Goal: Task Accomplishment & Management: Manage account settings

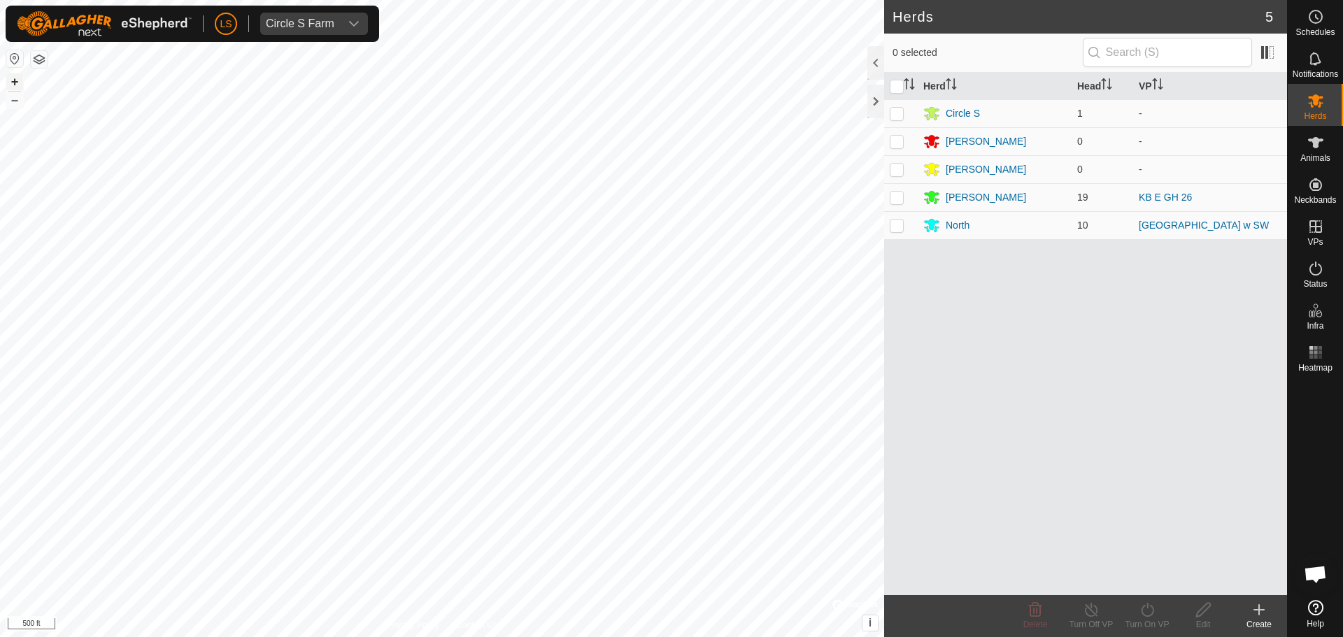
click at [10, 79] on button "+" at bounding box center [14, 81] width 17 height 17
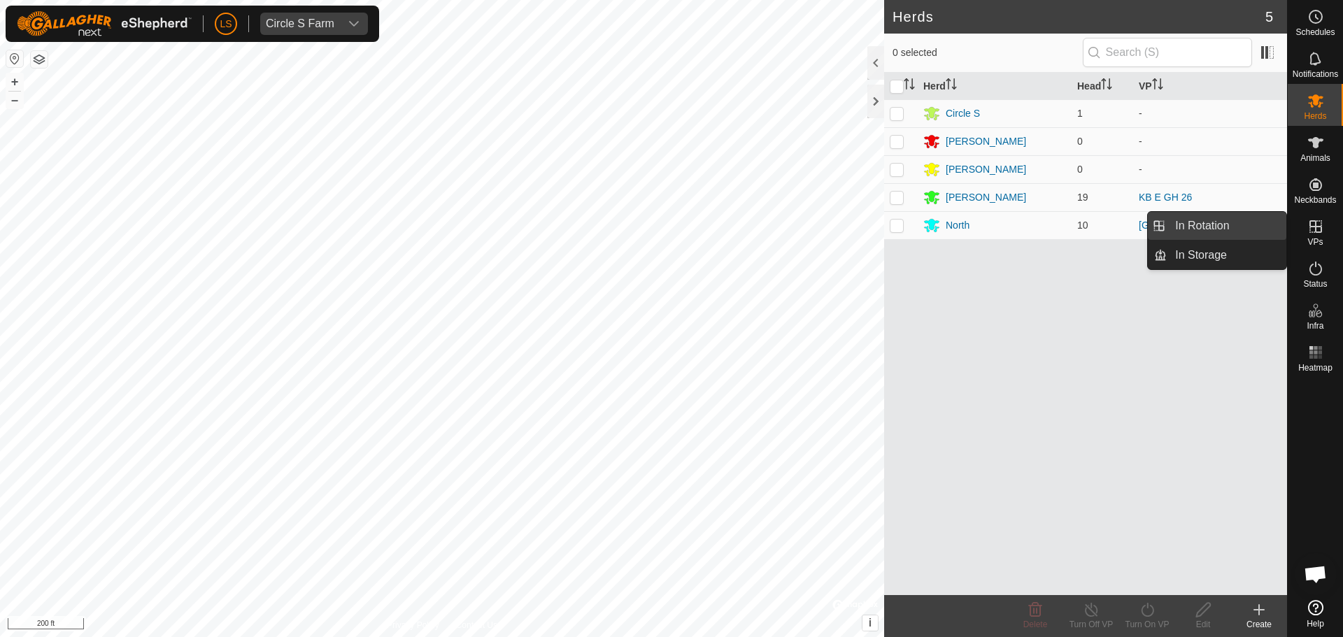
click at [1236, 231] on link "In Rotation" at bounding box center [1227, 226] width 120 height 28
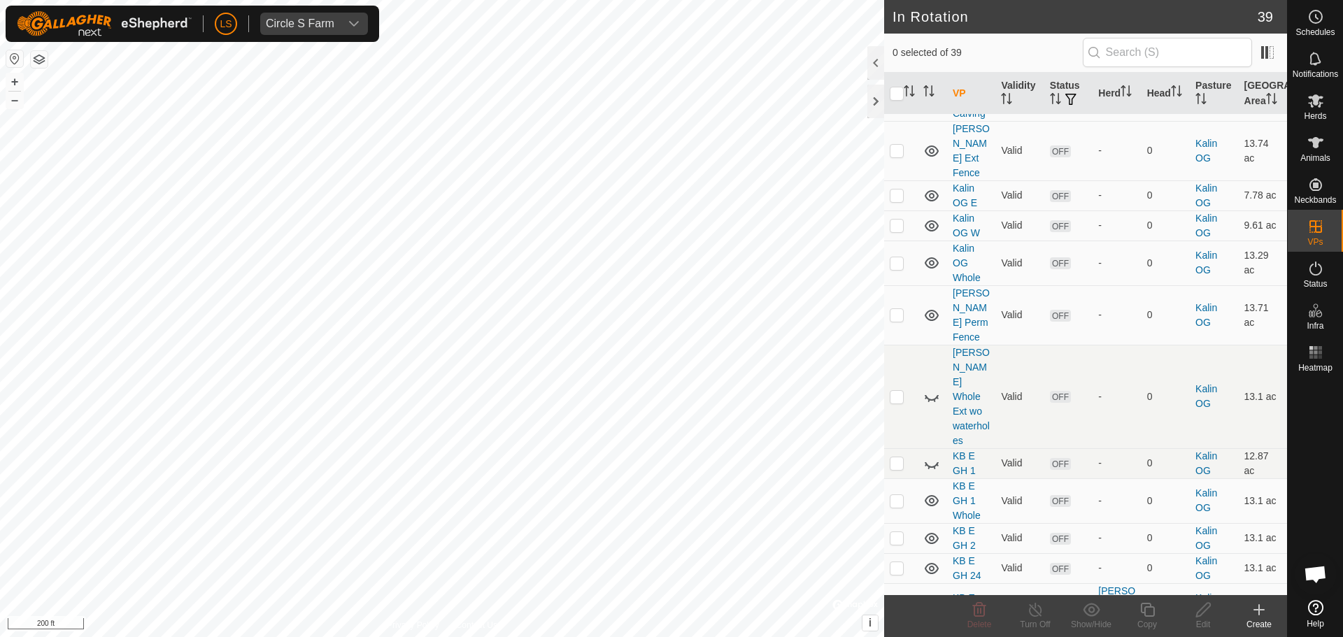
scroll to position [750, 0]
click at [896, 632] on p-checkbox at bounding box center [897, 637] width 14 height 11
checkbox input "true"
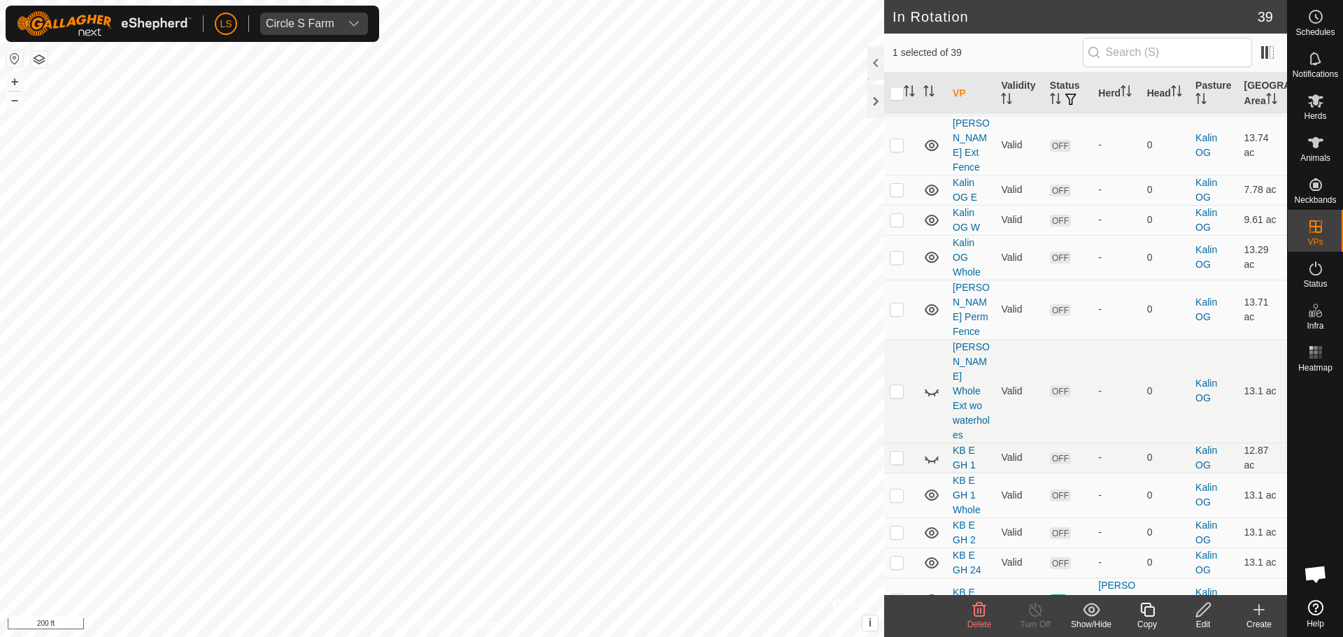
click at [1144, 614] on icon at bounding box center [1147, 610] width 17 height 17
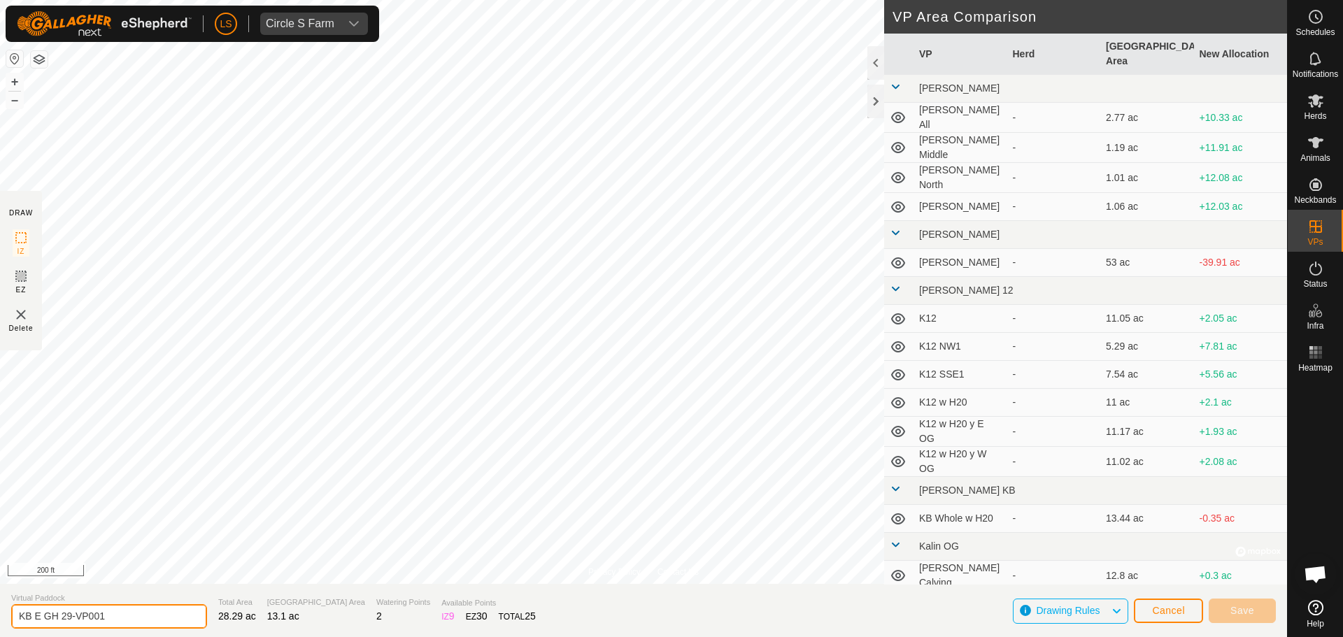
drag, startPoint x: 124, startPoint y: 617, endPoint x: 67, endPoint y: 613, distance: 56.8
click at [67, 613] on input "KB E GH 29-VP001" at bounding box center [109, 616] width 196 height 24
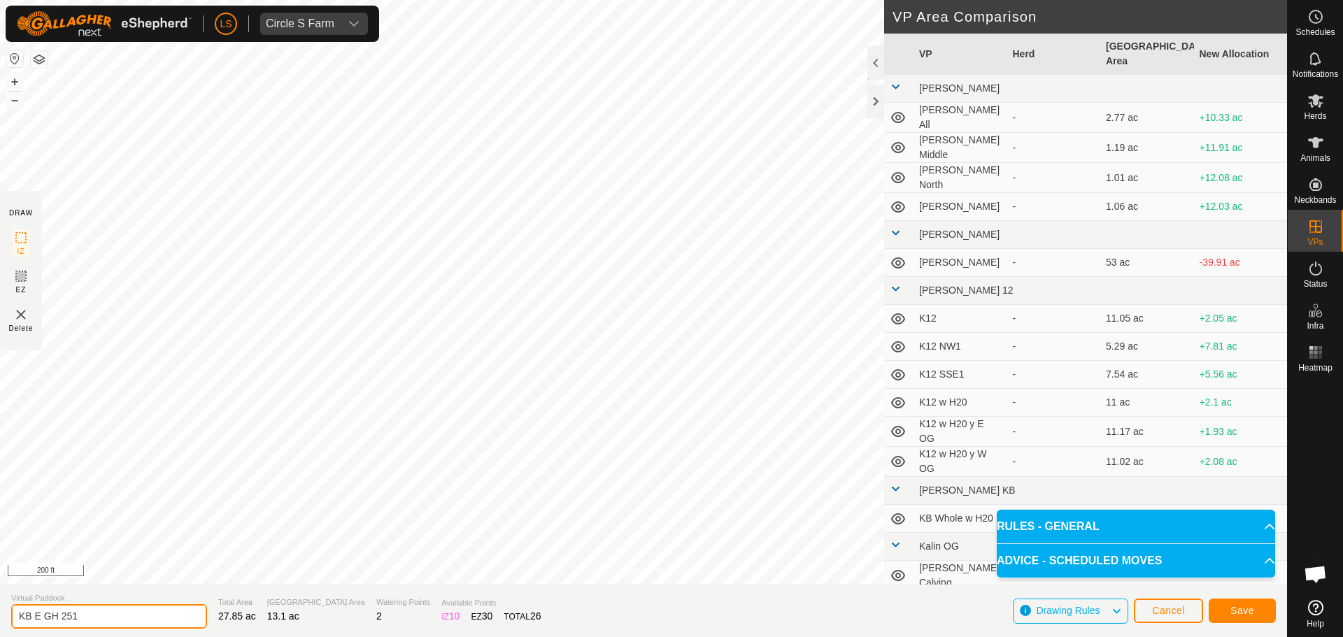
drag, startPoint x: 87, startPoint y: 613, endPoint x: 72, endPoint y: 615, distance: 15.5
click at [72, 615] on input "KB E GH 251" at bounding box center [109, 616] width 196 height 24
click at [42, 615] on input "KB E GH 25N" at bounding box center [109, 616] width 196 height 24
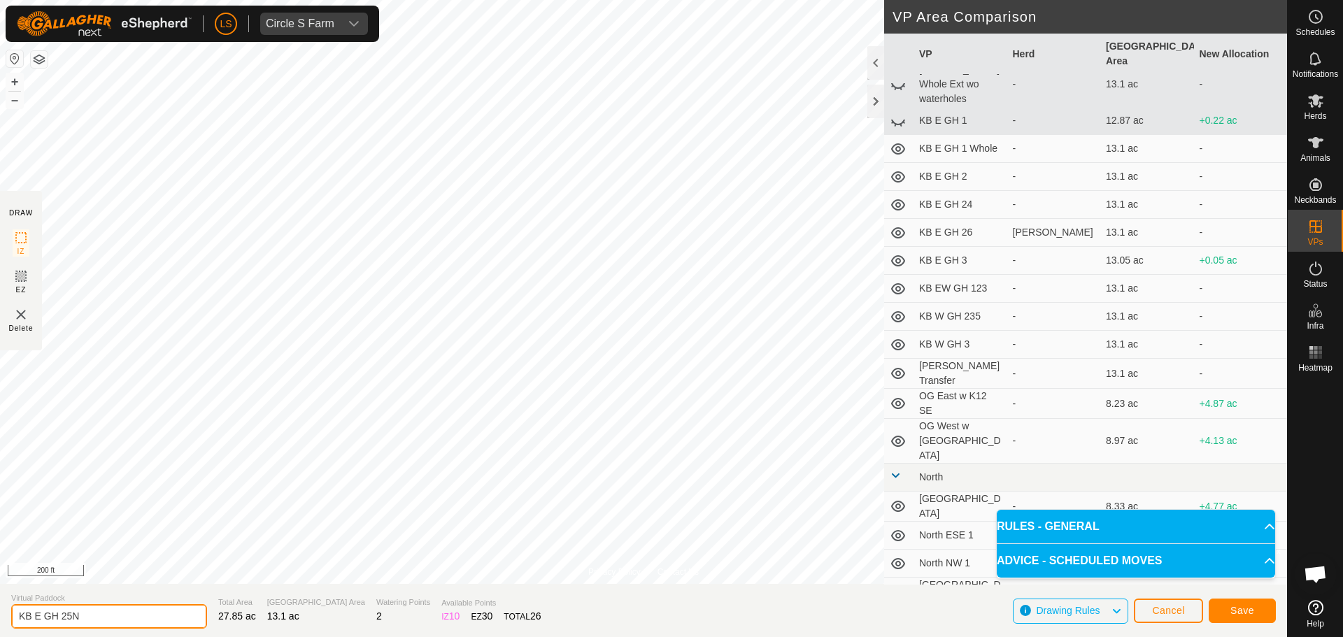
scroll to position [674, 0]
type input "KB EW GH 25N"
click at [1241, 616] on span "Save" at bounding box center [1242, 610] width 24 height 11
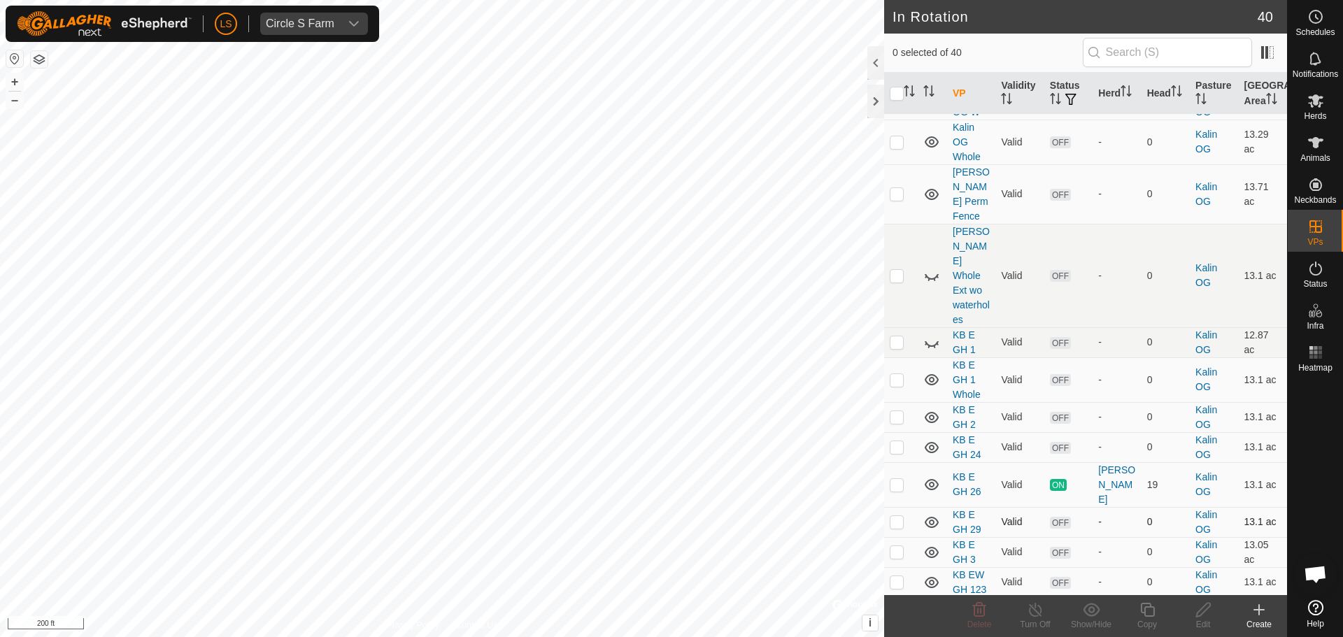
scroll to position [864, 0]
click at [898, 608] on p-checkbox at bounding box center [897, 613] width 14 height 11
checkbox input "true"
click at [1144, 608] on icon at bounding box center [1147, 610] width 14 height 14
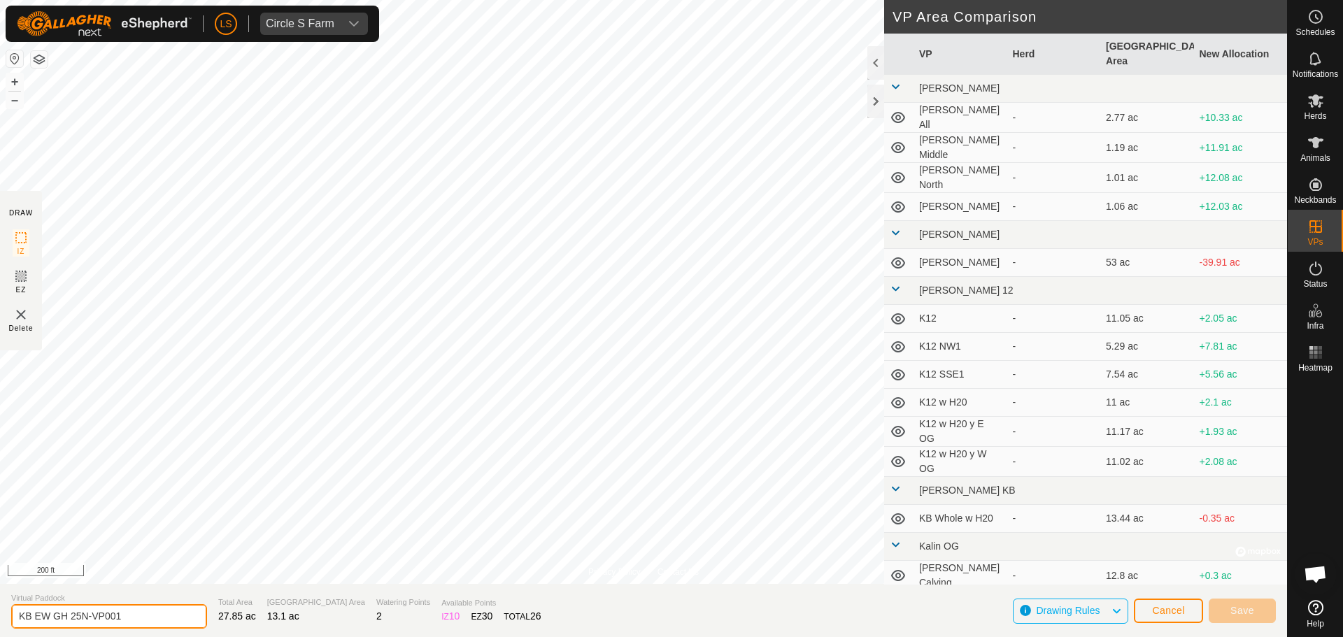
drag, startPoint x: 144, startPoint y: 623, endPoint x: 83, endPoint y: 620, distance: 61.6
click at [83, 620] on input "KB EW GH 25N-VP001" at bounding box center [109, 616] width 196 height 24
type input "KB EW GH 25S"
click at [1236, 610] on span "Save" at bounding box center [1242, 610] width 24 height 11
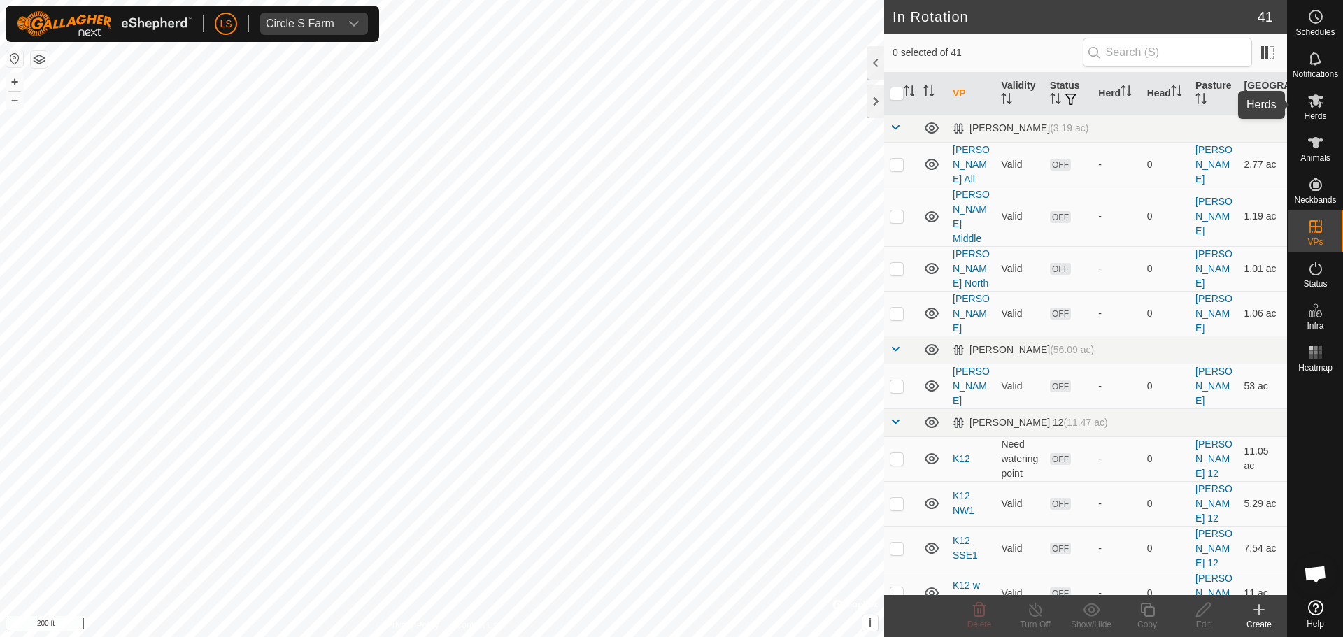
click at [1318, 98] on icon at bounding box center [1315, 100] width 15 height 13
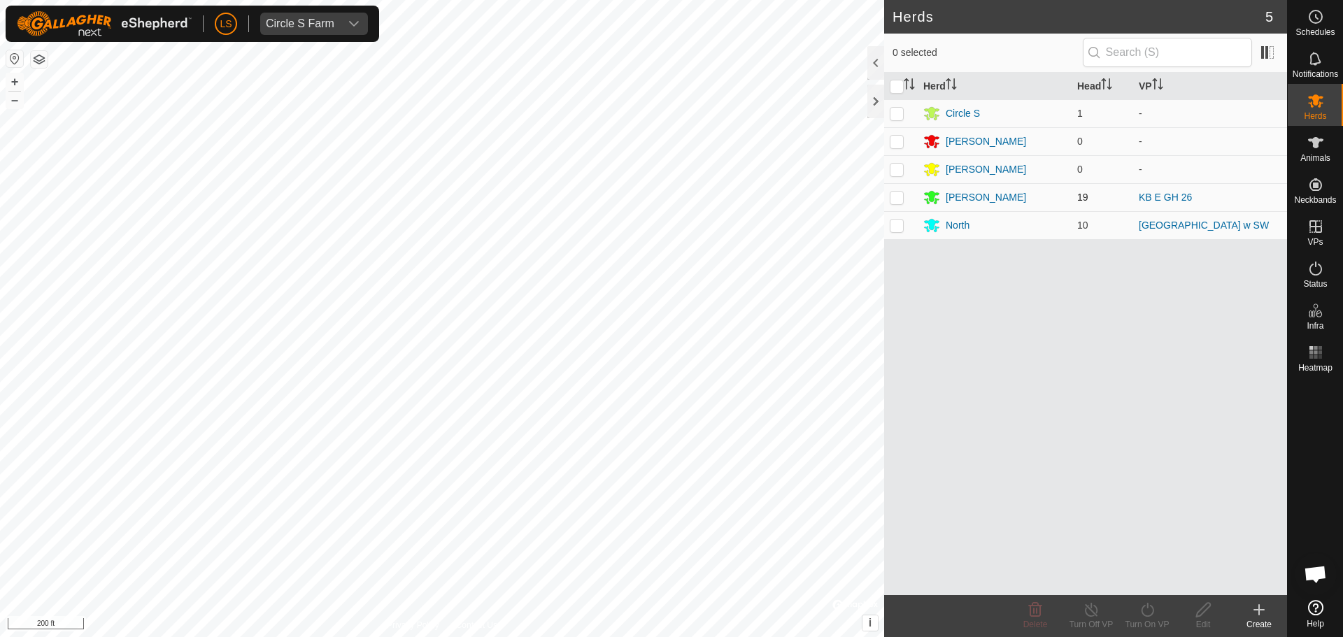
click at [904, 198] on td at bounding box center [901, 197] width 34 height 28
checkbox input "true"
click at [1147, 612] on icon at bounding box center [1147, 610] width 17 height 17
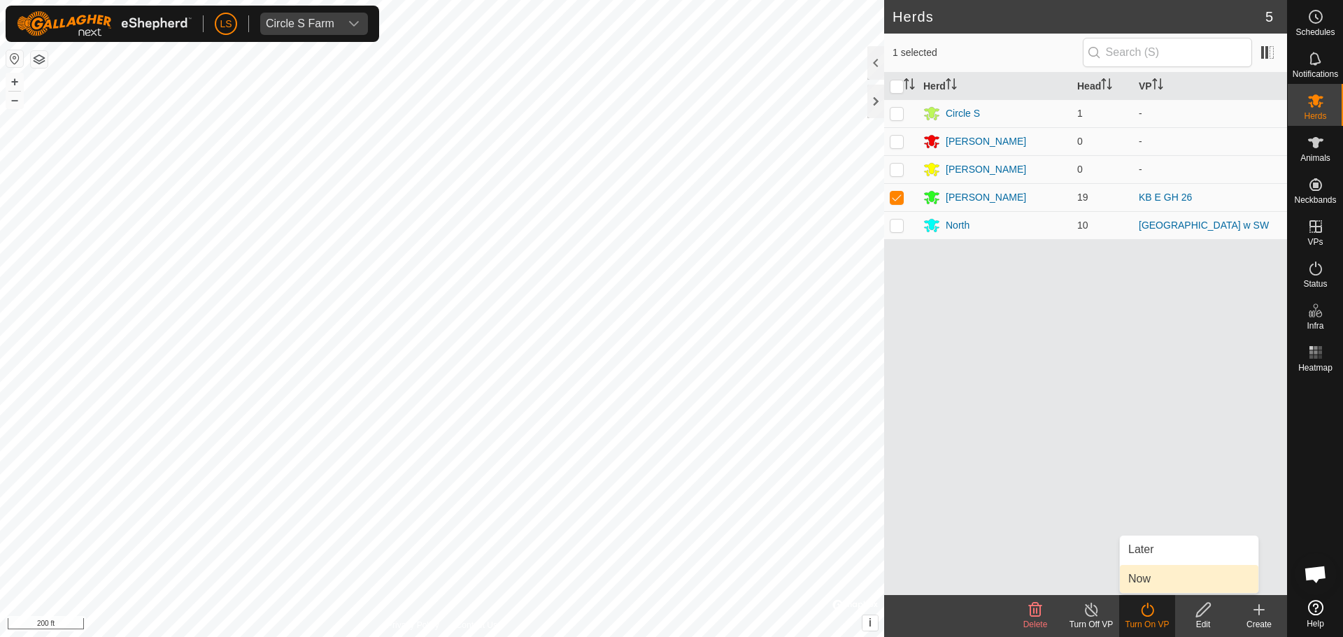
click at [1172, 578] on link "Now" at bounding box center [1189, 579] width 138 height 28
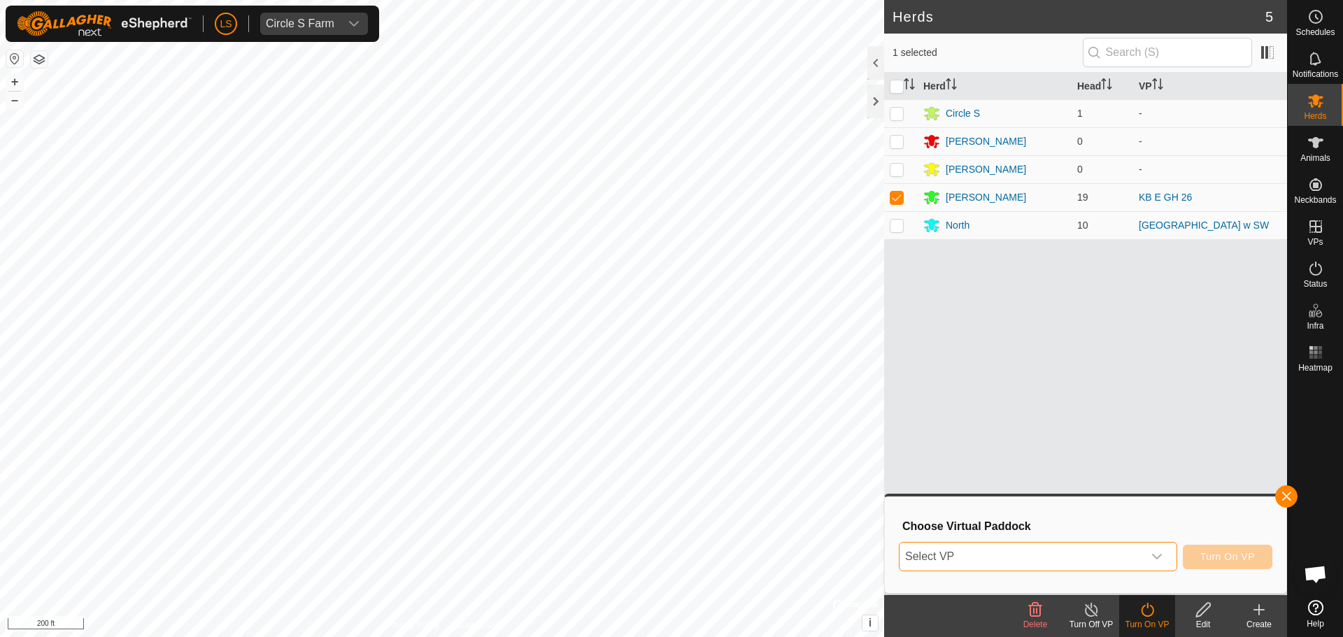
click at [1066, 558] on span "Select VP" at bounding box center [1021, 557] width 243 height 28
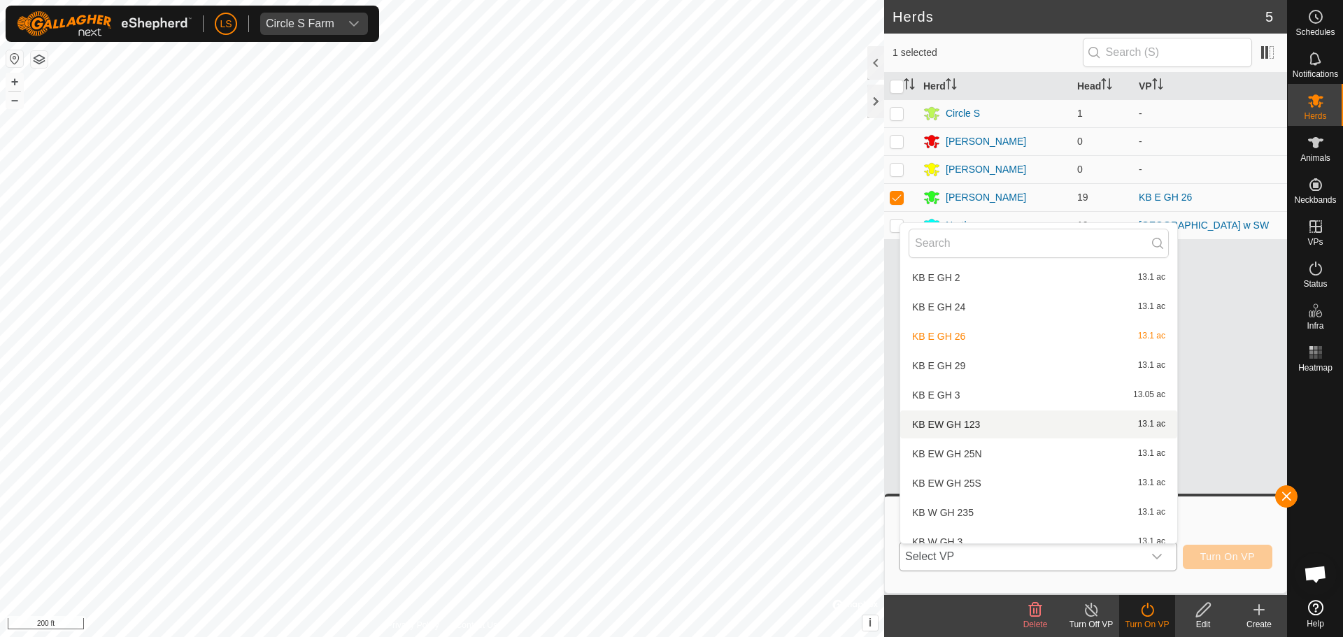
scroll to position [779, 0]
click at [983, 450] on li "KB EW GH 25N 13.1 ac" at bounding box center [1038, 453] width 277 height 28
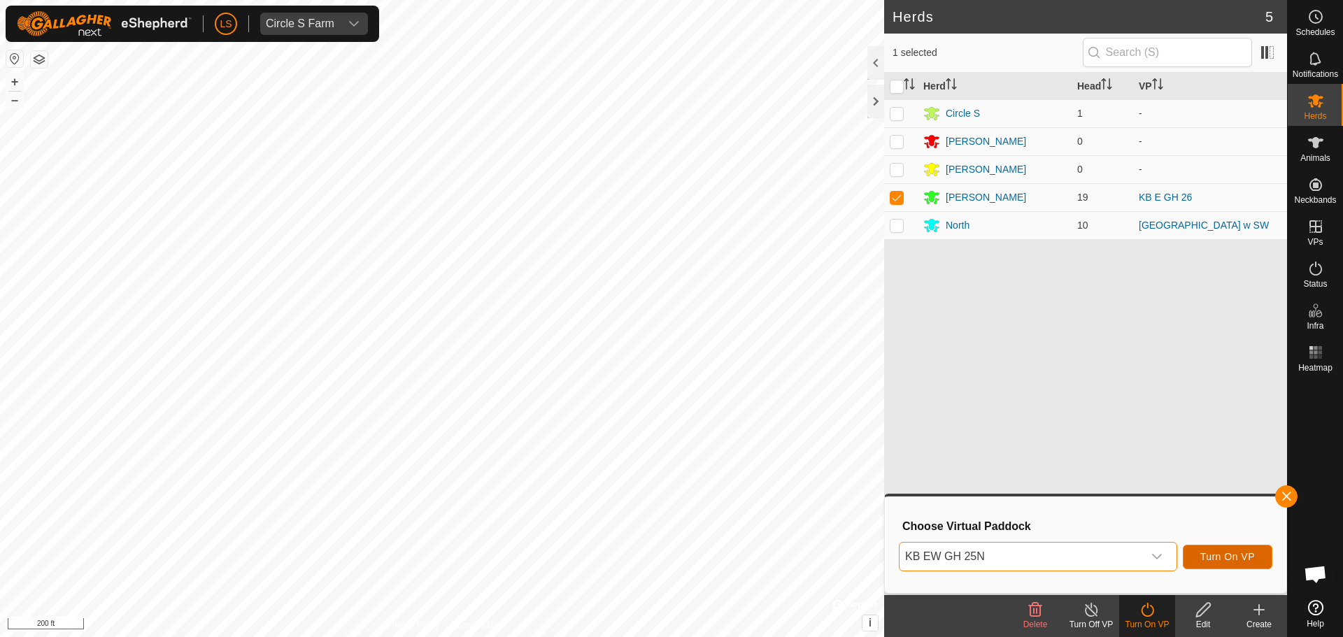
click at [1230, 557] on span "Turn On VP" at bounding box center [1227, 556] width 55 height 11
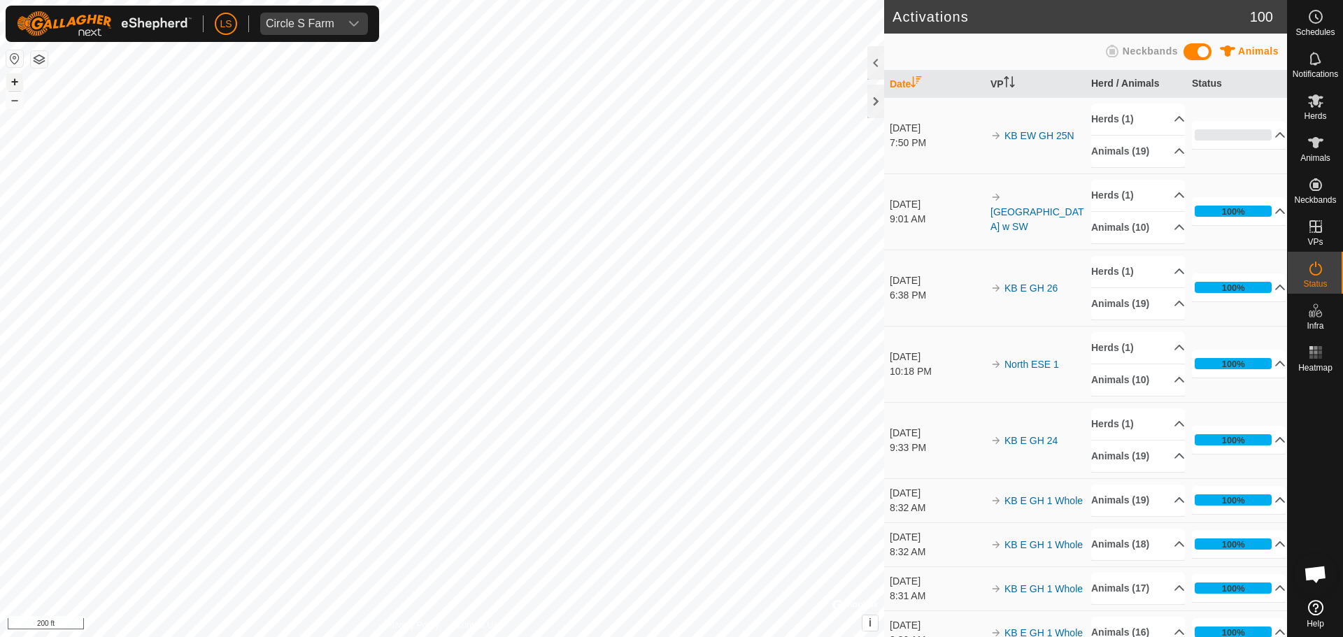
click at [13, 82] on button "+" at bounding box center [14, 81] width 17 height 17
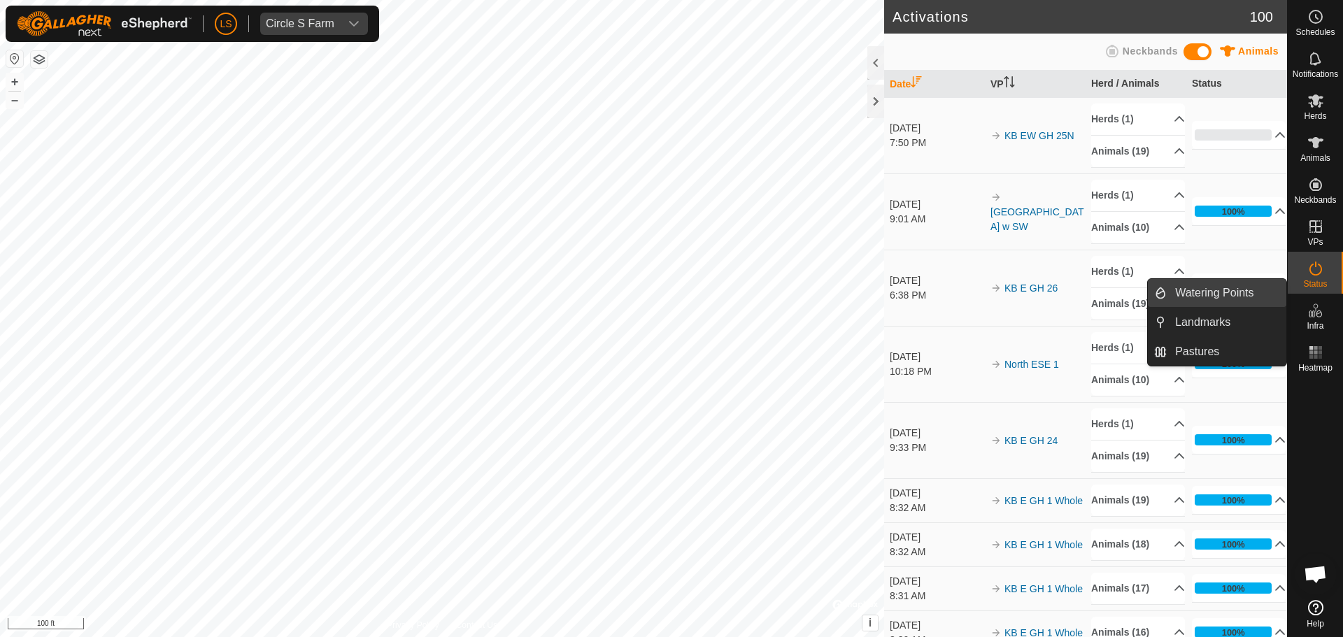
click at [1246, 300] on link "Watering Points" at bounding box center [1227, 293] width 120 height 28
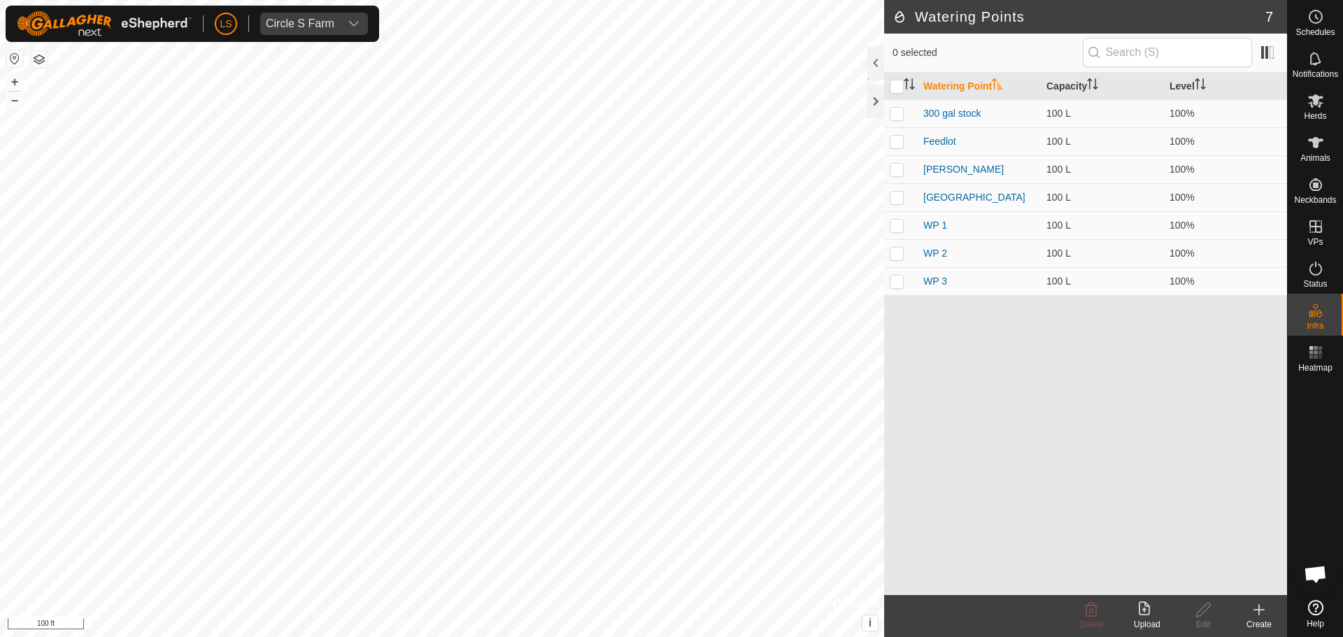
click at [1266, 613] on icon at bounding box center [1259, 610] width 17 height 17
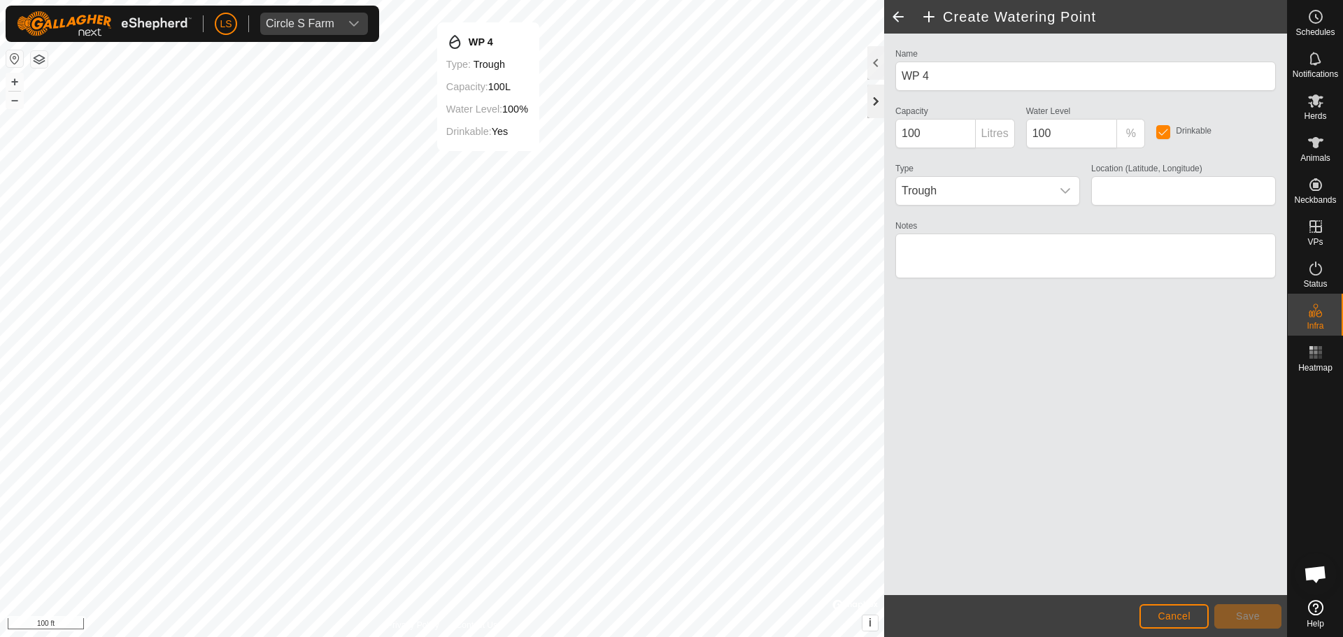
type input "41.131733, -90.458623"
click at [1252, 616] on span "Save" at bounding box center [1248, 616] width 24 height 11
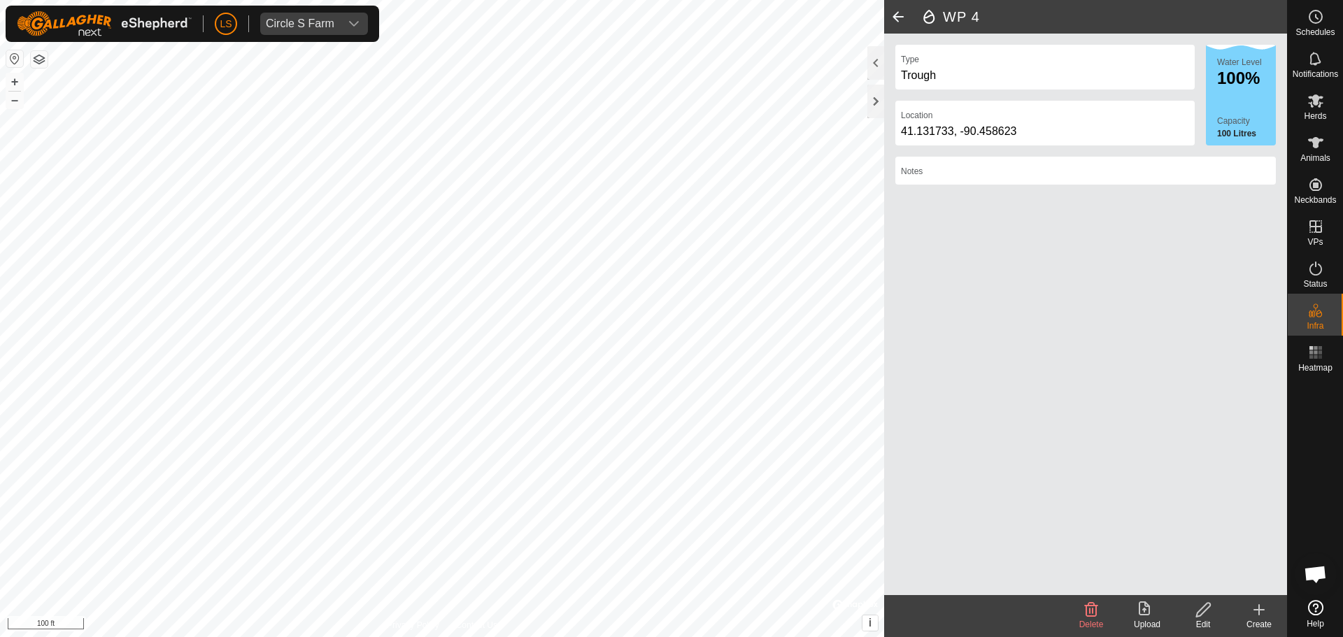
click at [1259, 615] on icon at bounding box center [1259, 610] width 0 height 10
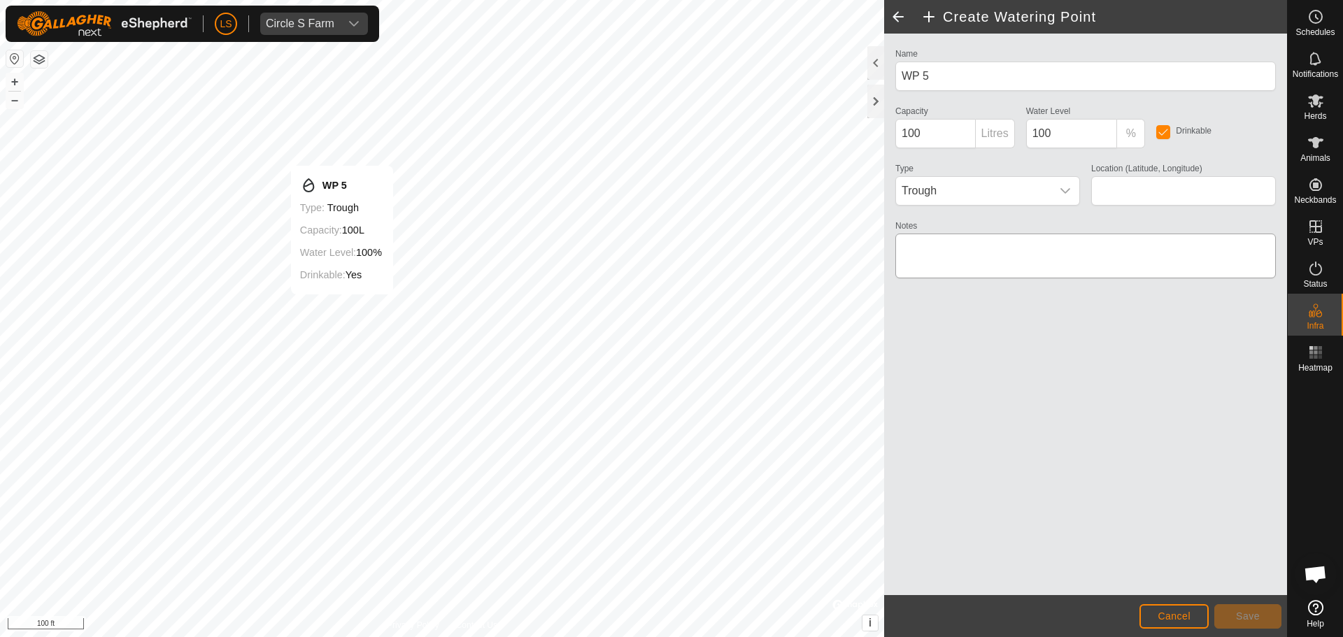
type input "41.131216, -90.459322"
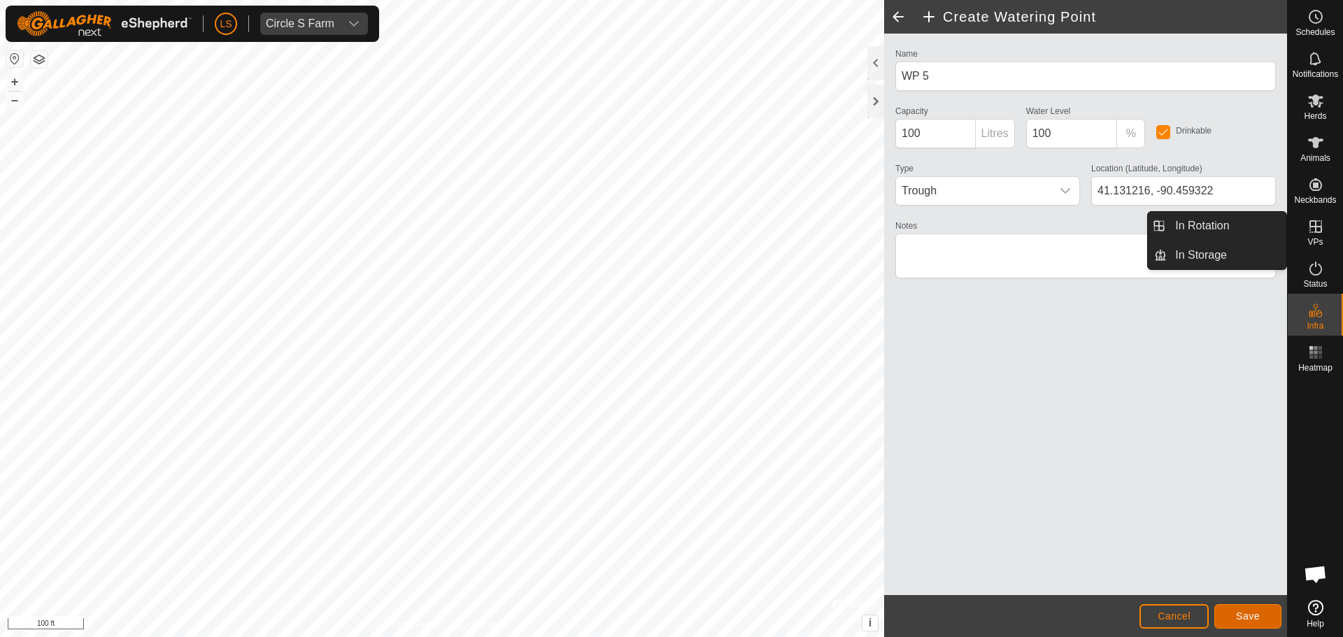
click at [1258, 620] on span "Save" at bounding box center [1248, 616] width 24 height 11
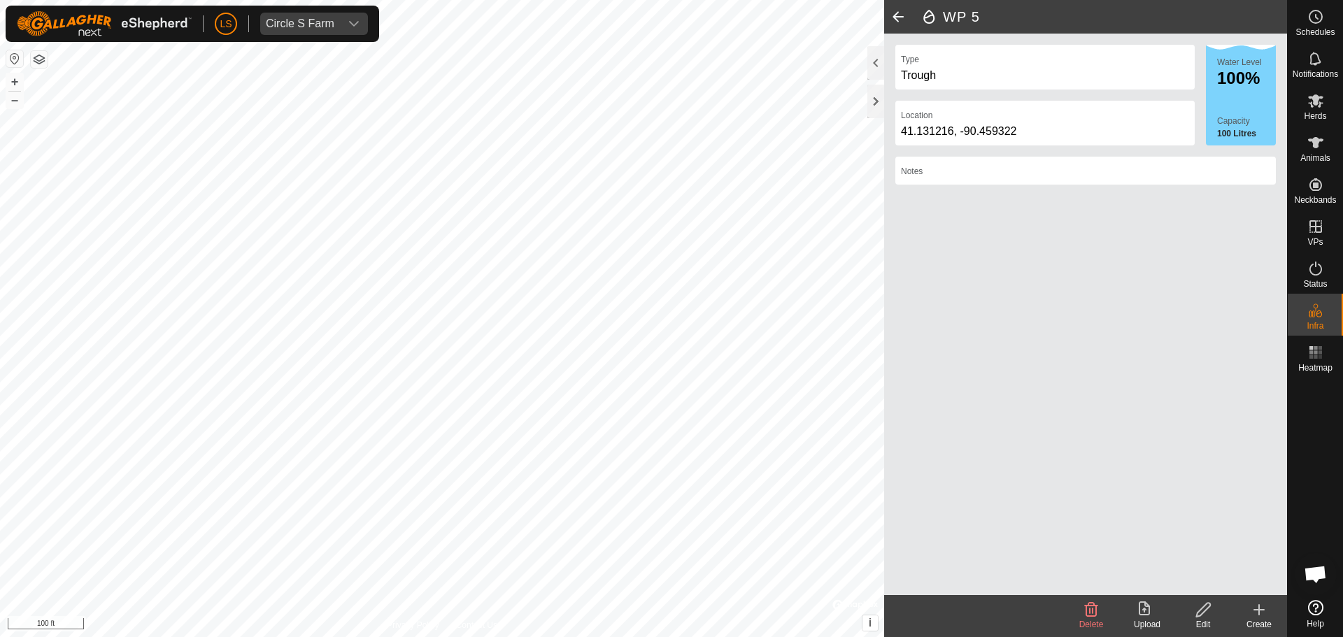
click at [1249, 609] on create-svg-icon at bounding box center [1259, 610] width 56 height 17
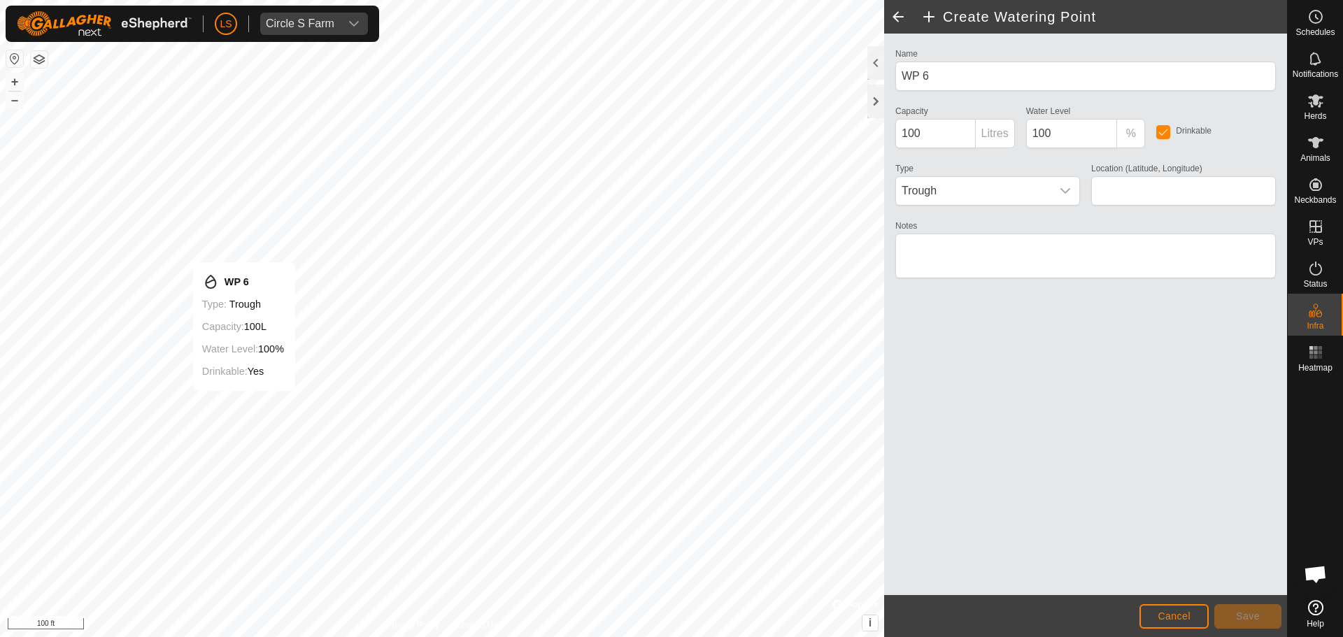
type input "41.130869, -90.459790"
click at [1263, 618] on button "Save" at bounding box center [1247, 616] width 67 height 24
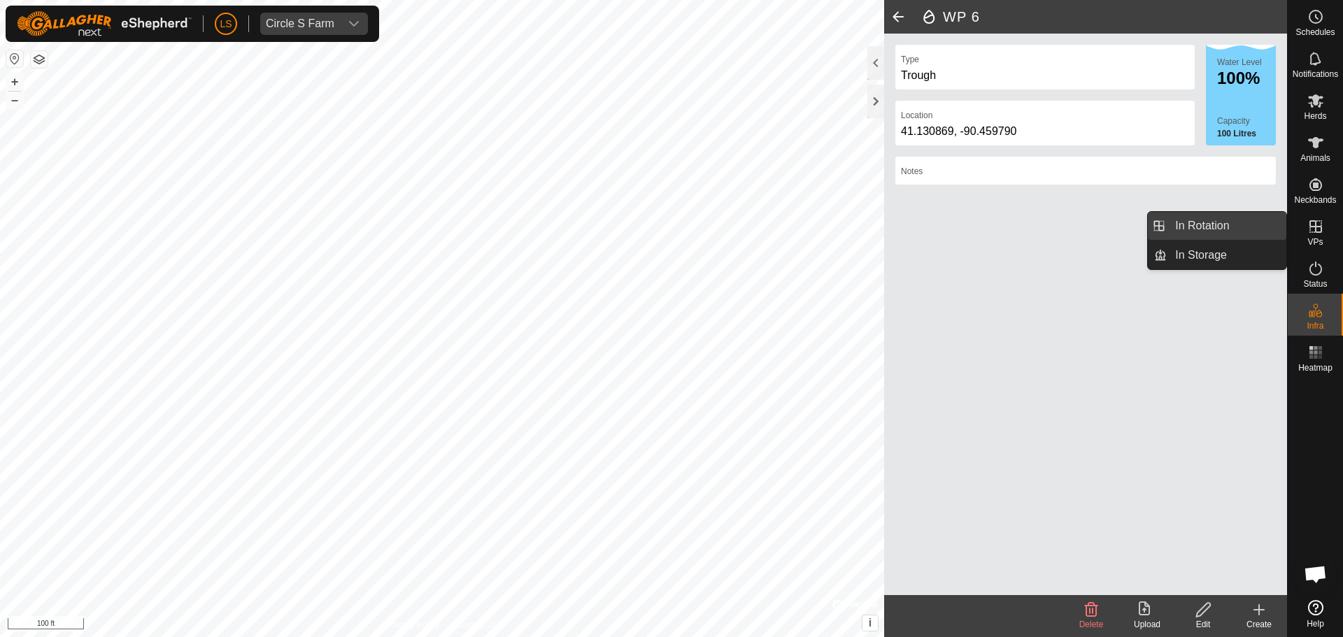
click at [1263, 228] on link "In Rotation" at bounding box center [1227, 226] width 120 height 28
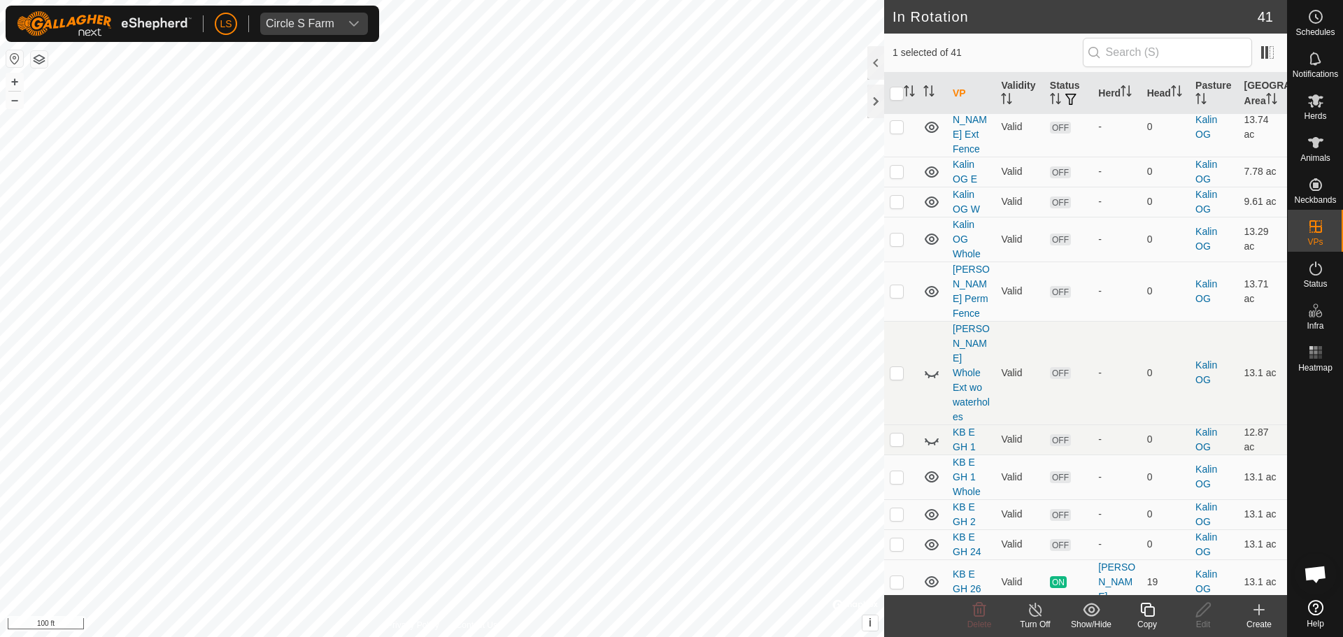
scroll to position [769, 0]
checkbox input "false"
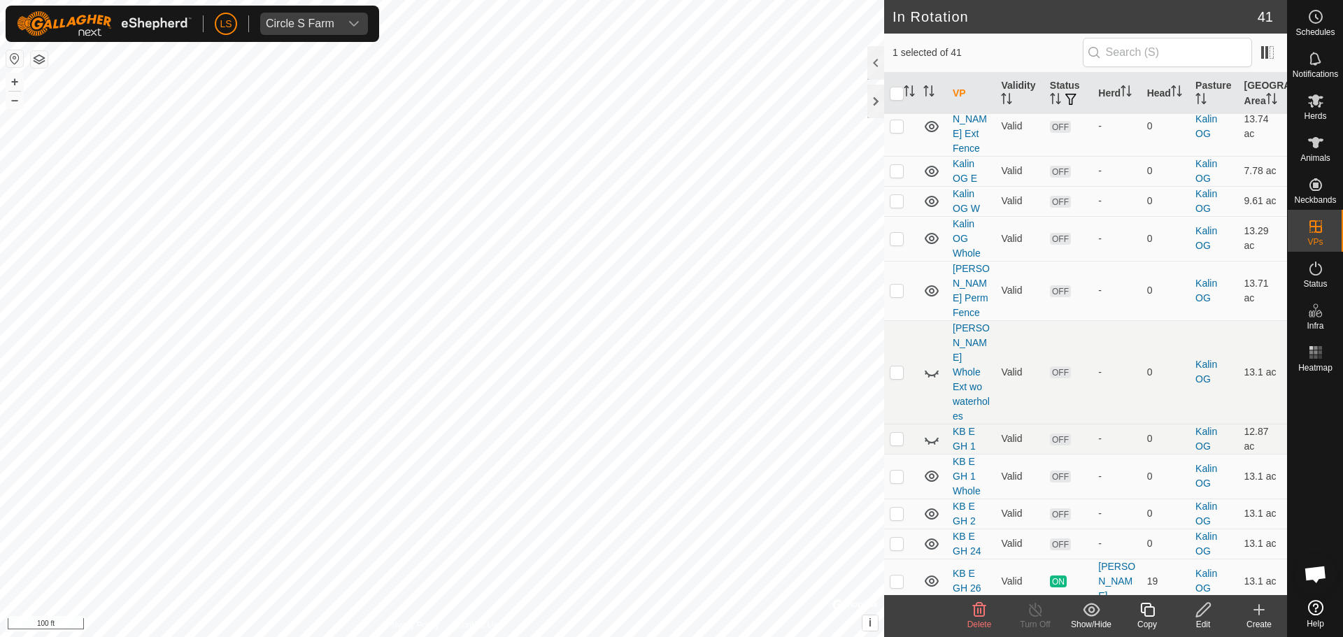
checkbox input "false"
click at [901, 637] on p-checkbox at bounding box center [897, 648] width 14 height 11
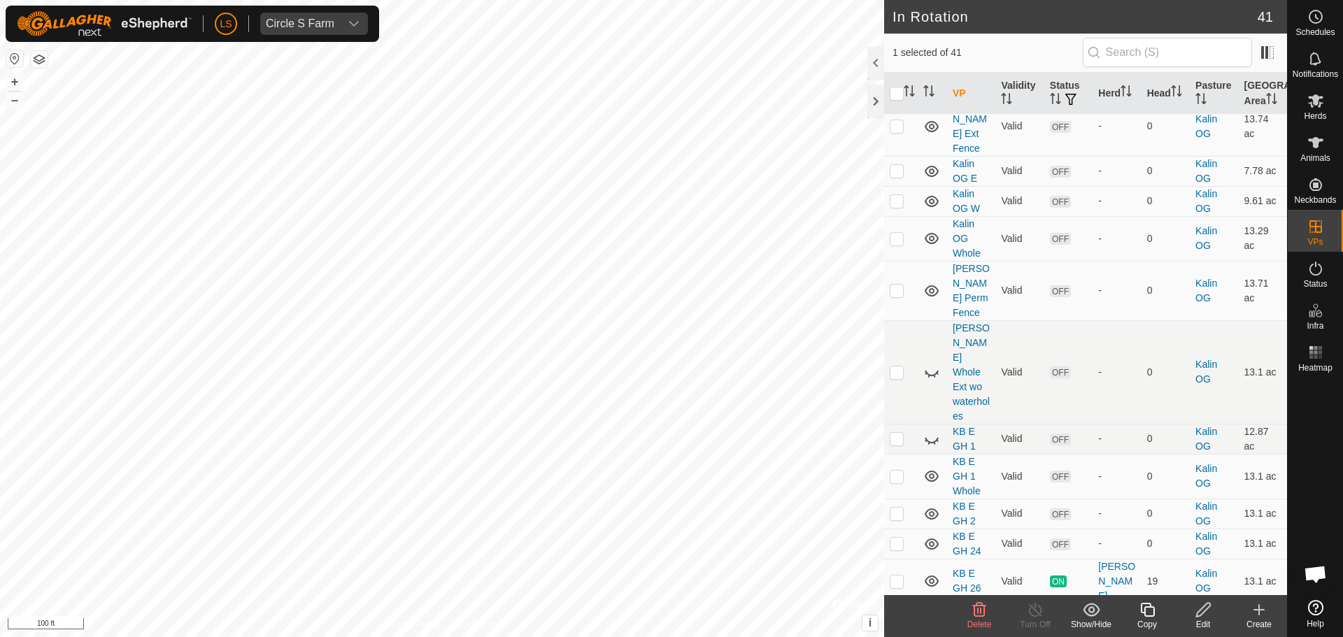
checkbox input "false"
click at [900, 637] on p-tablecheckbox at bounding box center [897, 648] width 14 height 11
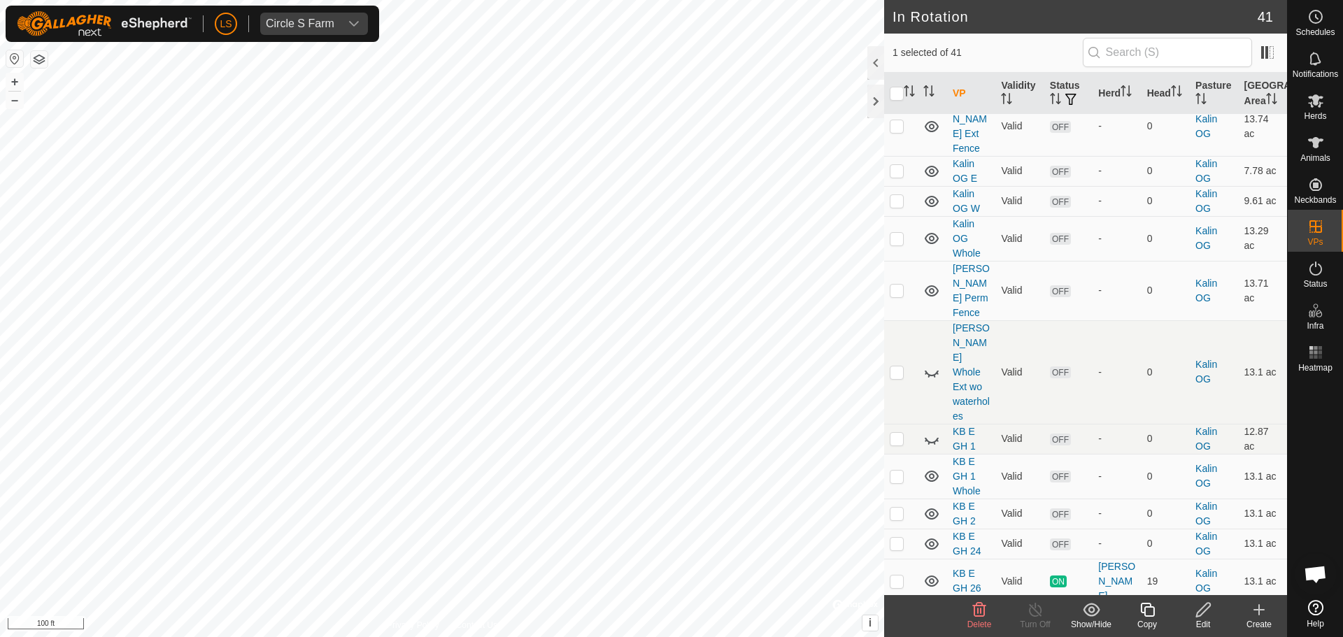
click at [981, 620] on span "Delete" at bounding box center [979, 625] width 24 height 10
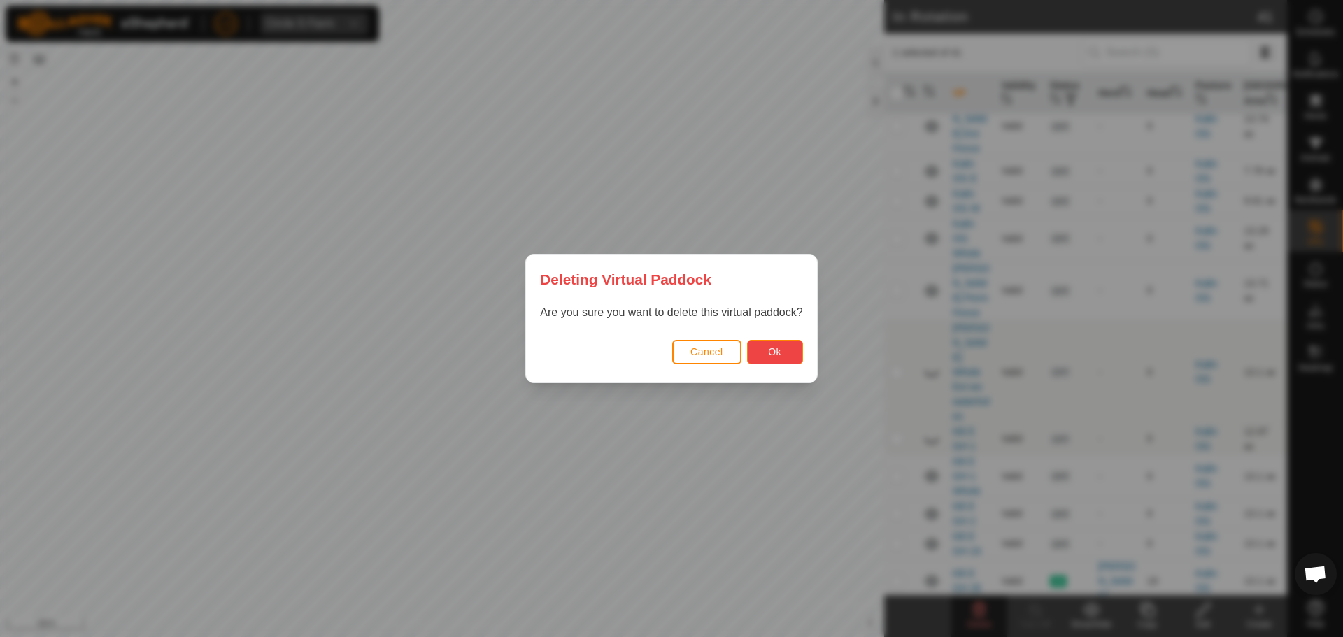
click at [772, 349] on span "Ok" at bounding box center [774, 351] width 13 height 11
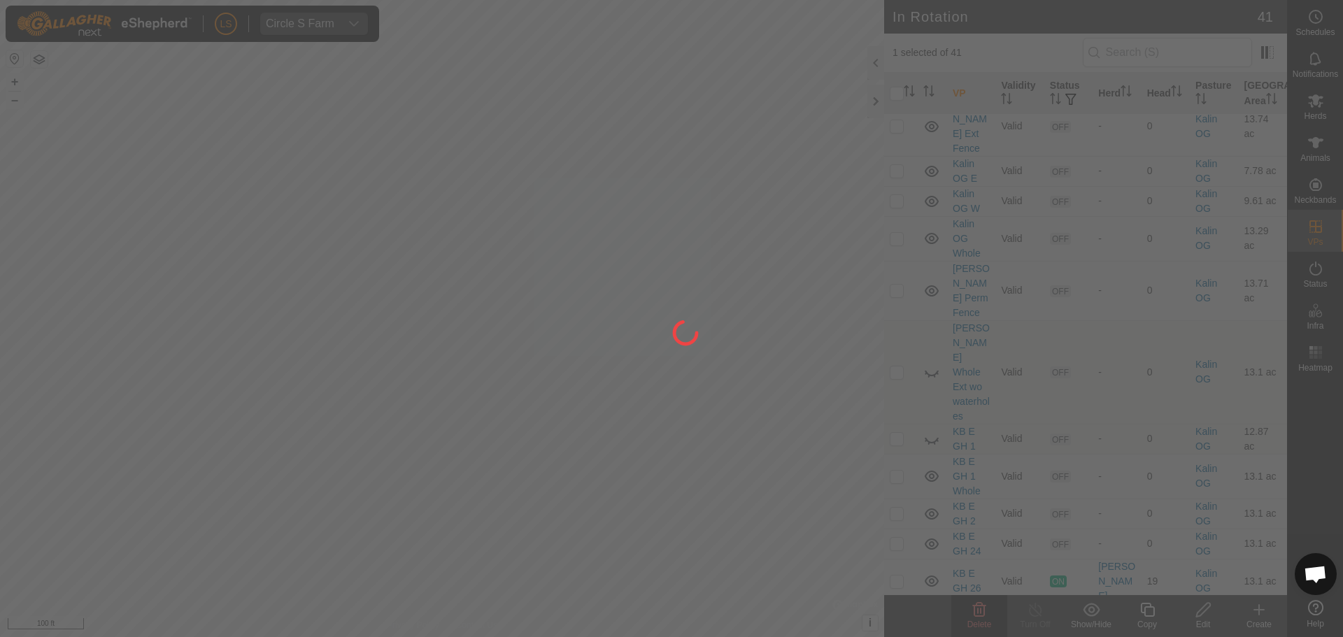
checkbox input "false"
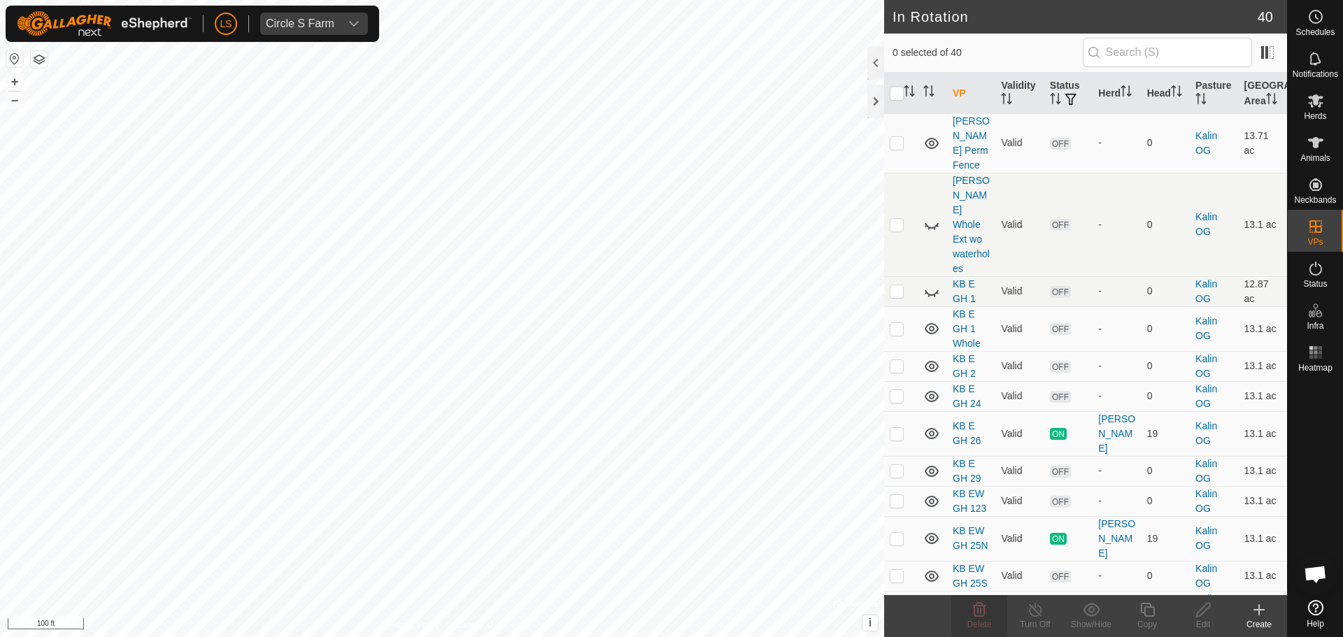
scroll to position [916, 0]
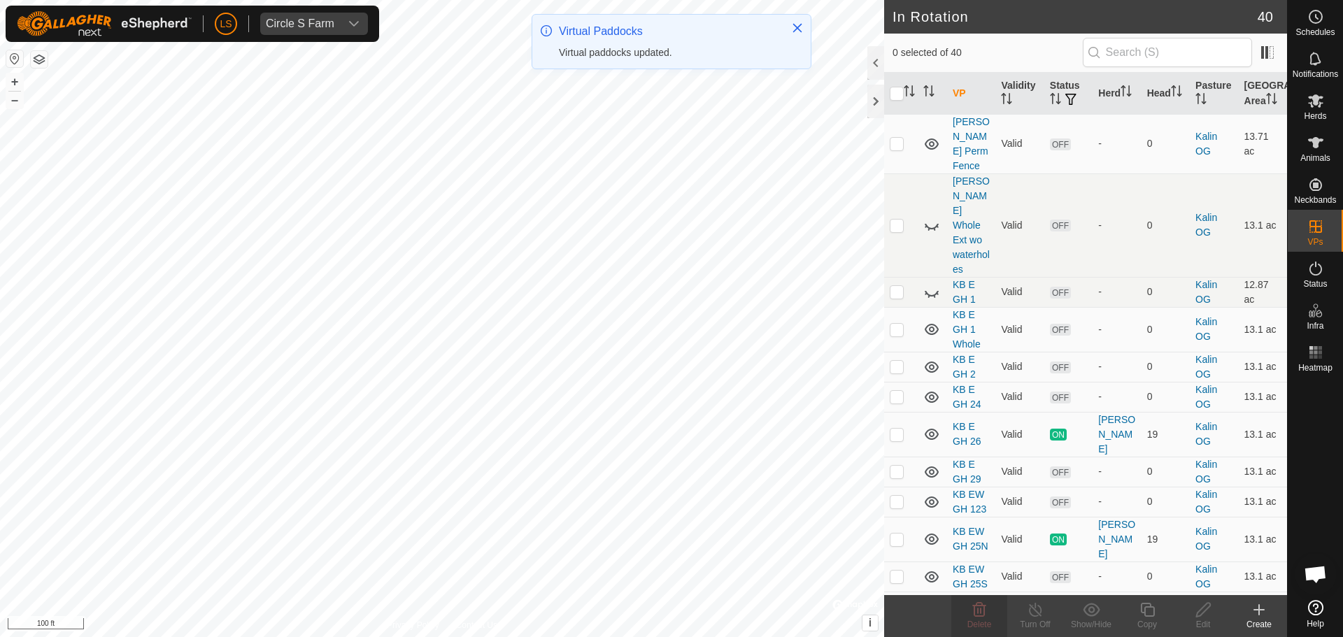
click at [897, 631] on p-checkbox at bounding box center [897, 636] width 14 height 11
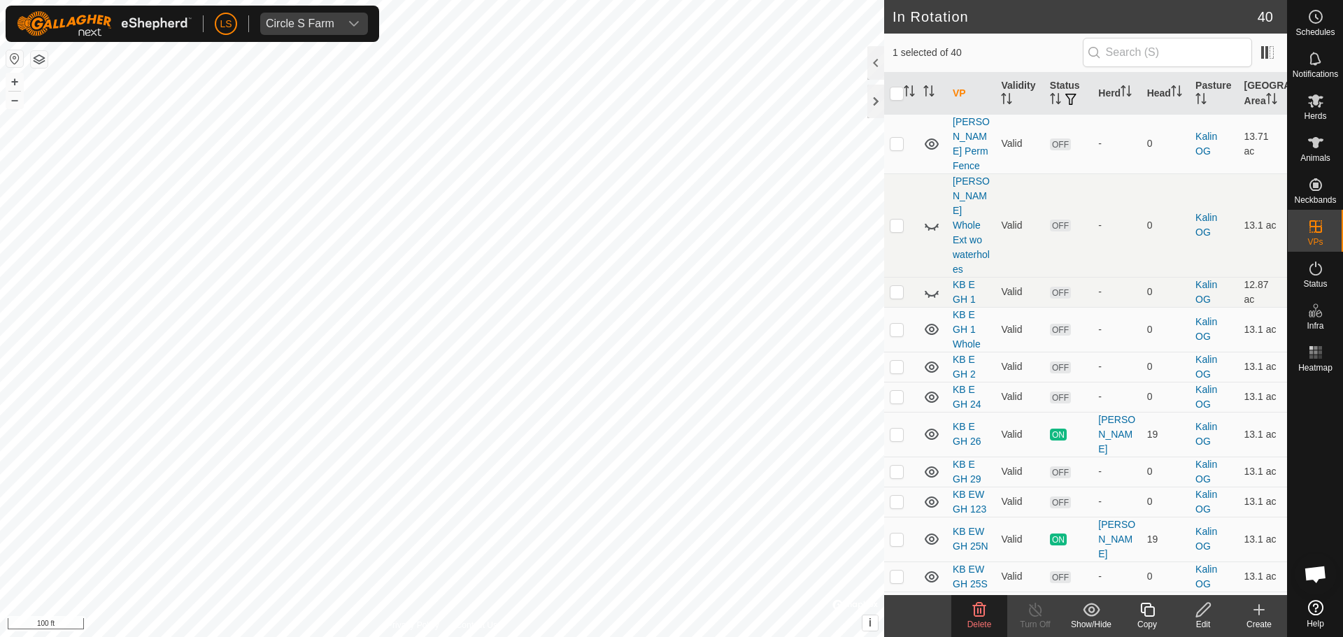
click at [897, 631] on p-checkbox at bounding box center [897, 636] width 14 height 11
checkbox input "false"
click at [896, 601] on p-checkbox at bounding box center [897, 606] width 14 height 11
checkbox input "true"
click at [1199, 612] on icon at bounding box center [1203, 610] width 14 height 14
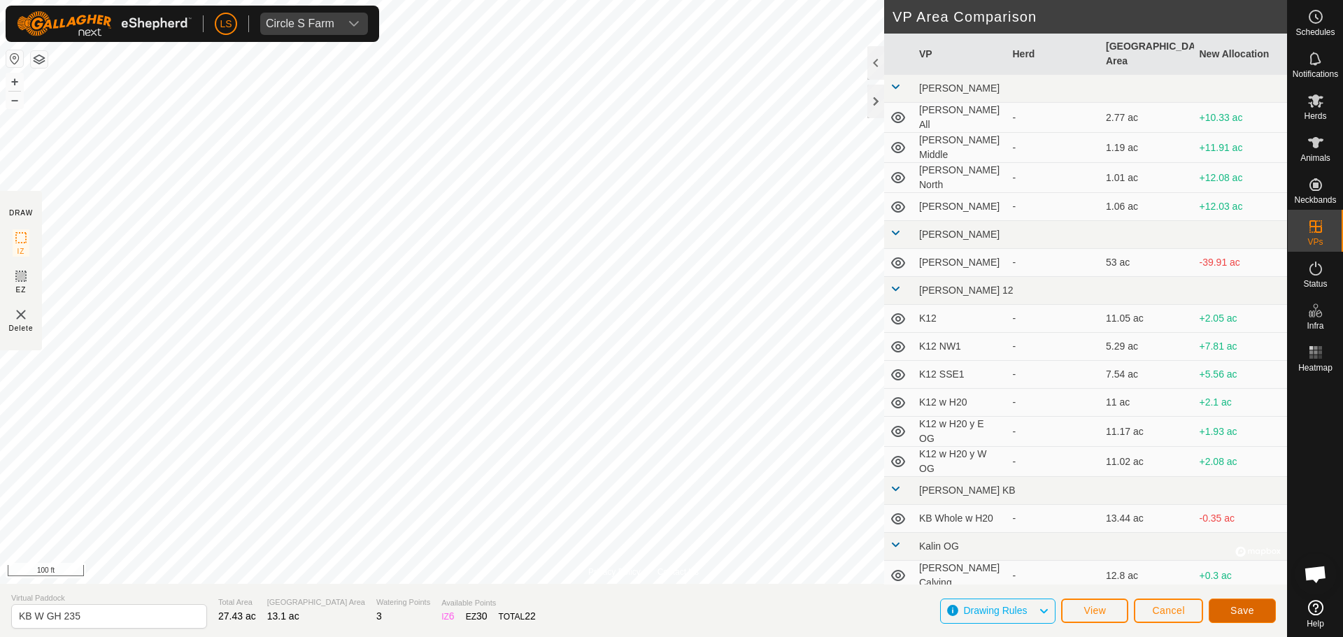
click at [1231, 611] on span "Save" at bounding box center [1242, 610] width 24 height 11
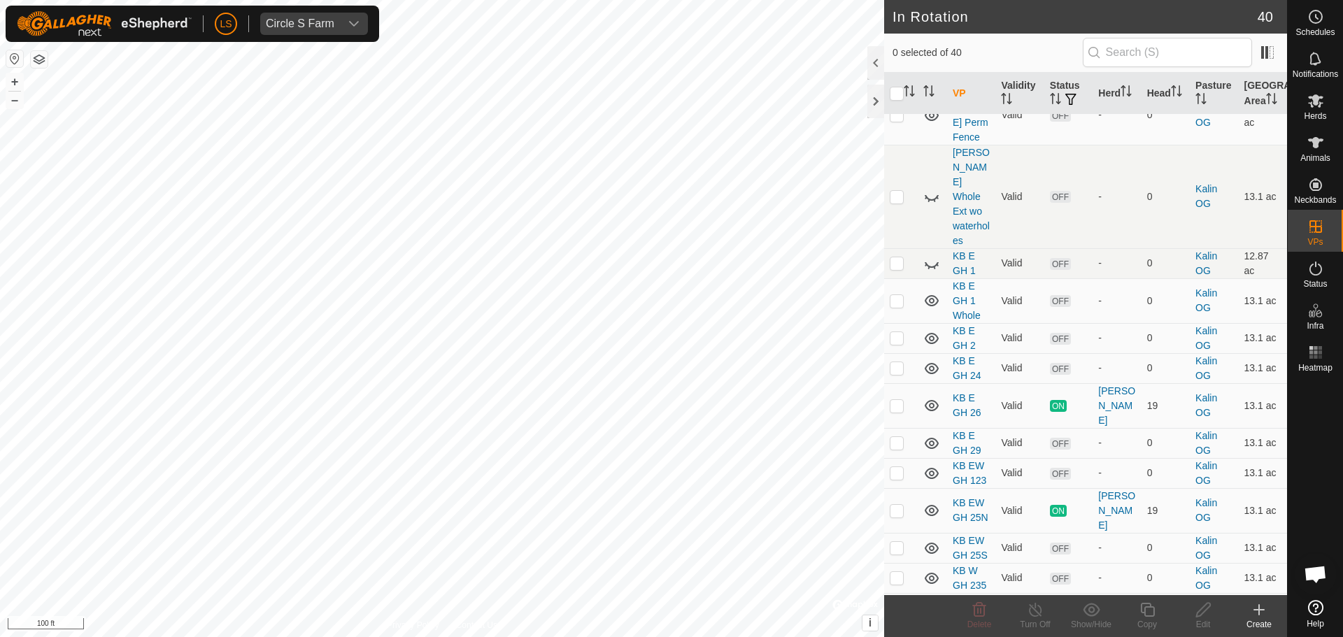
scroll to position [951, 0]
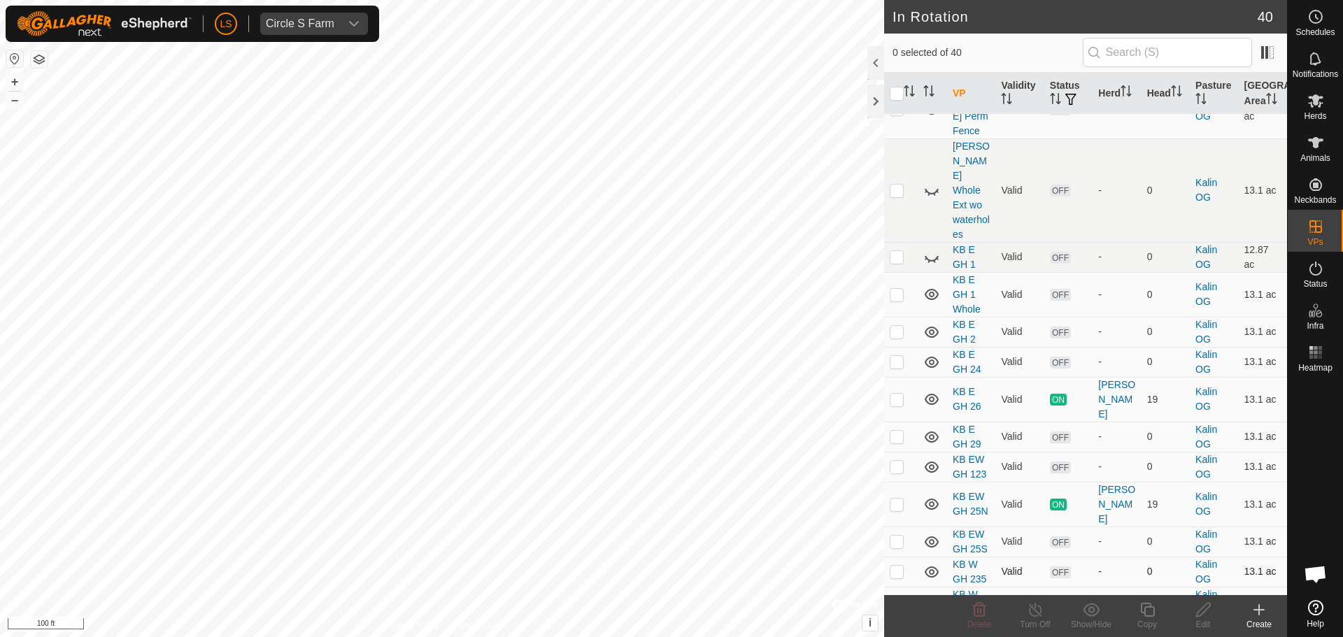
click at [897, 566] on p-checkbox at bounding box center [897, 571] width 14 height 11
checkbox input "true"
click at [1100, 623] on div "Show/Hide" at bounding box center [1091, 624] width 56 height 13
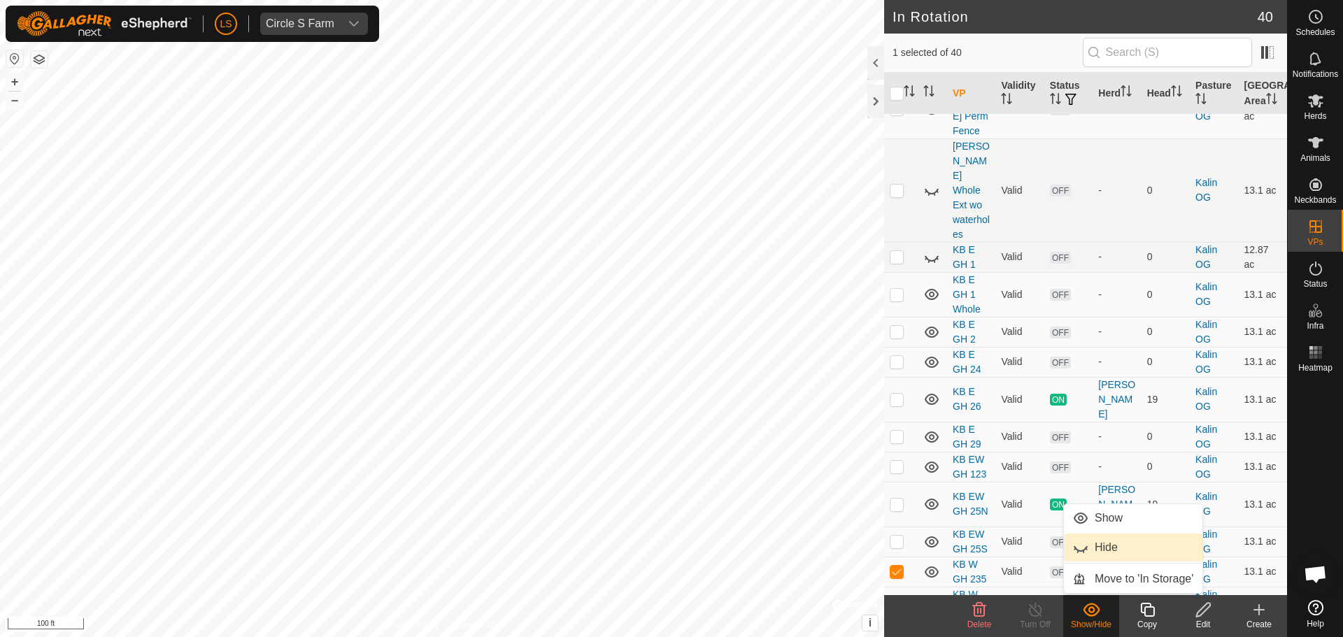
click at [1117, 541] on link "Hide" at bounding box center [1133, 548] width 138 height 28
click at [898, 596] on p-checkbox at bounding box center [897, 601] width 14 height 11
checkbox input "true"
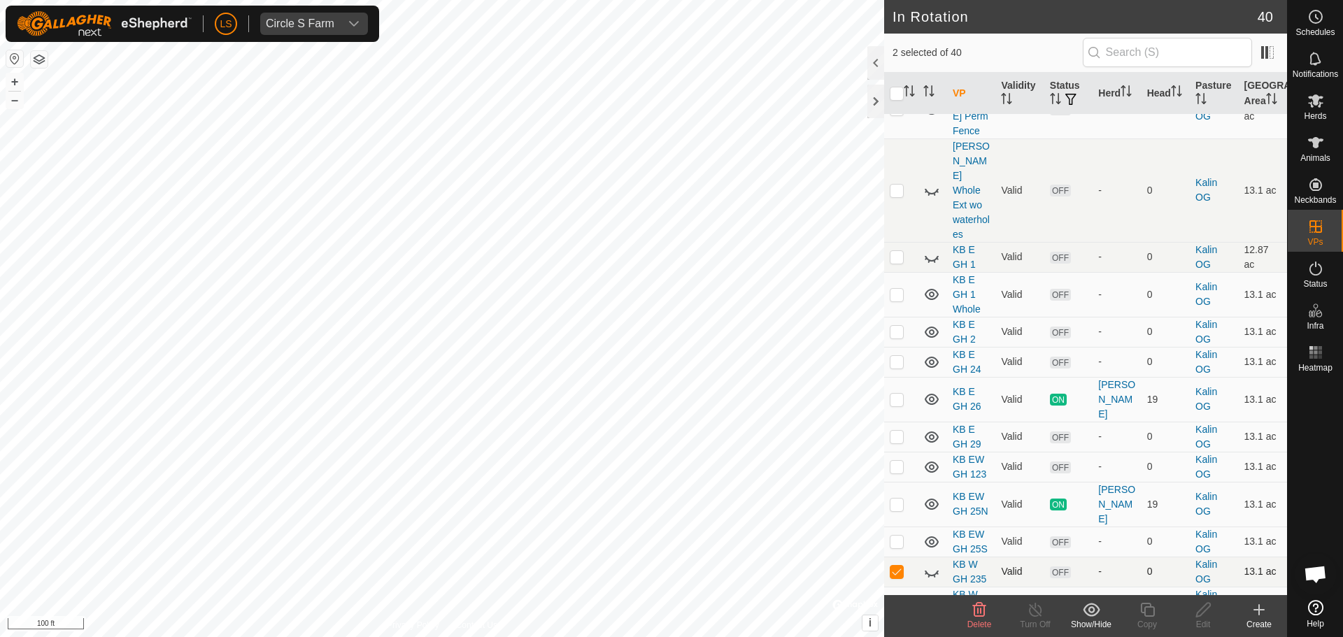
click at [899, 566] on p-checkbox at bounding box center [897, 571] width 14 height 11
checkbox input "false"
click at [1198, 613] on icon at bounding box center [1203, 610] width 17 height 17
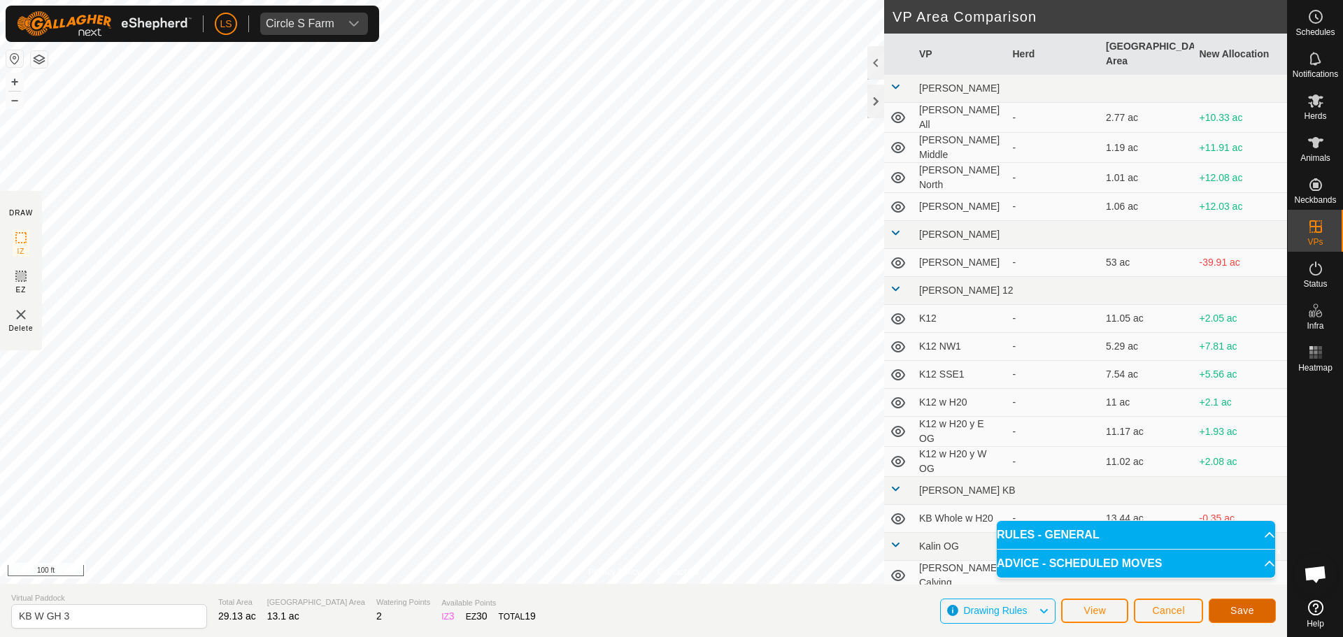
click at [1229, 607] on button "Save" at bounding box center [1242, 611] width 67 height 24
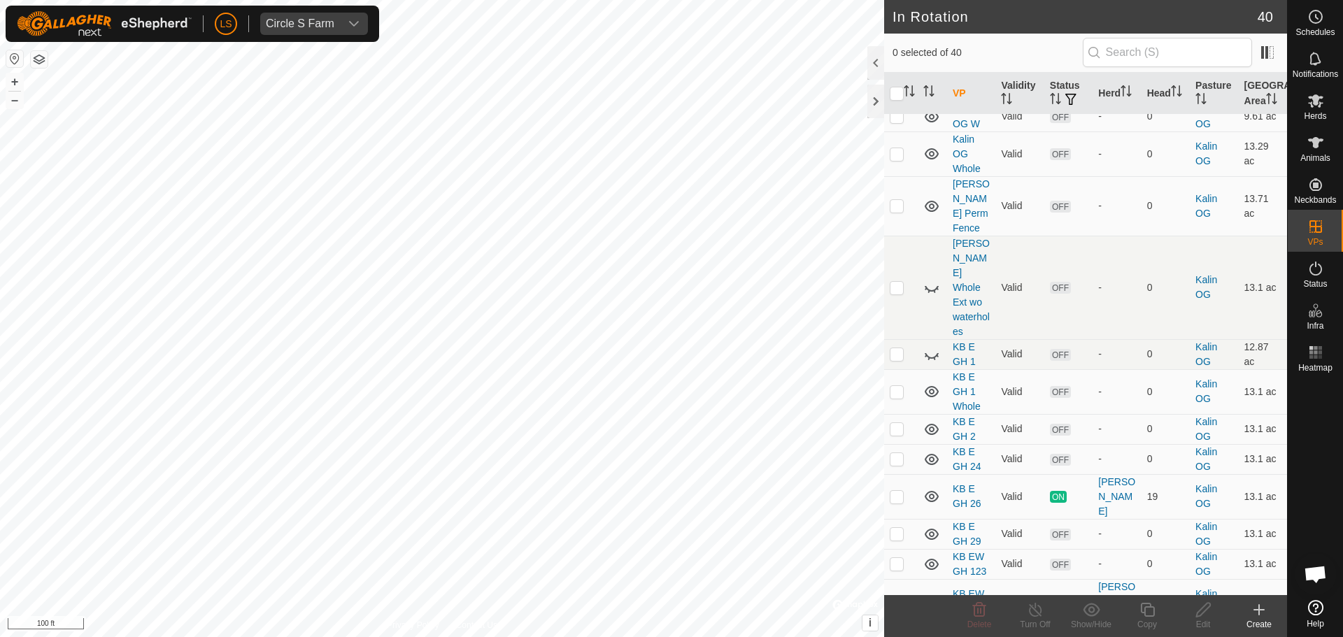
scroll to position [855, 0]
click at [895, 384] on p-checkbox at bounding box center [897, 389] width 14 height 11
checkbox input "false"
click at [899, 421] on p-checkbox at bounding box center [897, 426] width 14 height 11
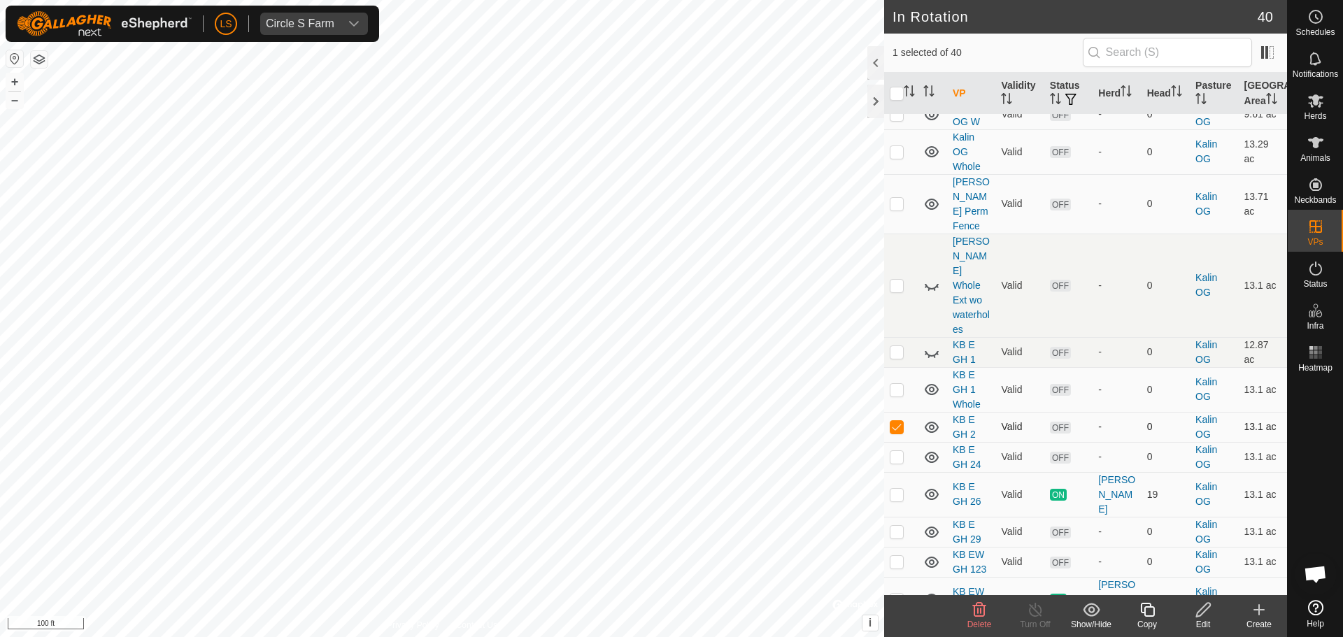
click at [899, 421] on p-checkbox at bounding box center [897, 426] width 14 height 11
checkbox input "false"
click at [900, 451] on p-checkbox at bounding box center [897, 456] width 14 height 11
checkbox input "false"
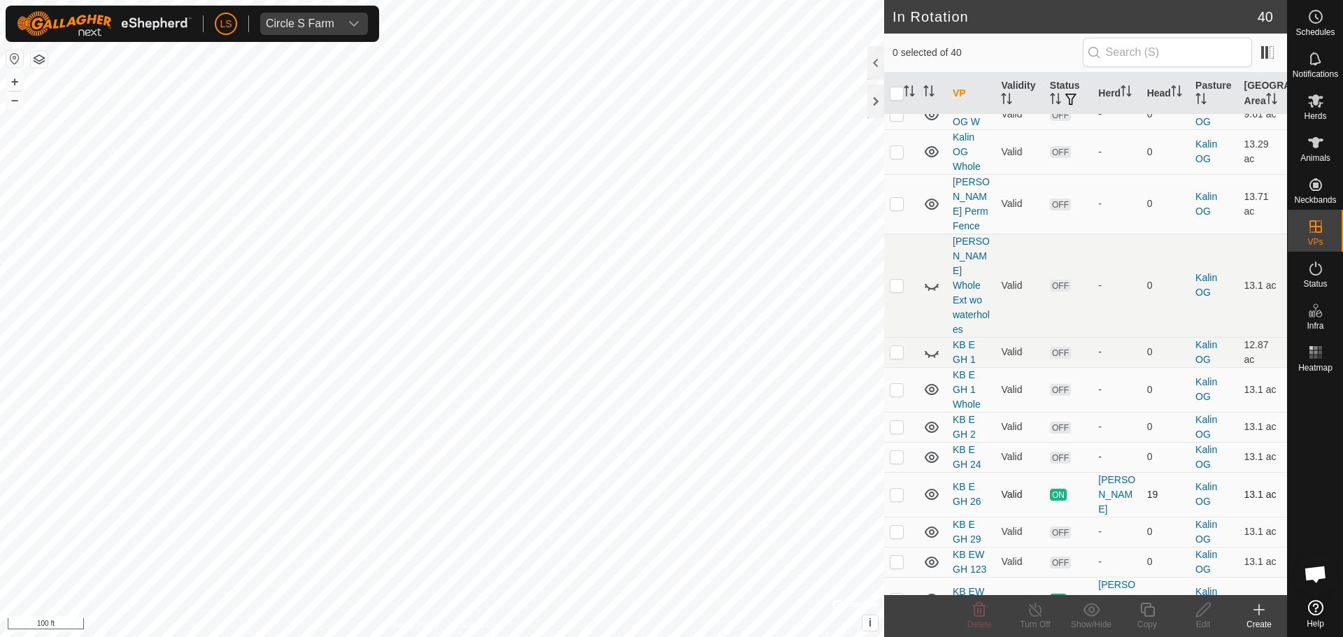
click at [900, 489] on p-checkbox at bounding box center [897, 494] width 14 height 11
checkbox input "false"
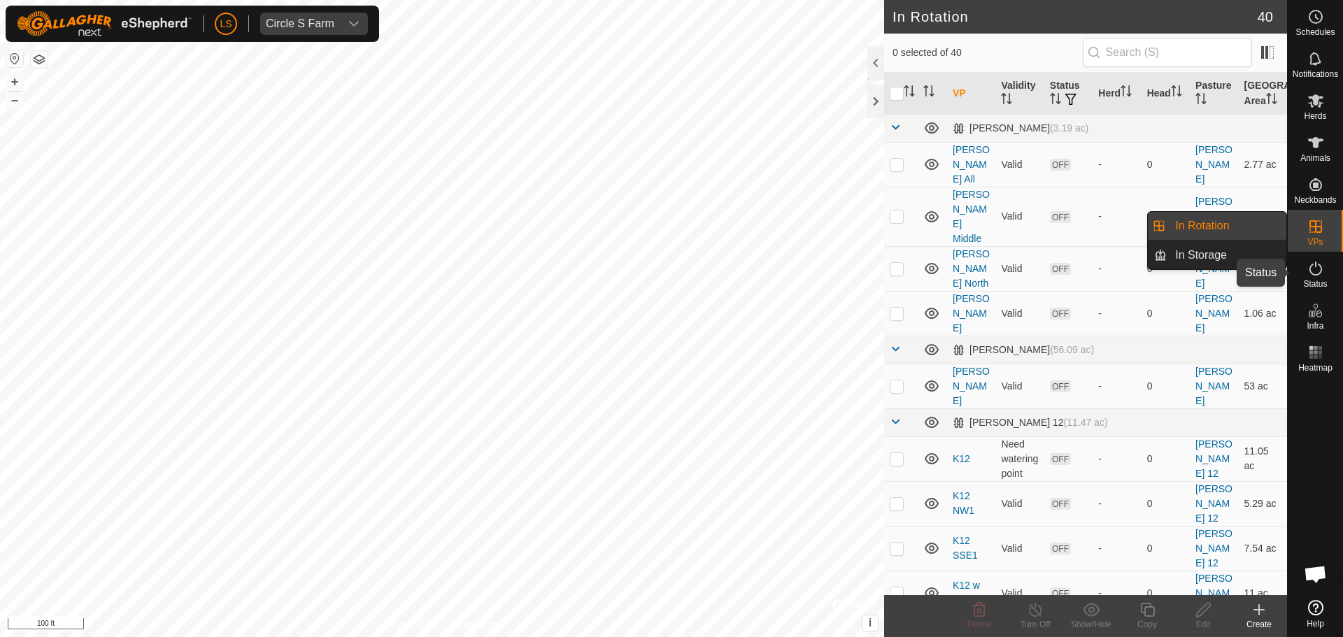
click at [1317, 273] on icon at bounding box center [1315, 268] width 17 height 17
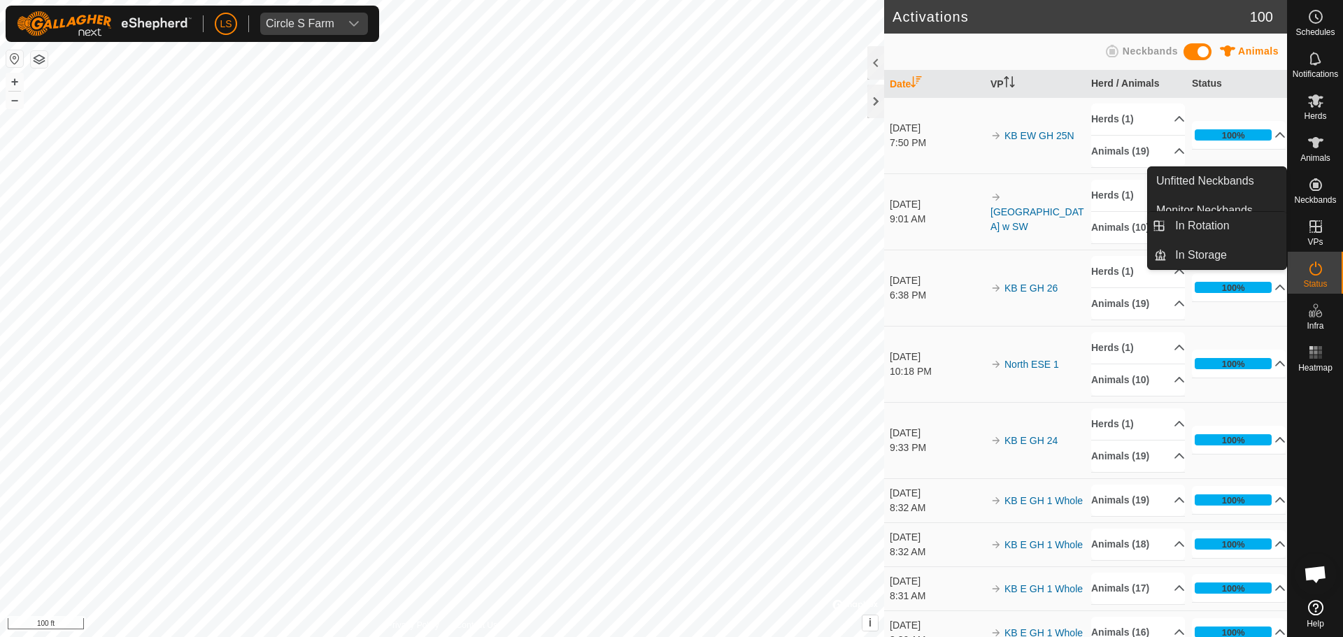
drag, startPoint x: 1313, startPoint y: 217, endPoint x: 1313, endPoint y: 239, distance: 22.4
click at [1313, 239] on span "VPs" at bounding box center [1314, 242] width 15 height 8
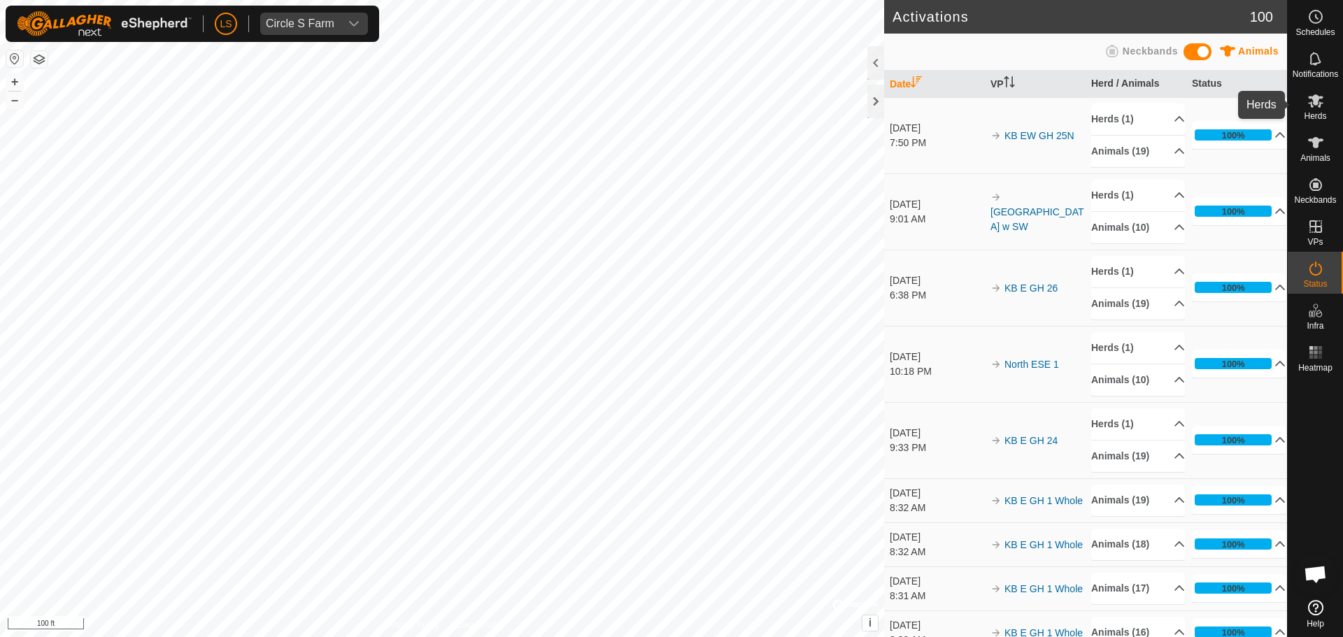
click at [1321, 114] on span "Herds" at bounding box center [1315, 116] width 22 height 8
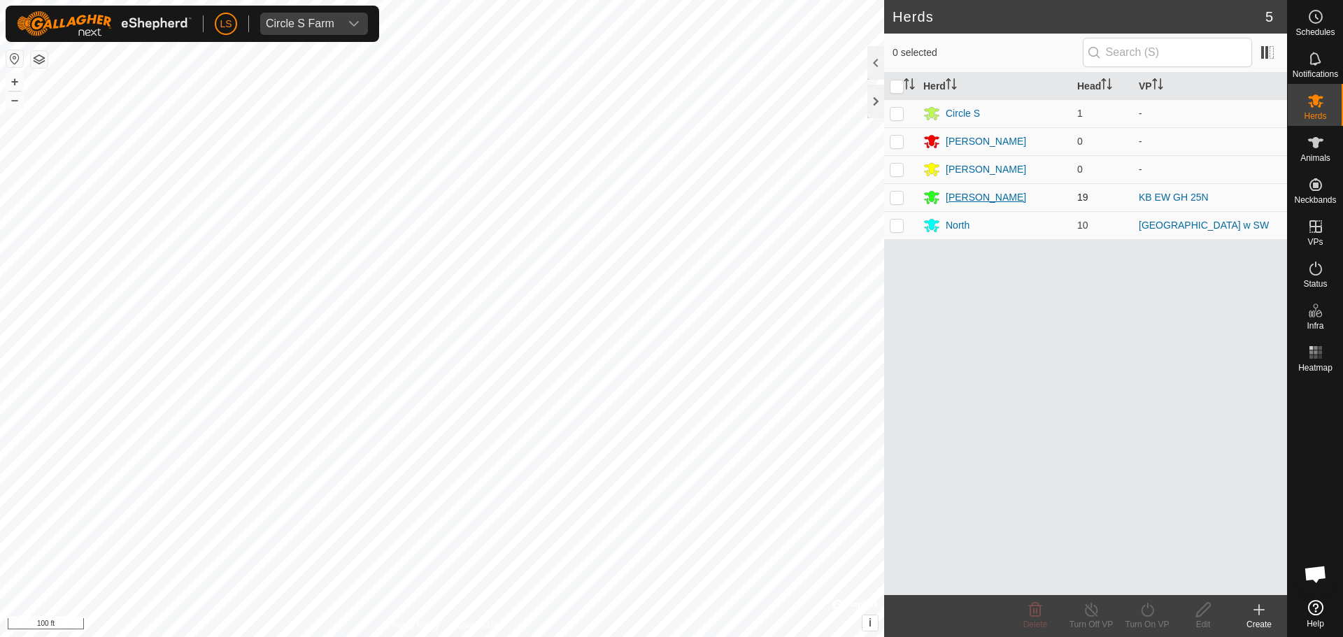
click at [958, 199] on div "[PERSON_NAME]" at bounding box center [986, 197] width 80 height 15
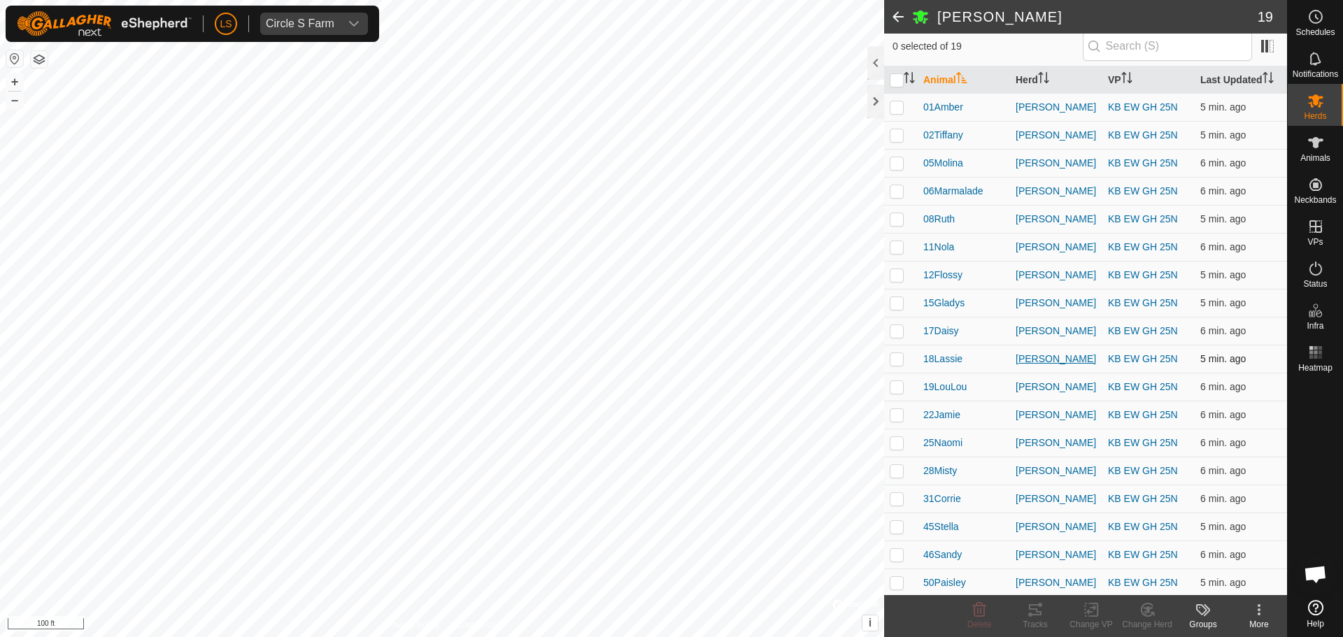
scroll to position [146, 0]
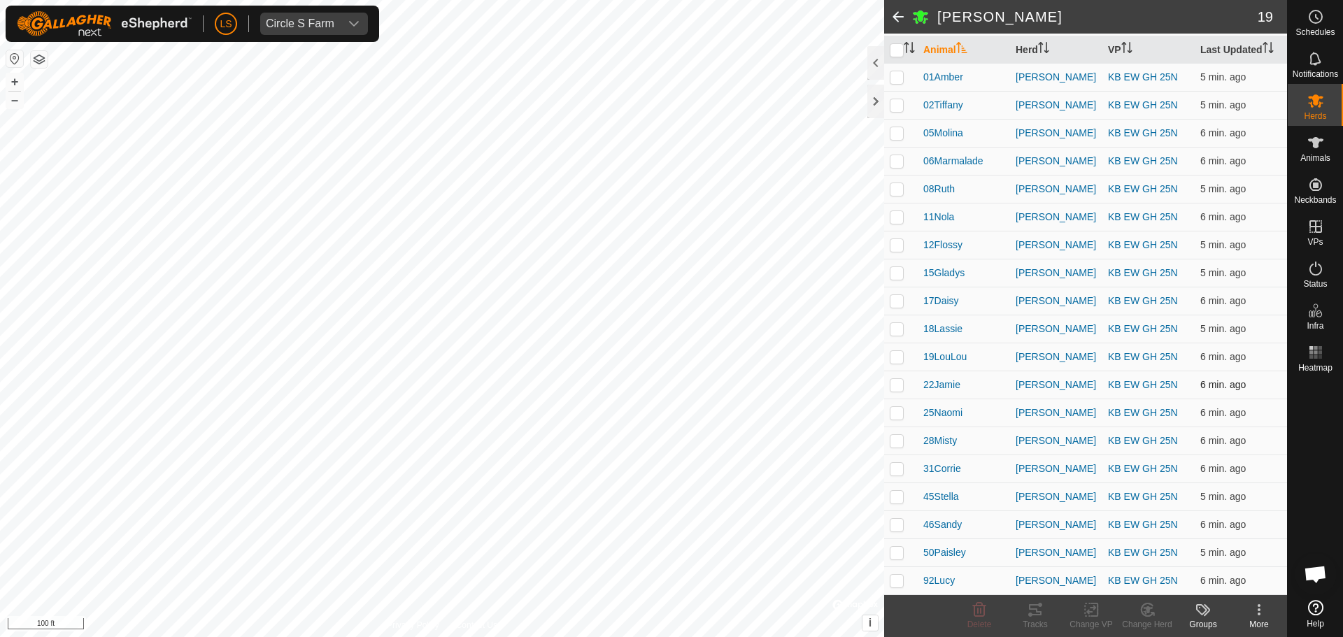
click at [895, 386] on p-checkbox at bounding box center [897, 384] width 14 height 11
checkbox input "true"
click at [892, 437] on p-checkbox at bounding box center [897, 440] width 14 height 11
checkbox input "false"
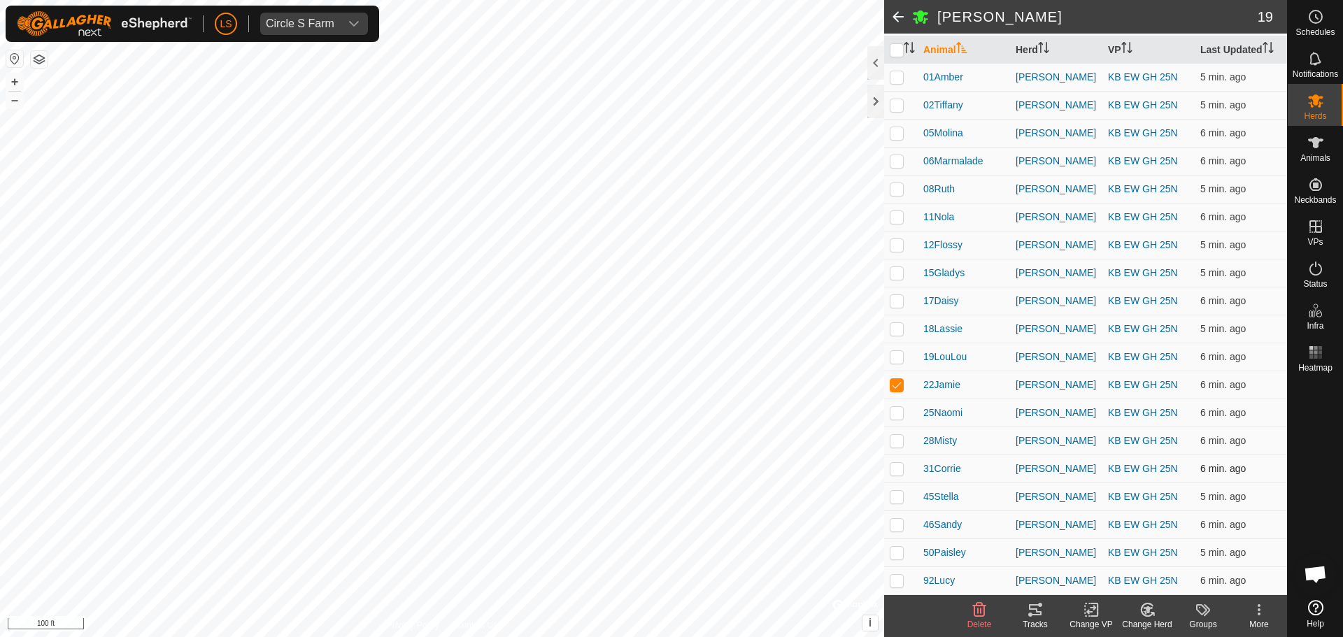
click at [895, 469] on p-checkbox at bounding box center [897, 468] width 14 height 11
checkbox input "true"
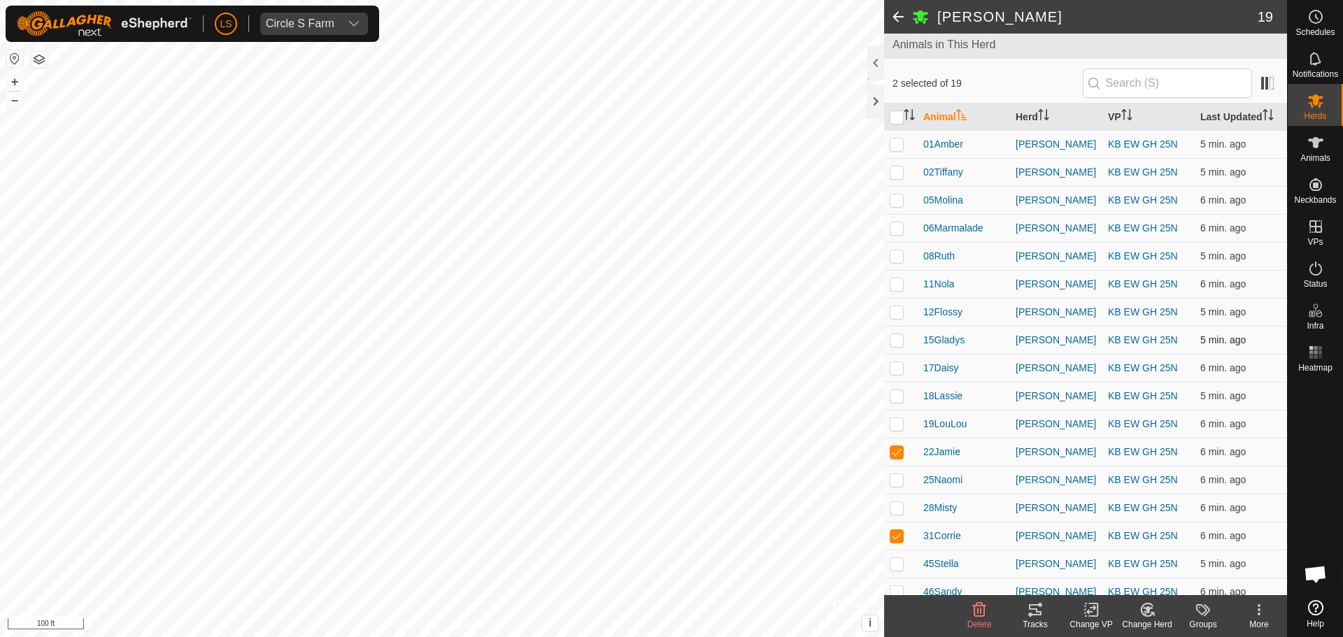
click at [897, 341] on p-checkbox at bounding box center [897, 339] width 14 height 11
checkbox input "true"
click at [895, 228] on p-checkbox at bounding box center [897, 227] width 14 height 11
checkbox input "true"
click at [1089, 616] on rect at bounding box center [1091, 610] width 13 height 13
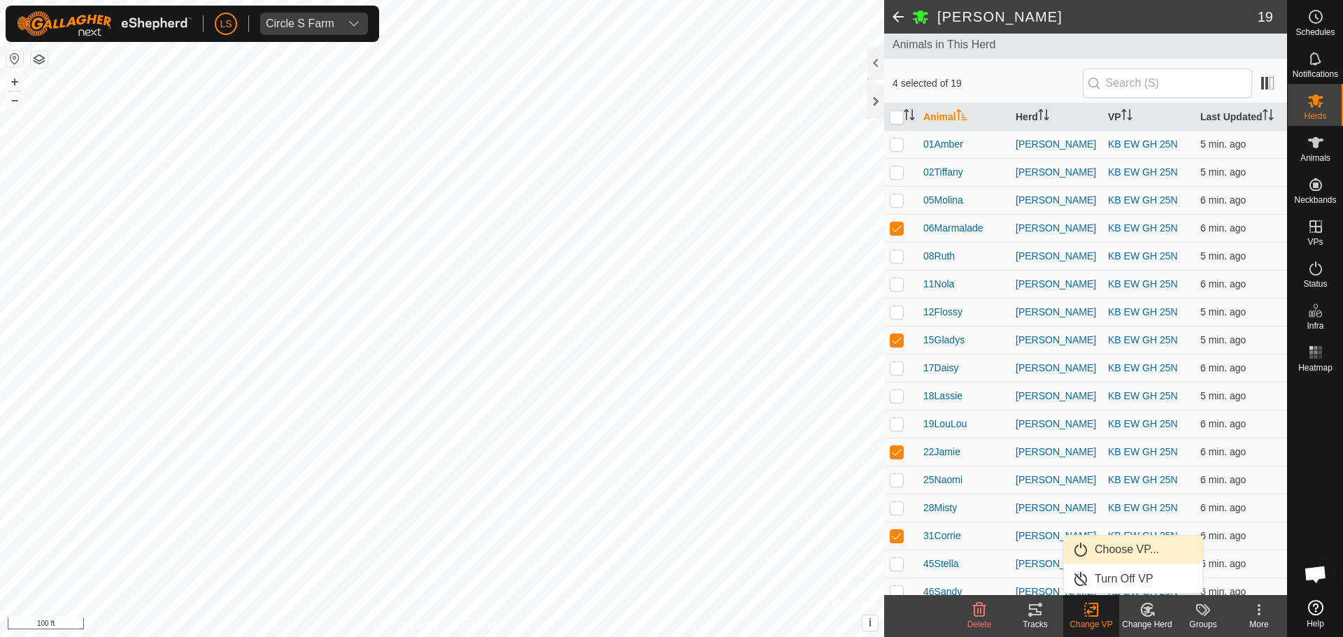
click at [1116, 552] on link "Choose VP..." at bounding box center [1133, 550] width 138 height 28
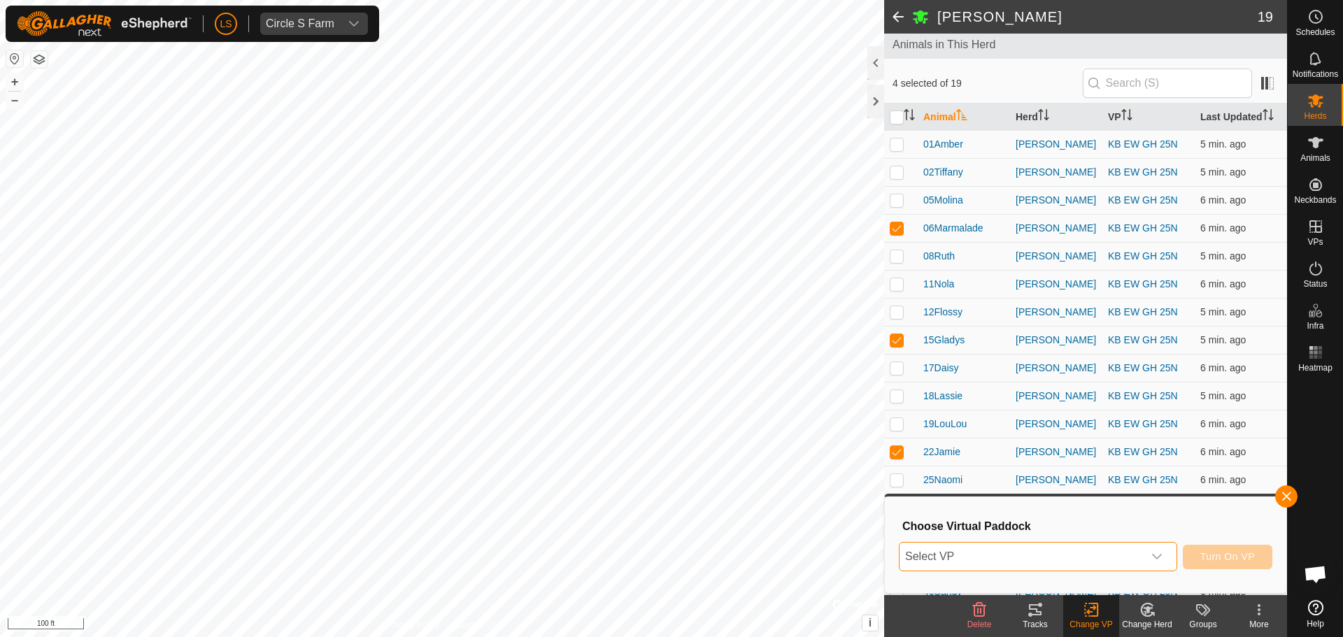
click at [920, 548] on span "Select VP" at bounding box center [1021, 557] width 243 height 28
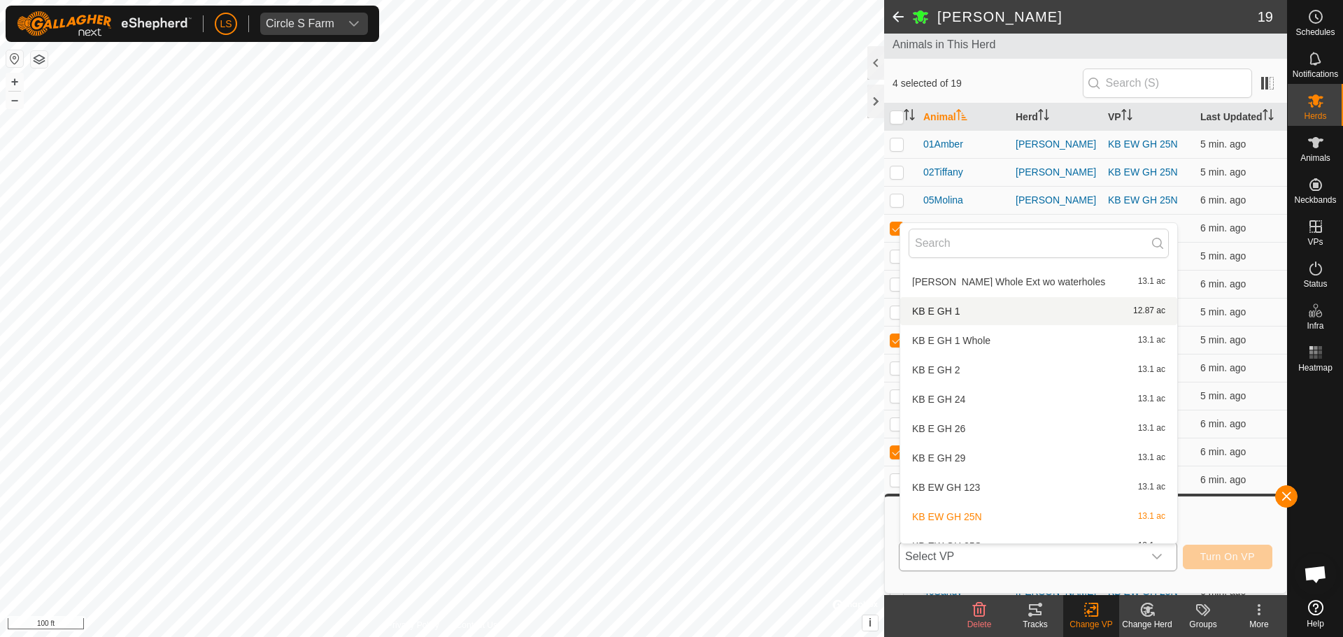
scroll to position [697, 0]
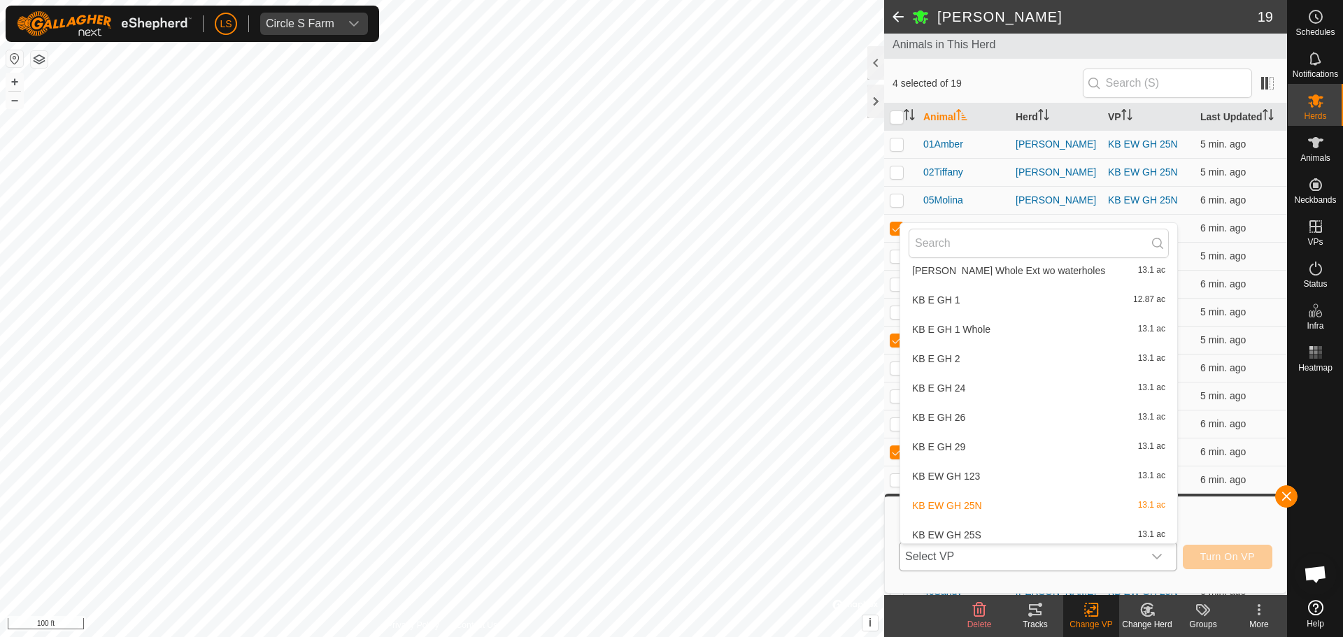
click at [972, 418] on li "KB E GH 26 13.1 ac" at bounding box center [1038, 418] width 277 height 28
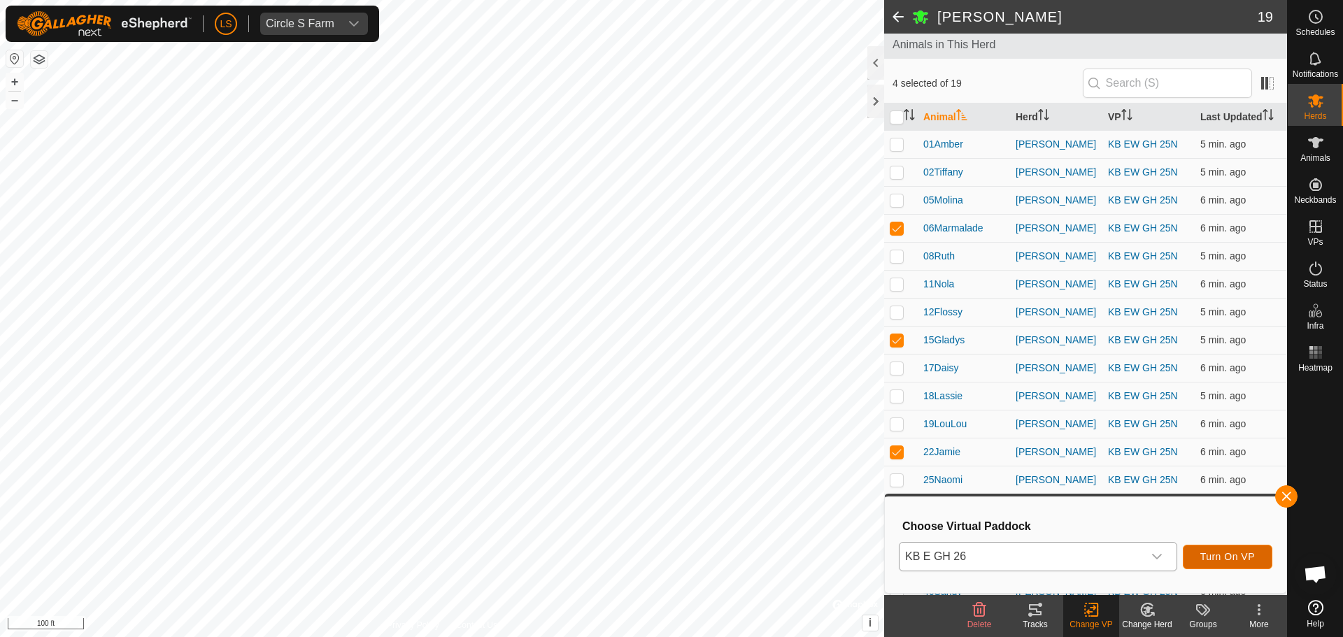
click at [1223, 545] on button "Turn On VP" at bounding box center [1228, 557] width 90 height 24
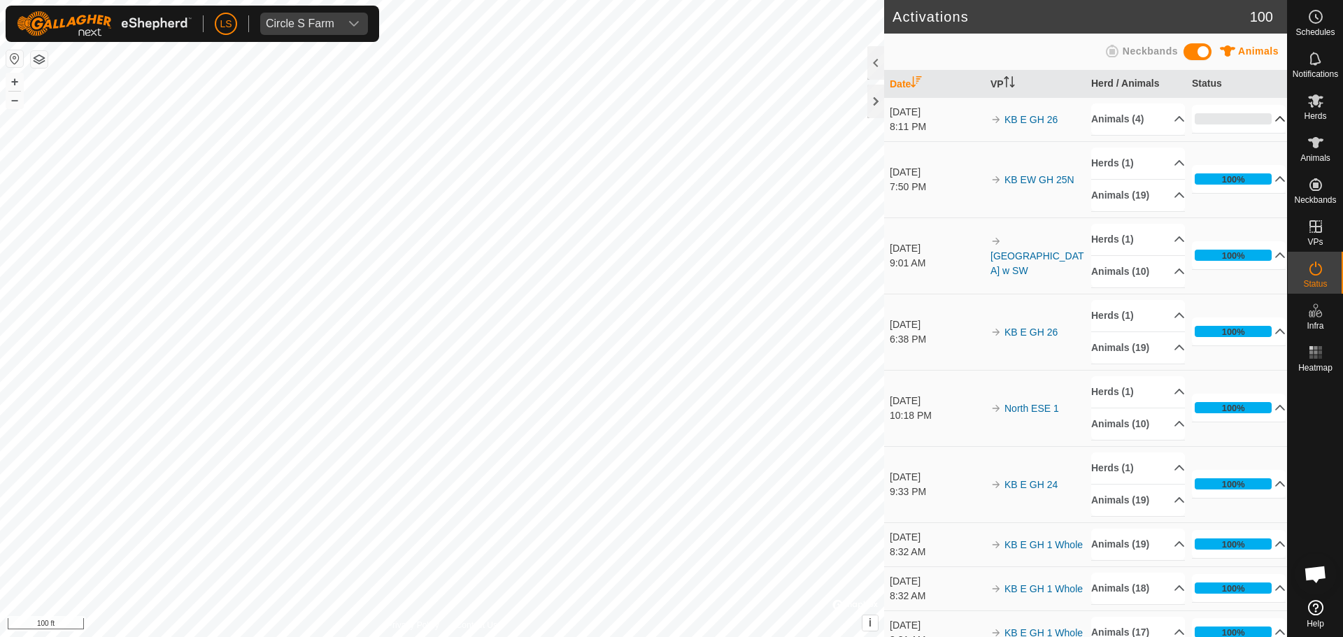
click at [1257, 116] on p-accordion-header "0%" at bounding box center [1239, 119] width 94 height 28
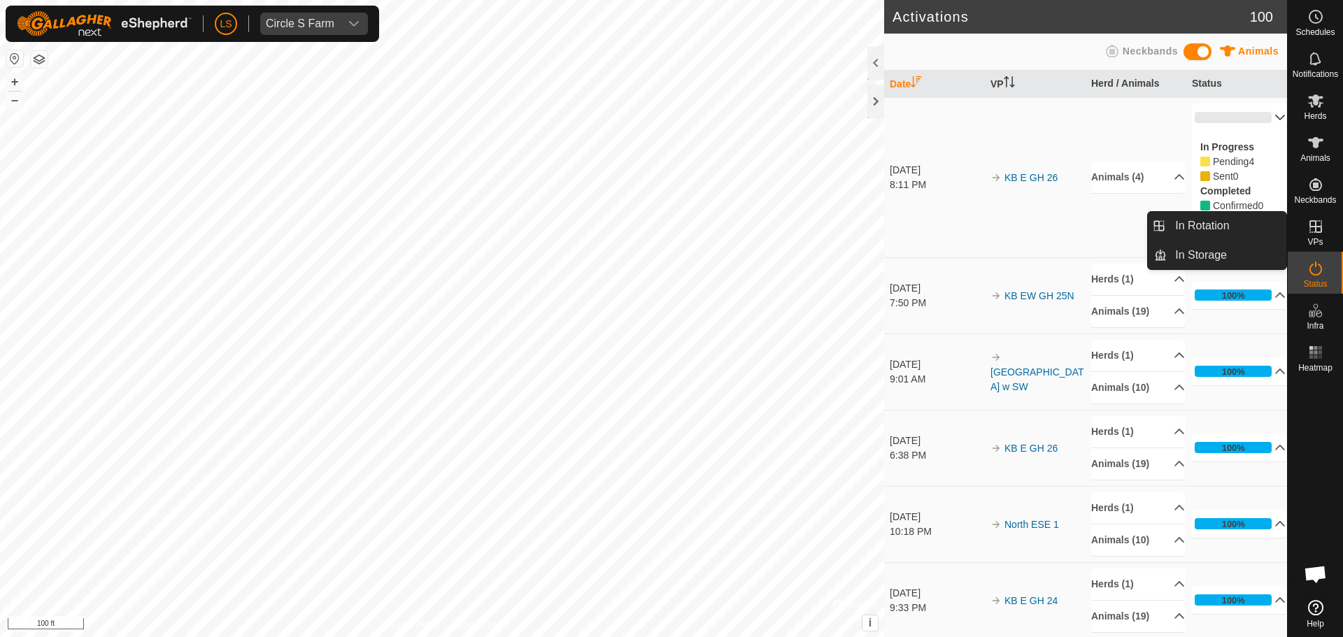
click at [1318, 227] on icon at bounding box center [1315, 226] width 13 height 13
click at [1277, 221] on link "In Rotation" at bounding box center [1227, 226] width 120 height 28
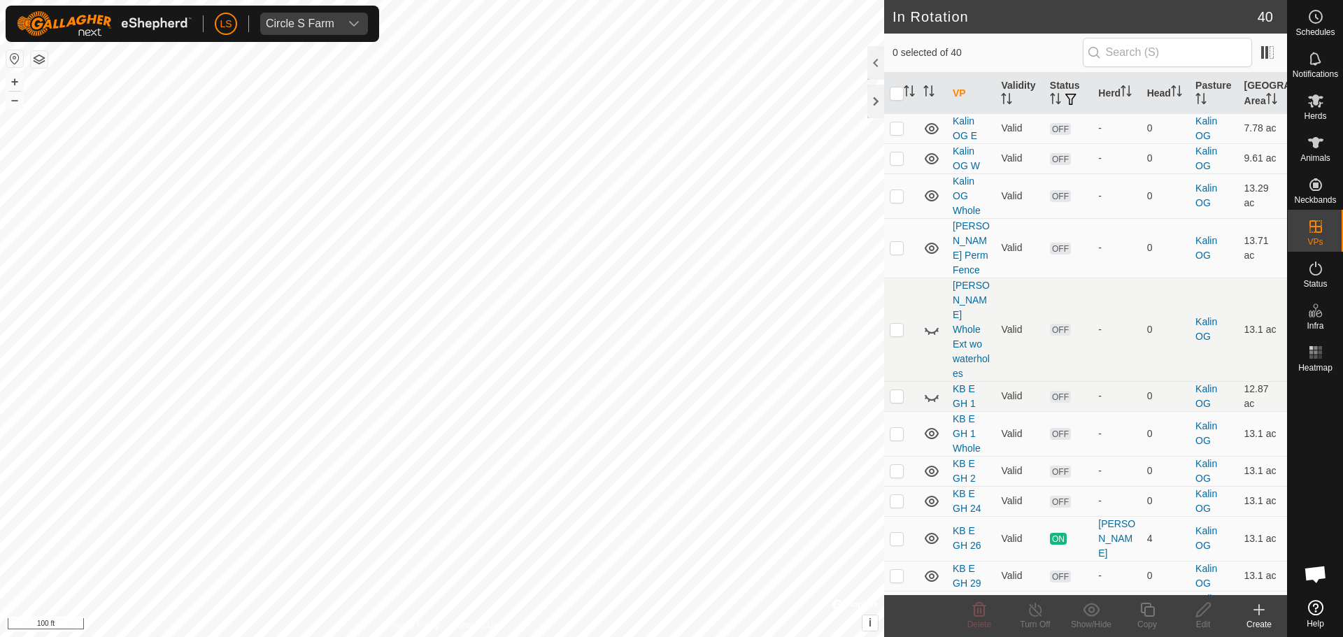
scroll to position [812, 0]
click at [897, 464] on p-checkbox at bounding box center [897, 469] width 14 height 11
checkbox input "true"
click at [897, 495] on p-tablecheckbox at bounding box center [897, 500] width 14 height 11
checkbox input "true"
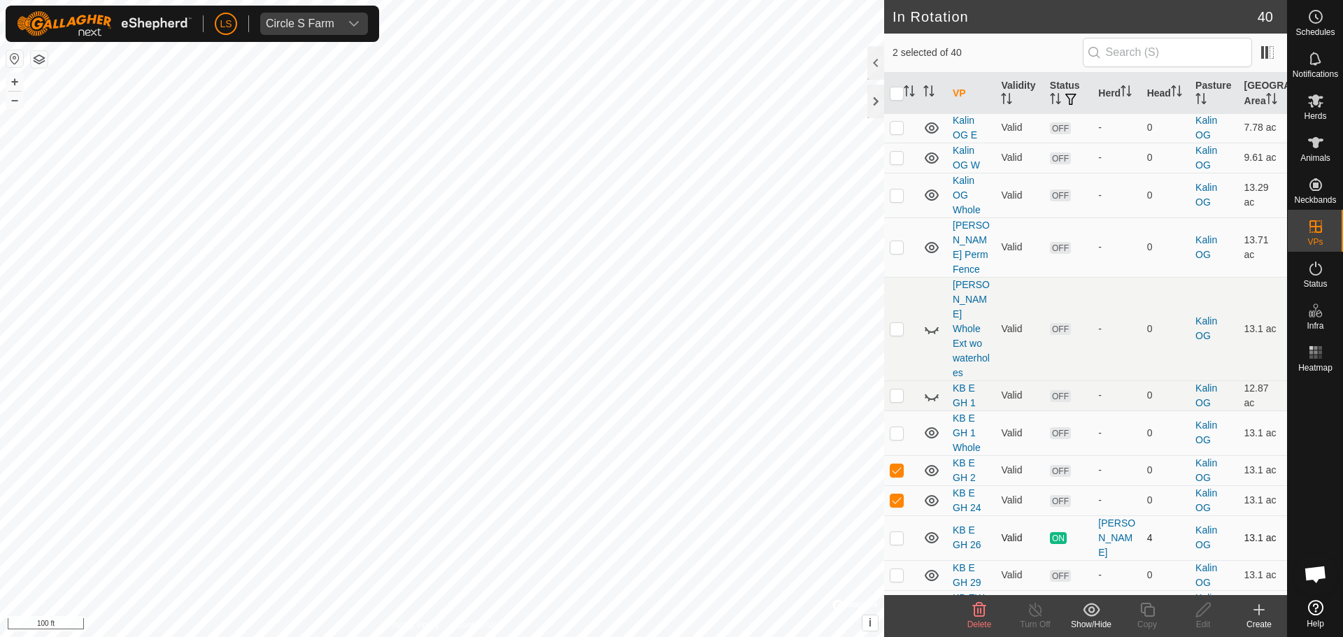
click at [897, 532] on p-checkbox at bounding box center [897, 537] width 14 height 11
checkbox input "true"
click at [900, 495] on p-checkbox at bounding box center [897, 500] width 14 height 11
checkbox input "false"
click at [895, 464] on p-checkbox at bounding box center [897, 469] width 14 height 11
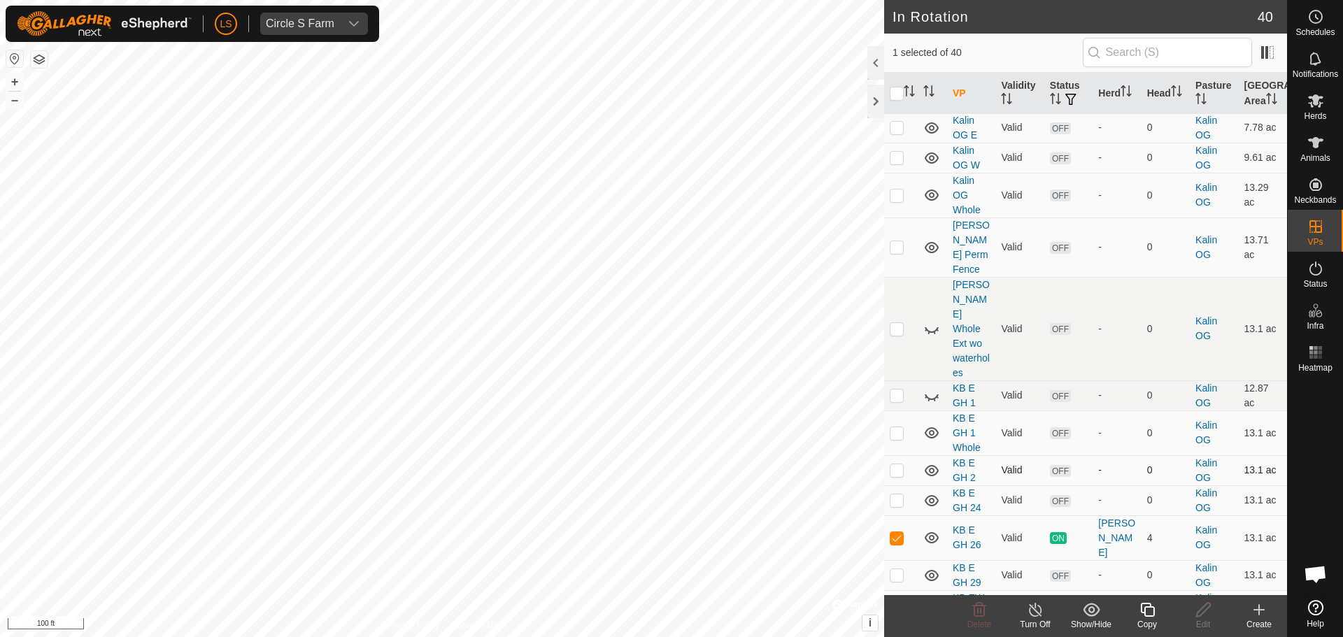
click at [895, 464] on p-checkbox at bounding box center [897, 469] width 14 height 11
checkbox input "false"
click at [890, 560] on td at bounding box center [901, 575] width 34 height 30
checkbox input "true"
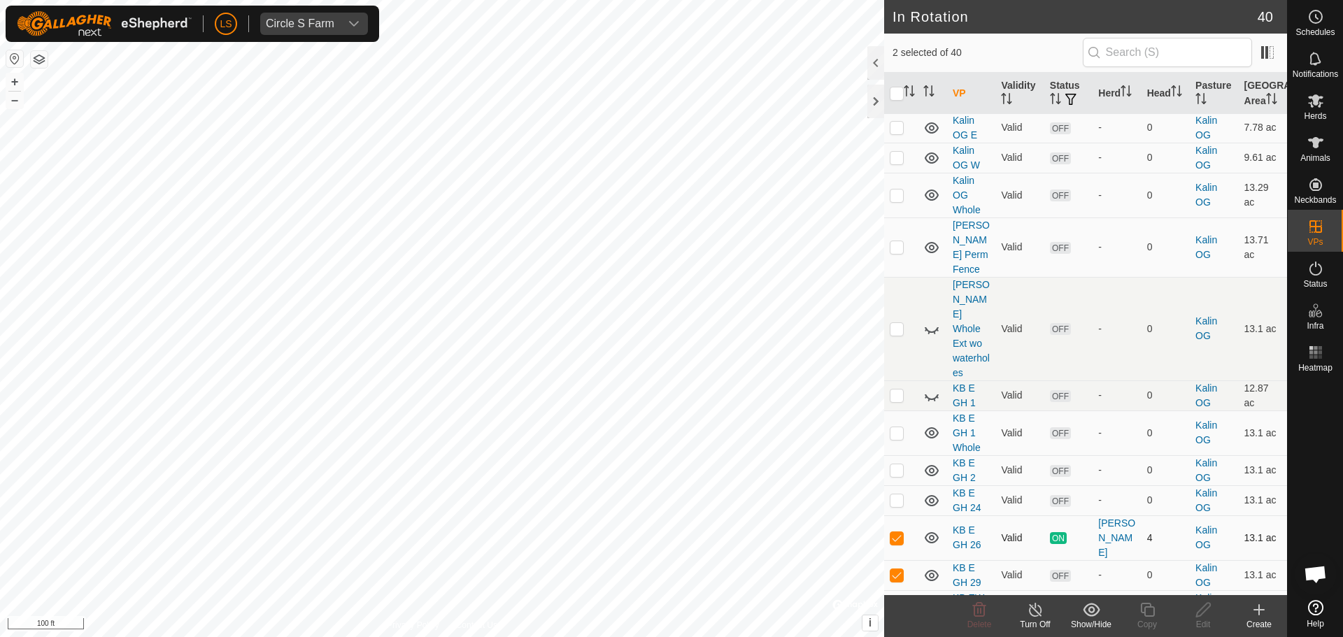
click at [897, 516] on td at bounding box center [901, 538] width 34 height 45
checkbox input "false"
click at [1153, 613] on icon at bounding box center [1147, 610] width 17 height 17
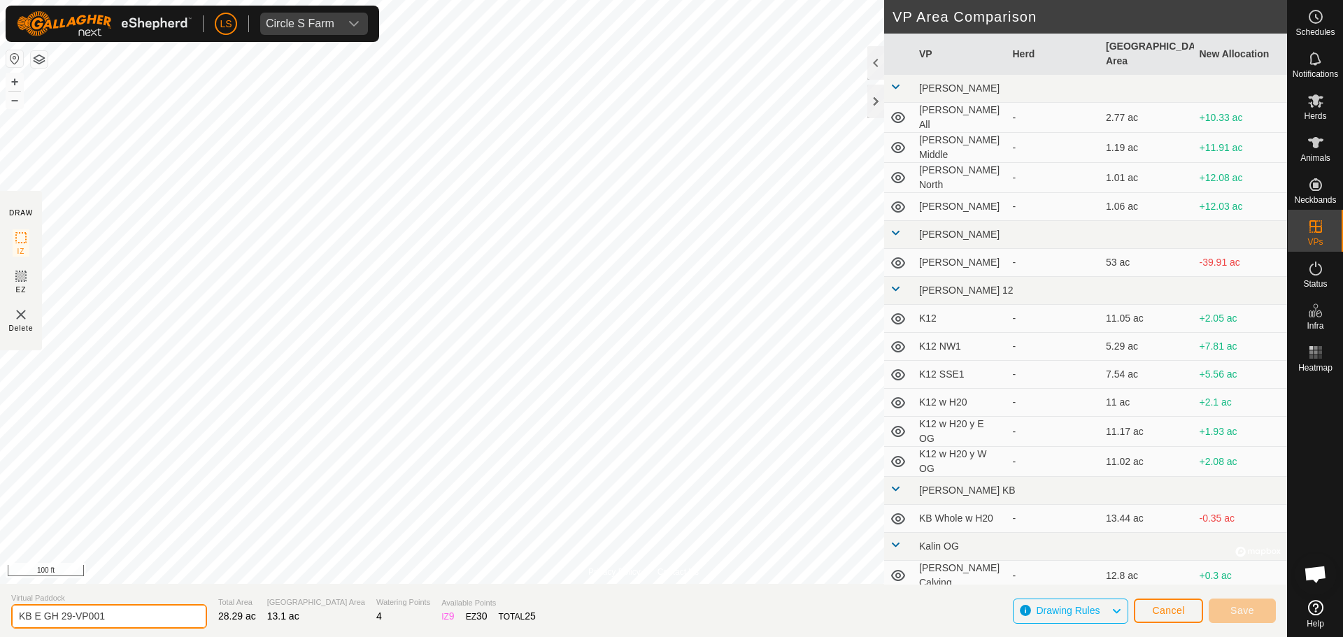
drag, startPoint x: 141, startPoint y: 620, endPoint x: 62, endPoint y: 615, distance: 79.9
click at [62, 615] on input "KB E GH 29-VP001" at bounding box center [109, 616] width 196 height 24
type input "KB E GH 2 Corral"
click at [1245, 611] on span "Save" at bounding box center [1242, 610] width 24 height 11
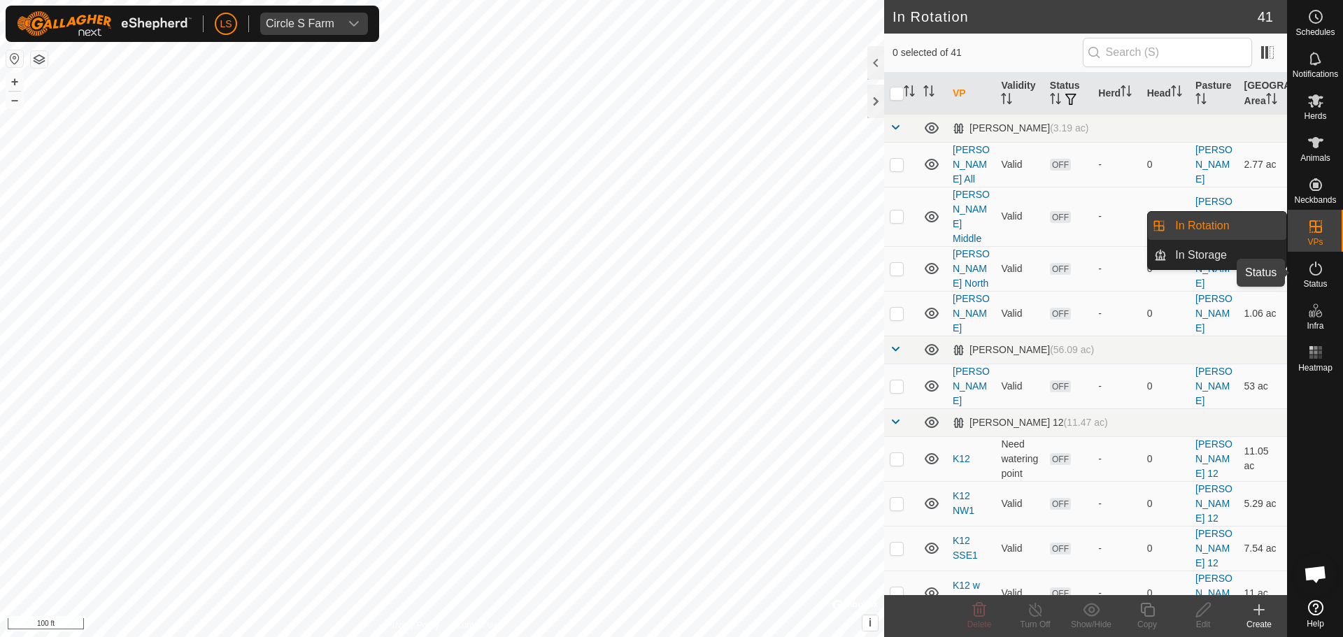
click at [1311, 274] on icon at bounding box center [1315, 268] width 17 height 17
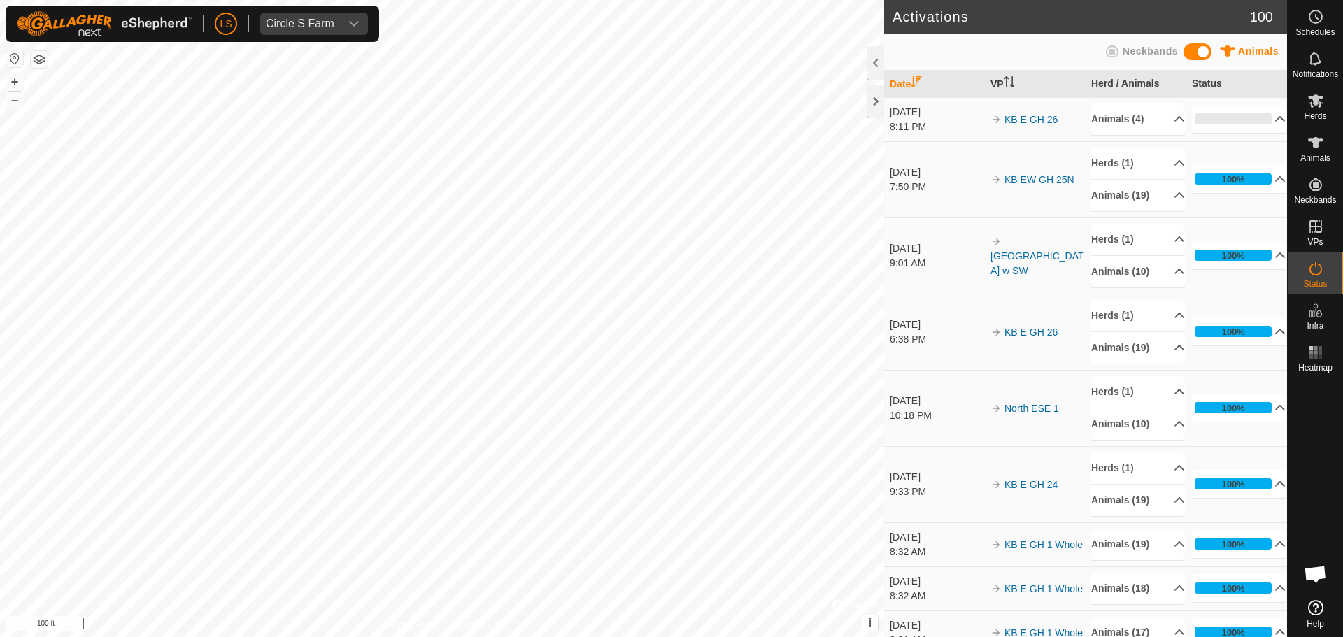
click at [1311, 274] on icon at bounding box center [1315, 268] width 17 height 17
click at [1267, 118] on p-accordion-header "0%" at bounding box center [1239, 119] width 94 height 28
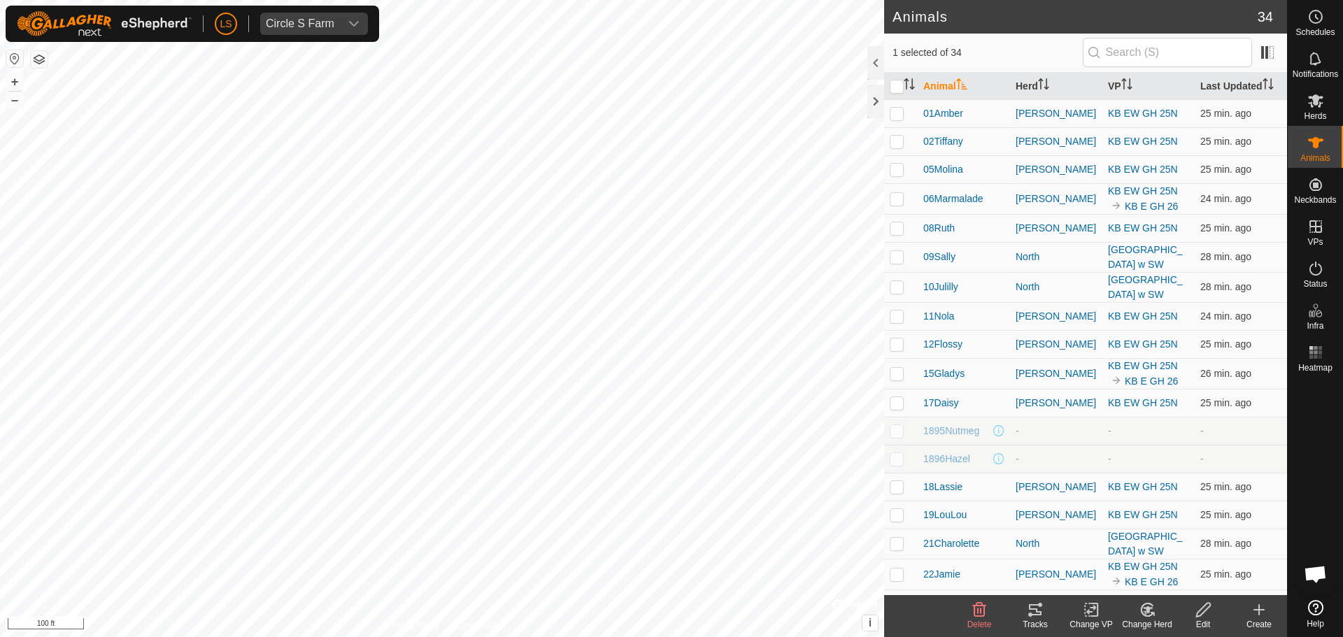
checkbox input "false"
click at [1322, 101] on icon at bounding box center [1315, 100] width 17 height 17
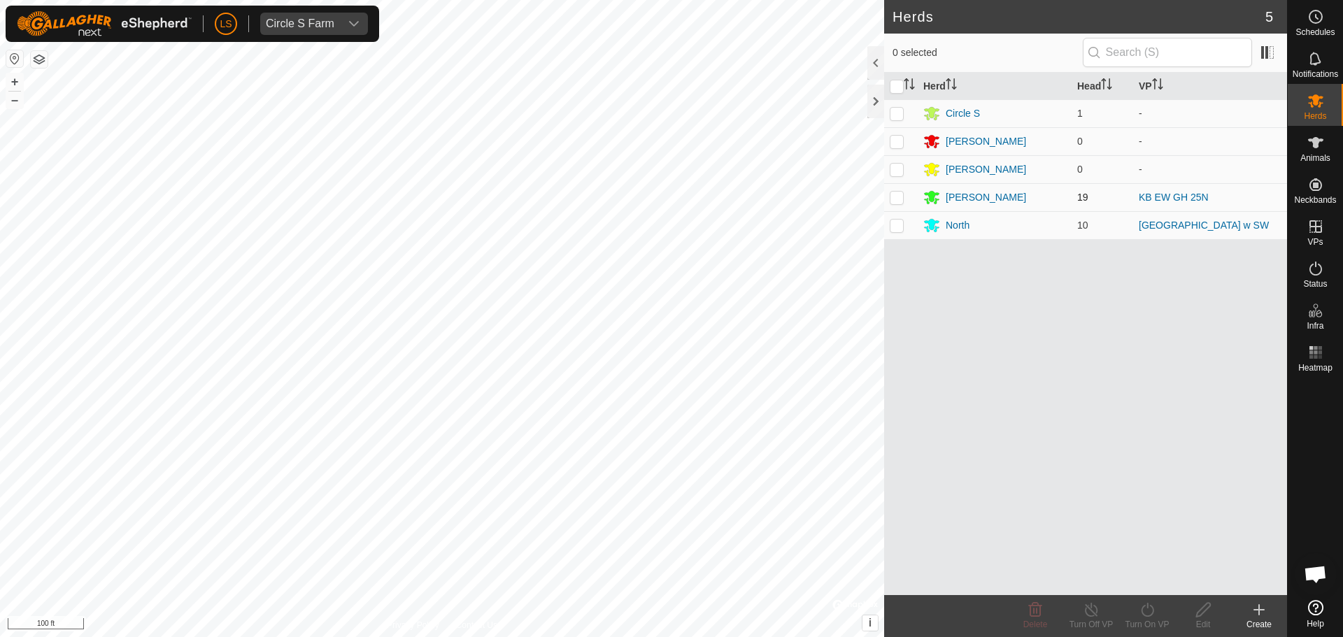
click at [896, 204] on td at bounding box center [901, 197] width 34 height 28
checkbox input "true"
click at [955, 199] on div "[PERSON_NAME]" at bounding box center [986, 197] width 80 height 15
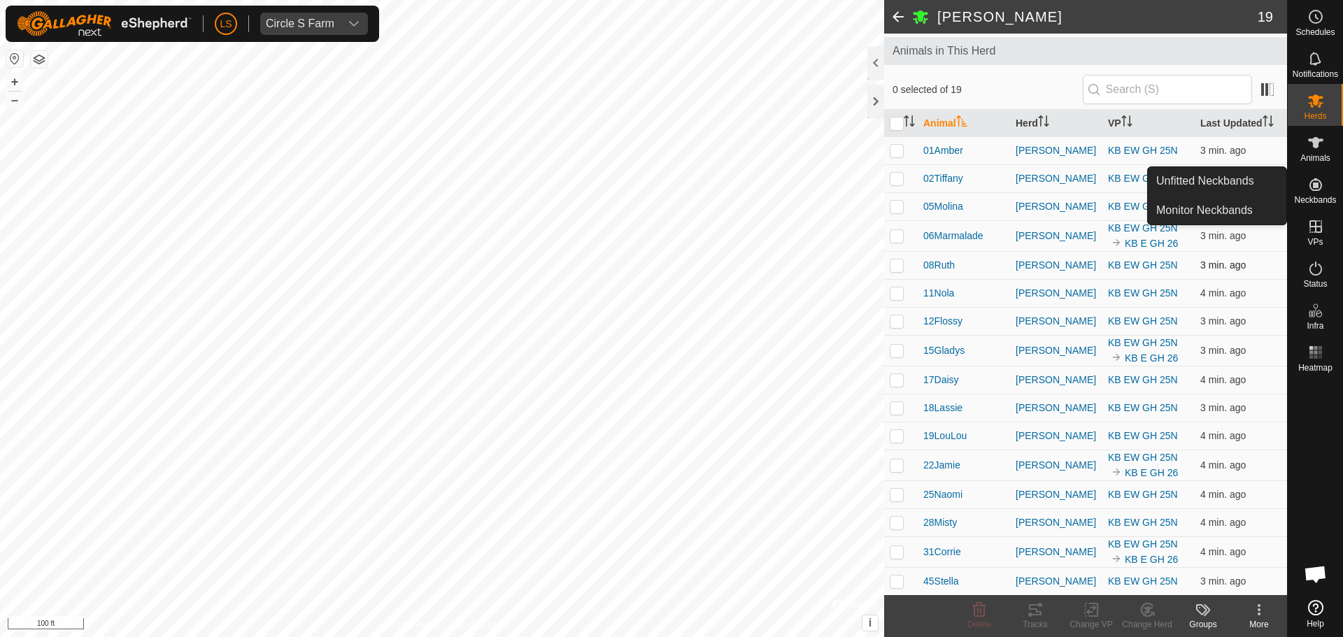
scroll to position [73, 0]
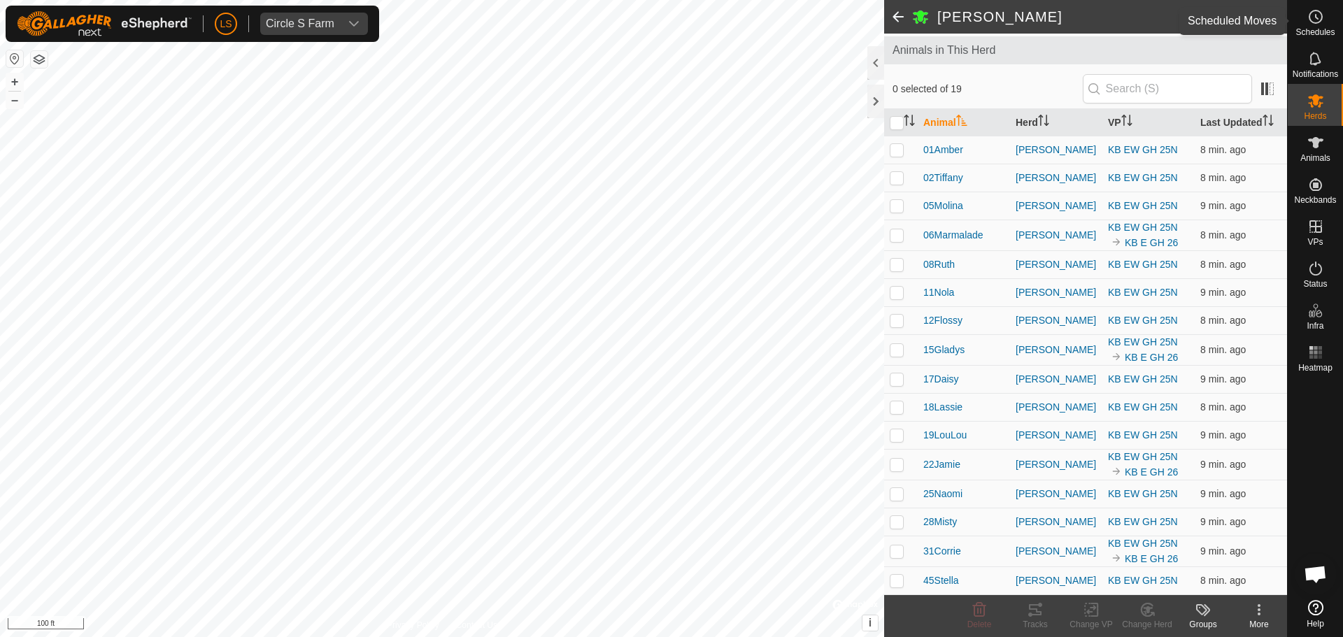
click at [1322, 28] on span "Schedules" at bounding box center [1314, 32] width 39 height 8
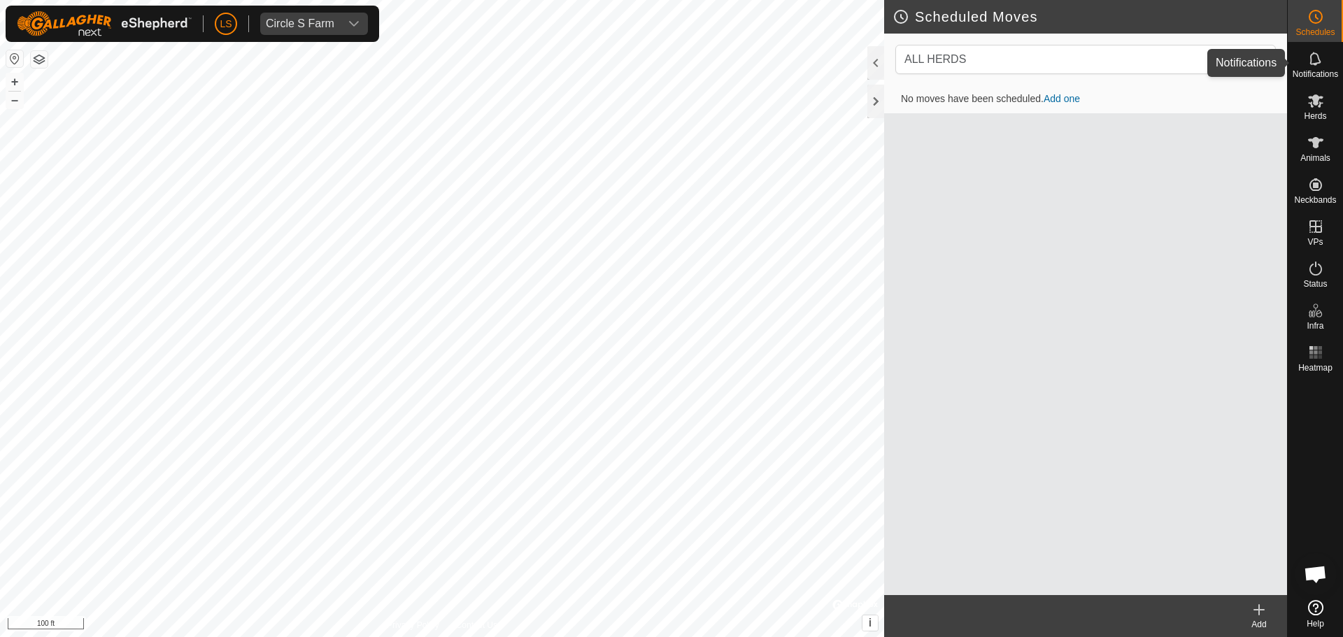
click at [1312, 64] on icon at bounding box center [1314, 58] width 11 height 13
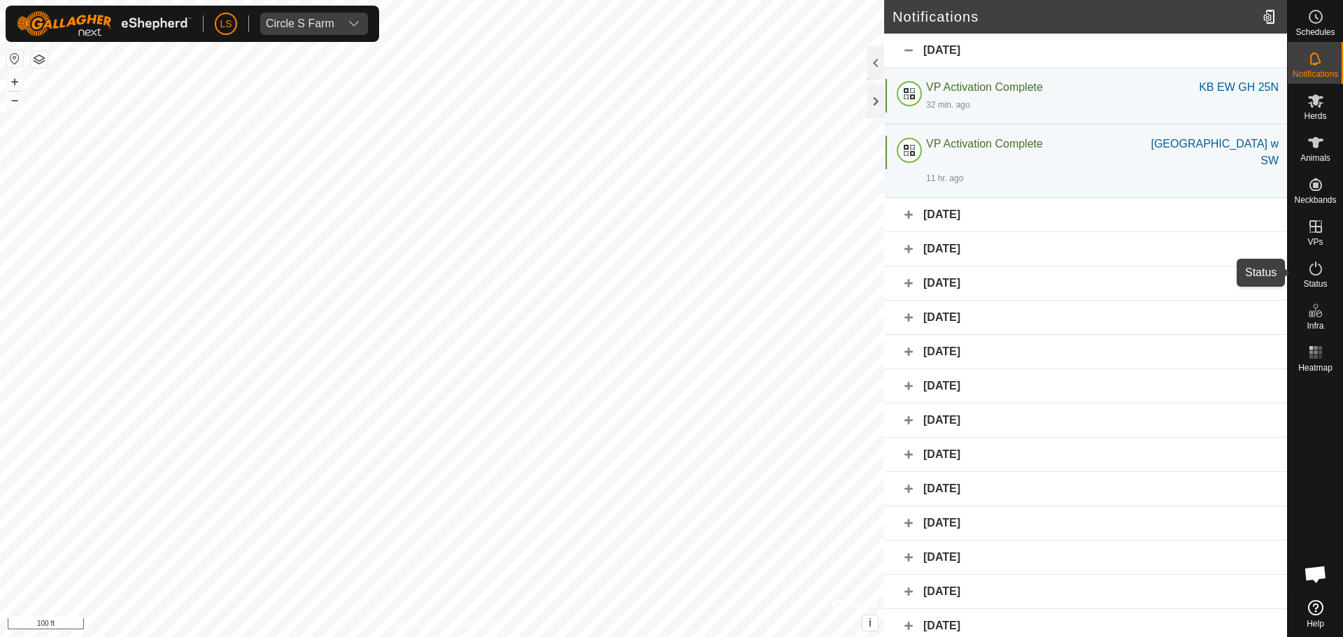
click at [1317, 274] on icon at bounding box center [1315, 269] width 13 height 14
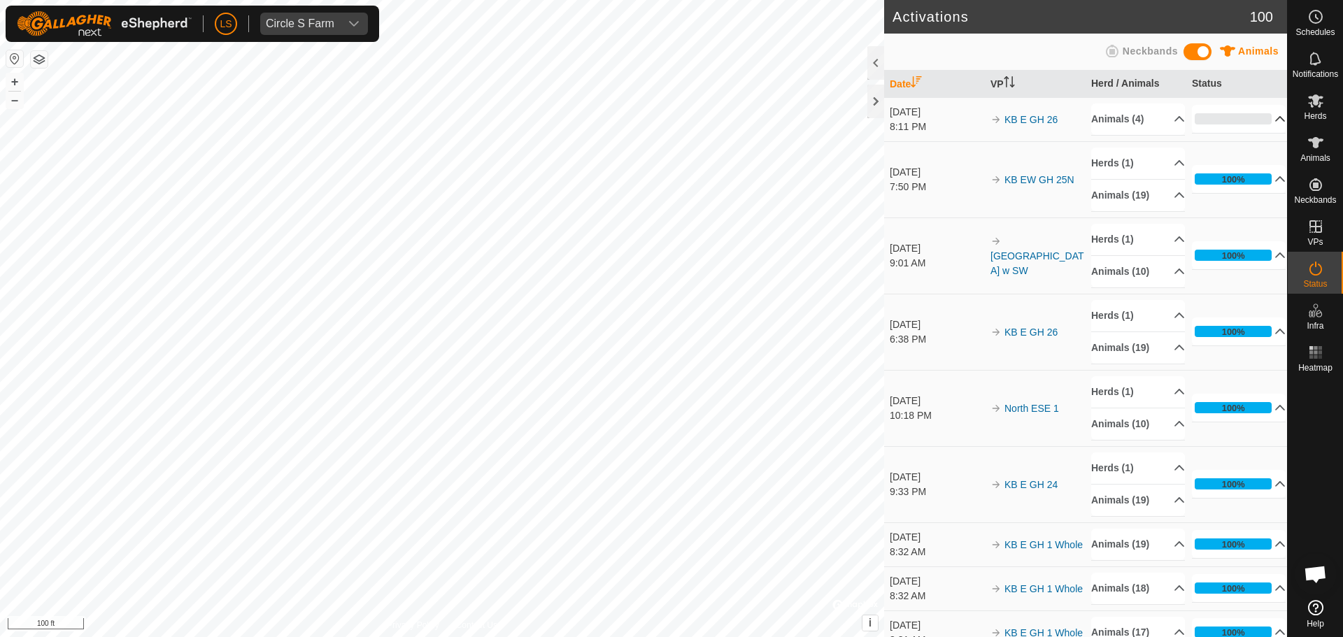
click at [1267, 131] on p-accordion-header "0%" at bounding box center [1239, 119] width 94 height 28
click at [1327, 159] on span "Animals" at bounding box center [1315, 158] width 30 height 8
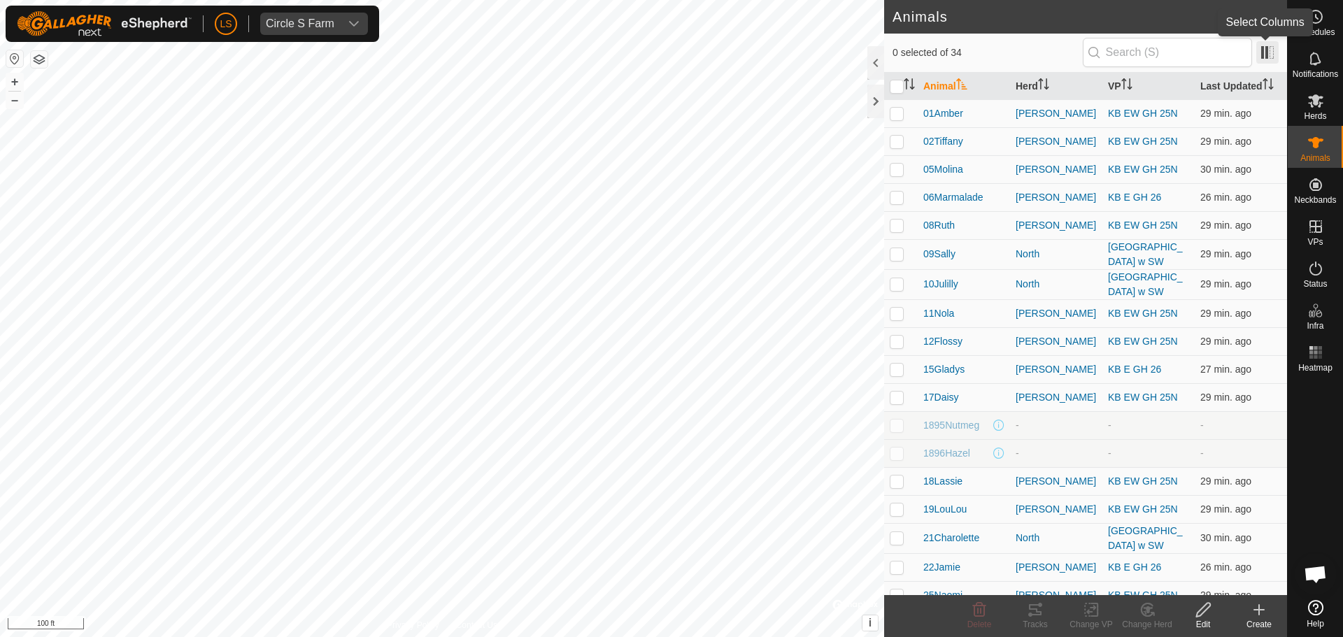
click at [1271, 62] on span at bounding box center [1267, 52] width 22 height 22
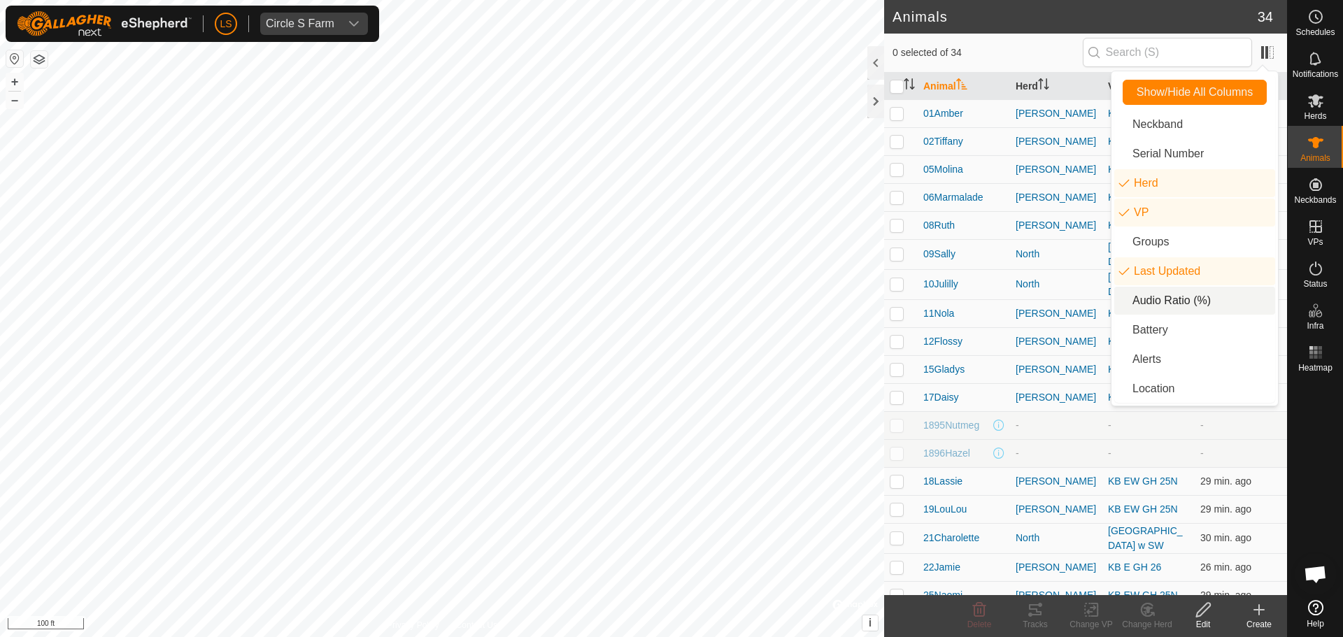
click at [1226, 301] on li "Audio Ratio (%)" at bounding box center [1194, 301] width 161 height 28
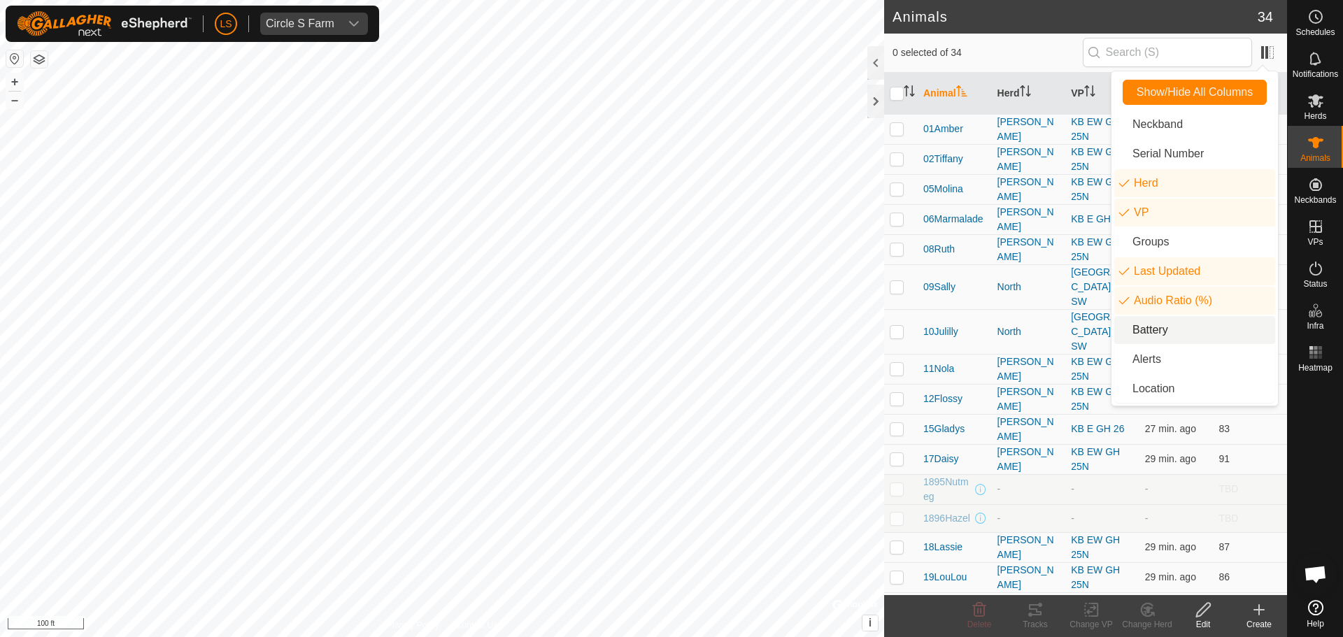
click at [1175, 336] on li "Battery" at bounding box center [1194, 330] width 161 height 28
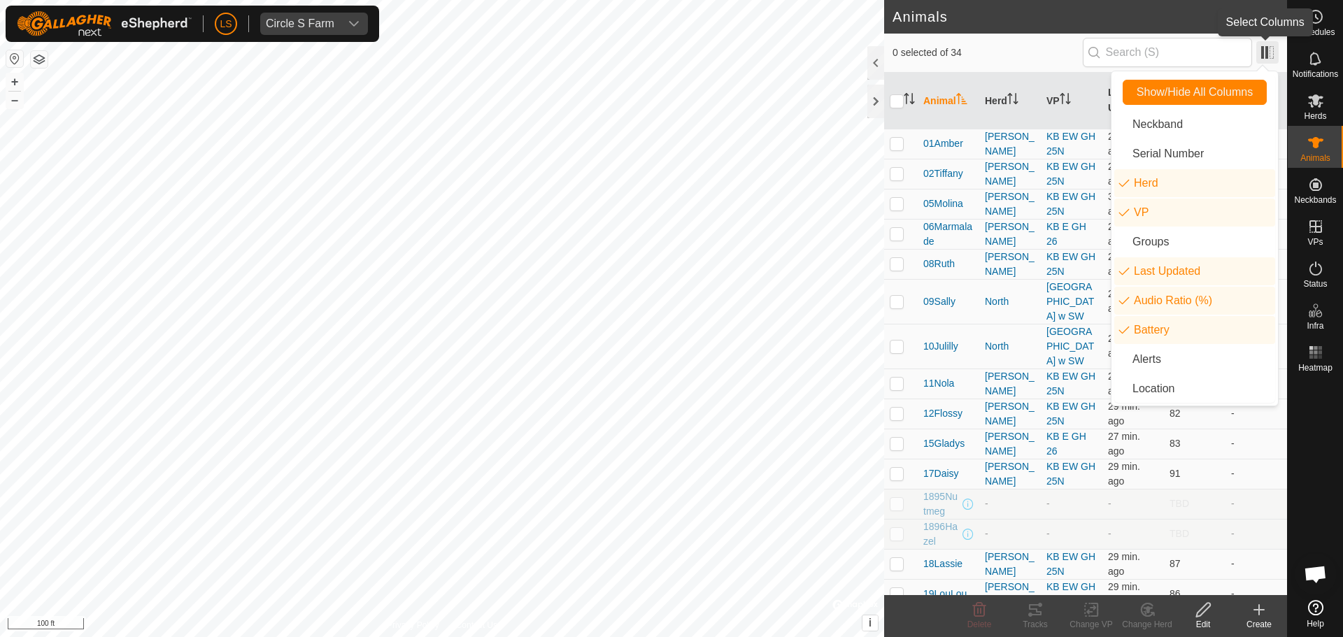
click at [1267, 50] on span at bounding box center [1267, 52] width 22 height 22
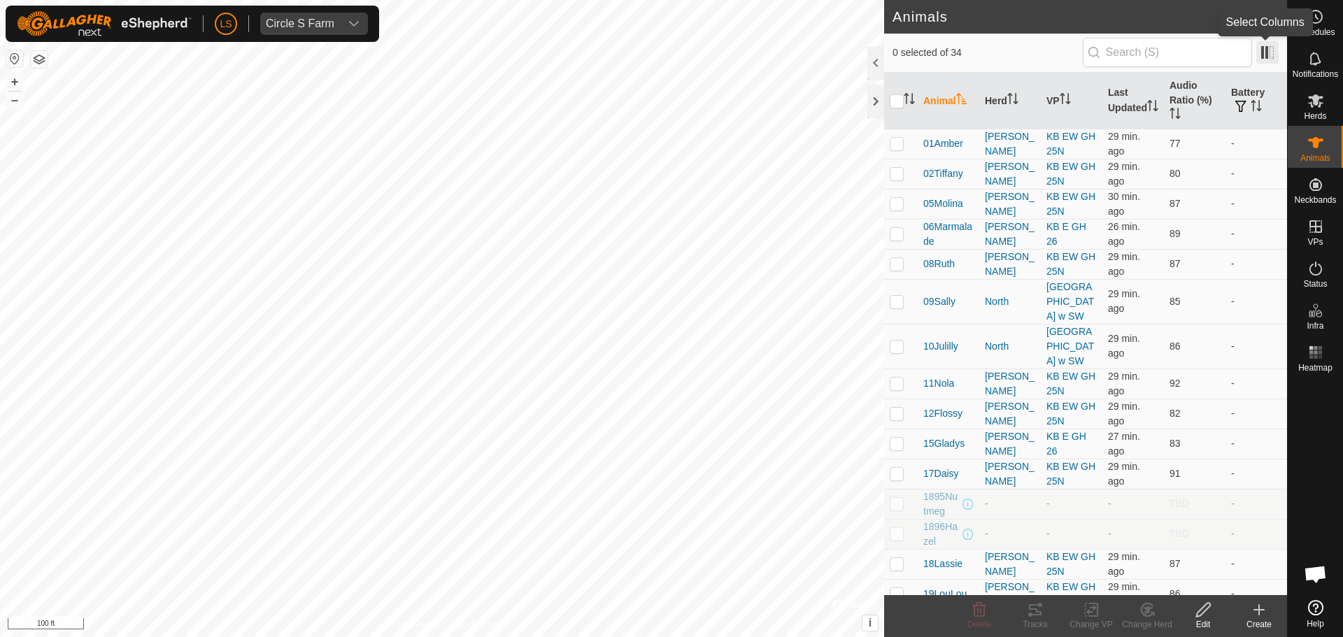
click at [1265, 59] on span at bounding box center [1267, 52] width 22 height 22
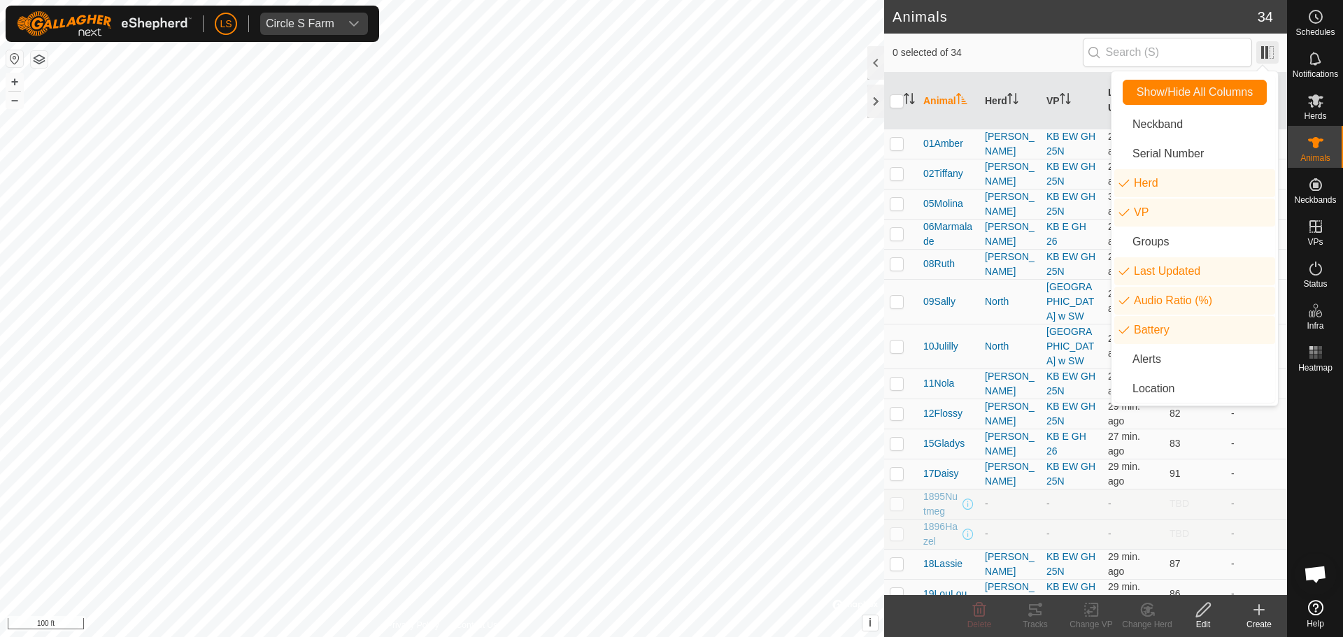
click at [1265, 59] on span at bounding box center [1267, 52] width 22 height 22
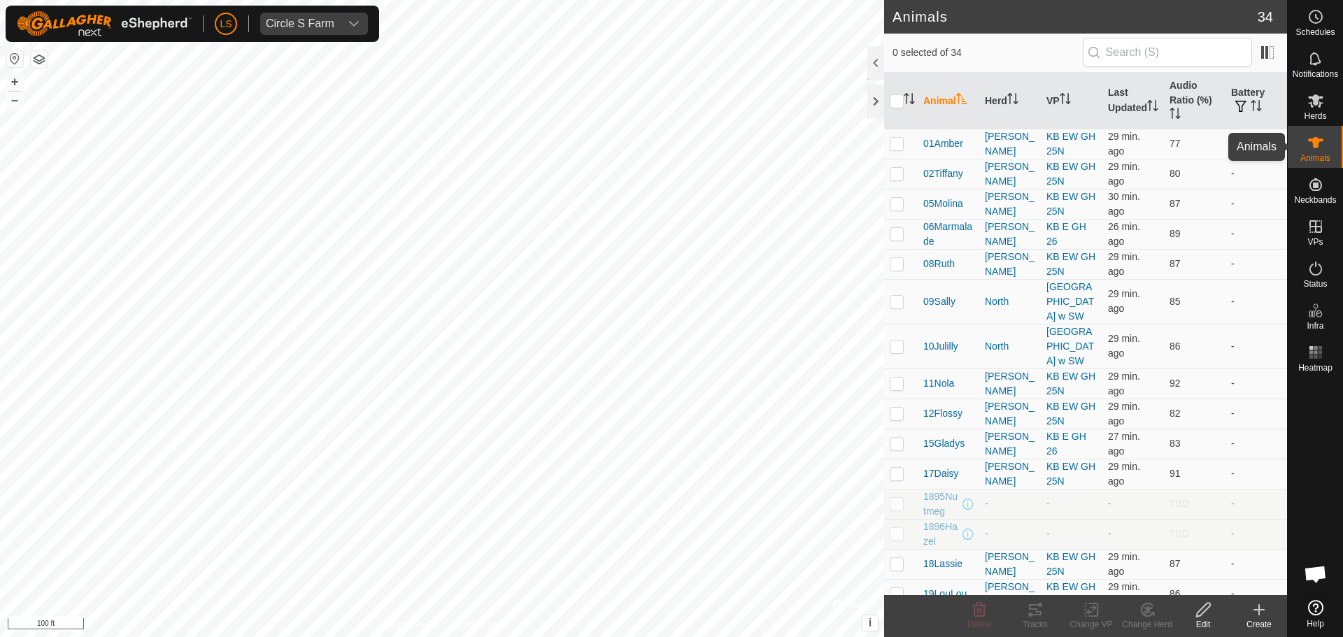
click at [1328, 141] on es-animals-svg-icon at bounding box center [1315, 142] width 25 height 22
click at [1314, 101] on icon at bounding box center [1315, 100] width 15 height 13
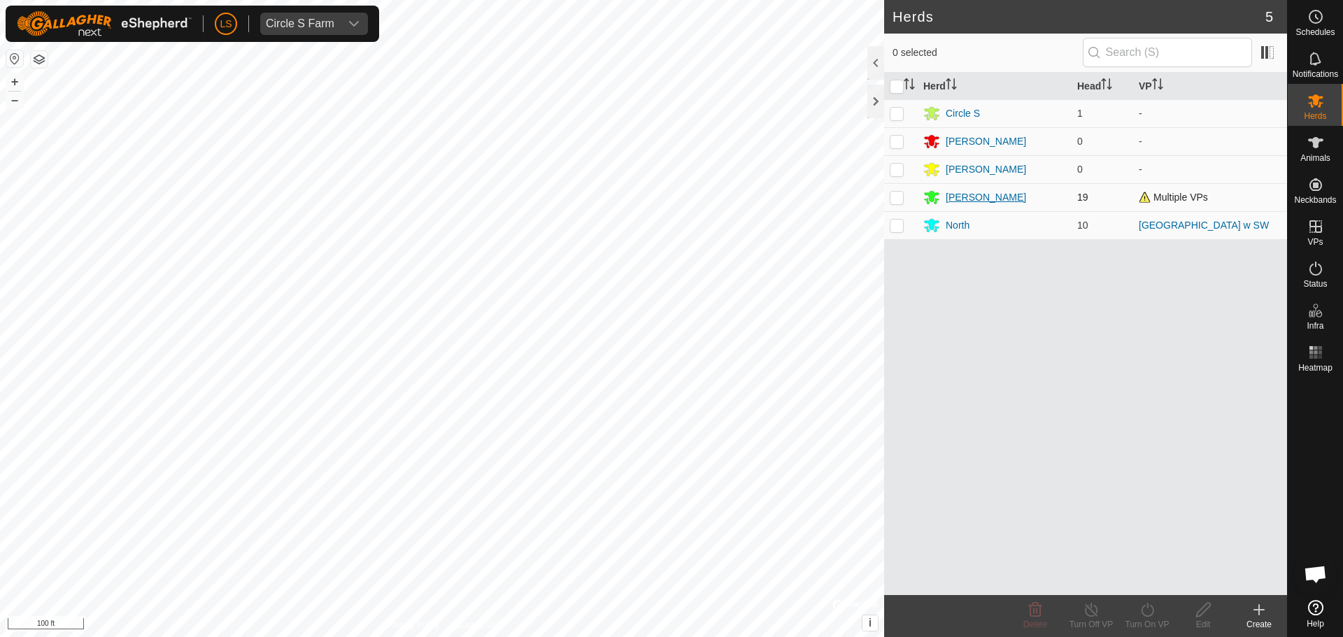
click at [961, 197] on div "[PERSON_NAME]" at bounding box center [986, 197] width 80 height 15
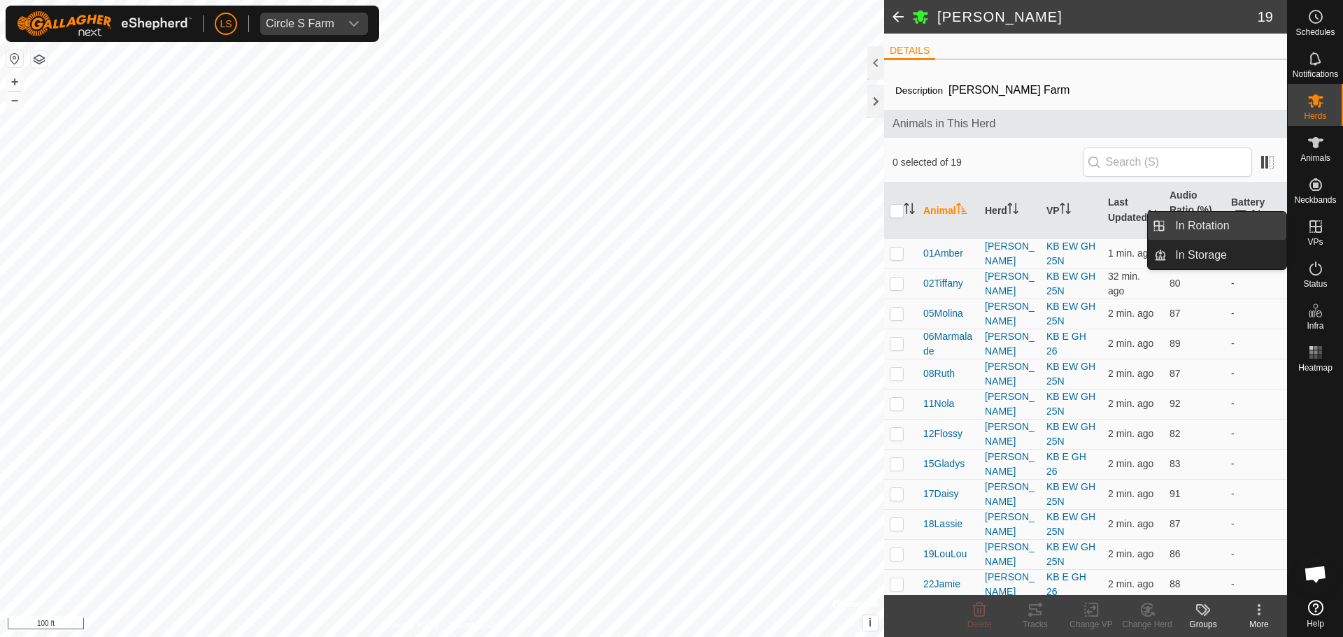
click at [1241, 232] on link "In Rotation" at bounding box center [1227, 226] width 120 height 28
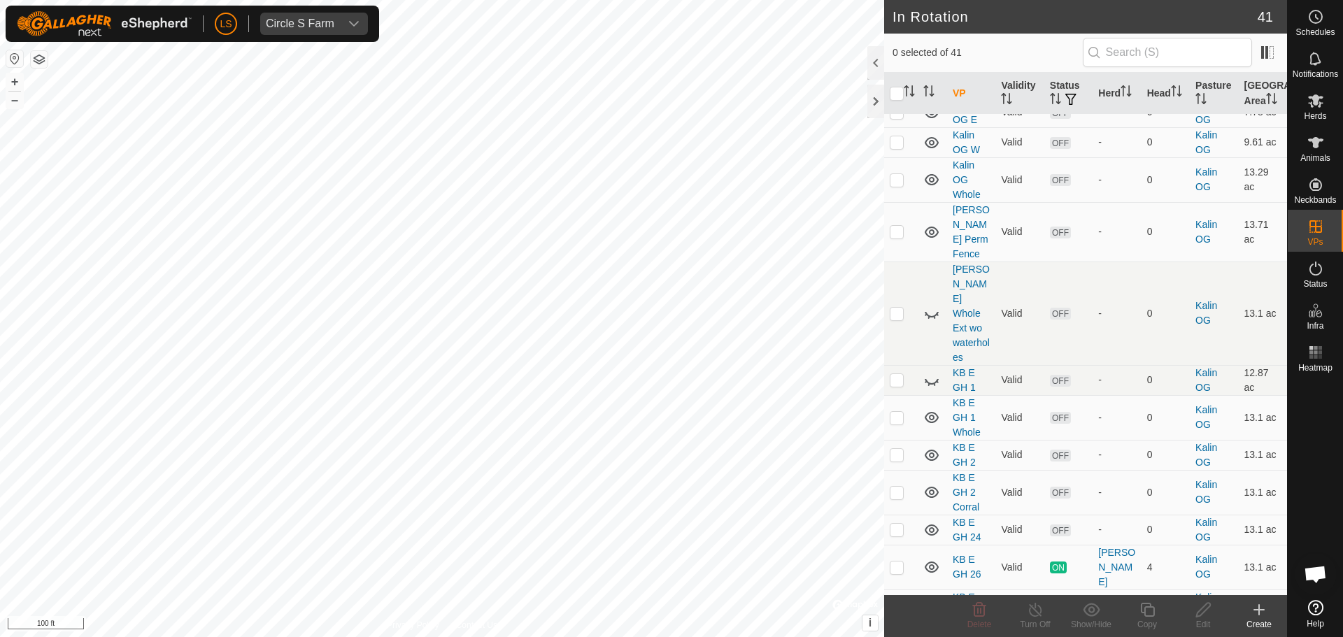
scroll to position [827, 0]
click at [894, 488] on p-checkbox at bounding box center [897, 493] width 14 height 11
checkbox input "true"
click at [1193, 607] on edit-svg-icon at bounding box center [1203, 610] width 56 height 17
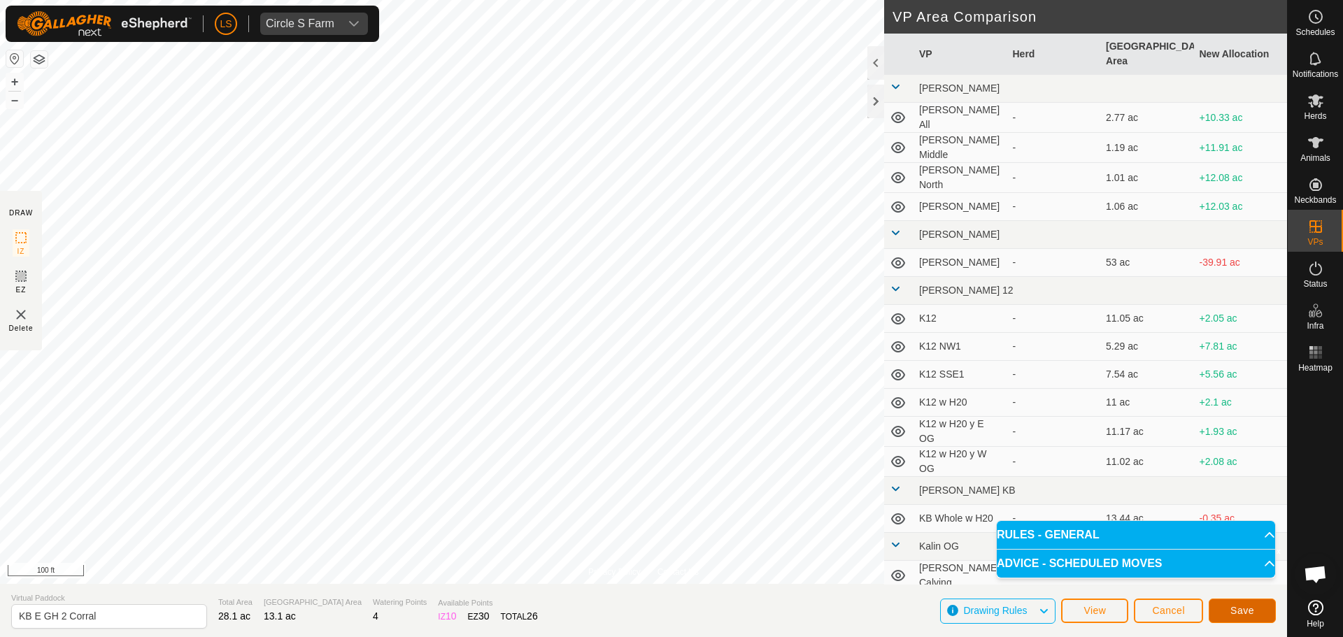
click at [1231, 613] on span "Save" at bounding box center [1242, 610] width 24 height 11
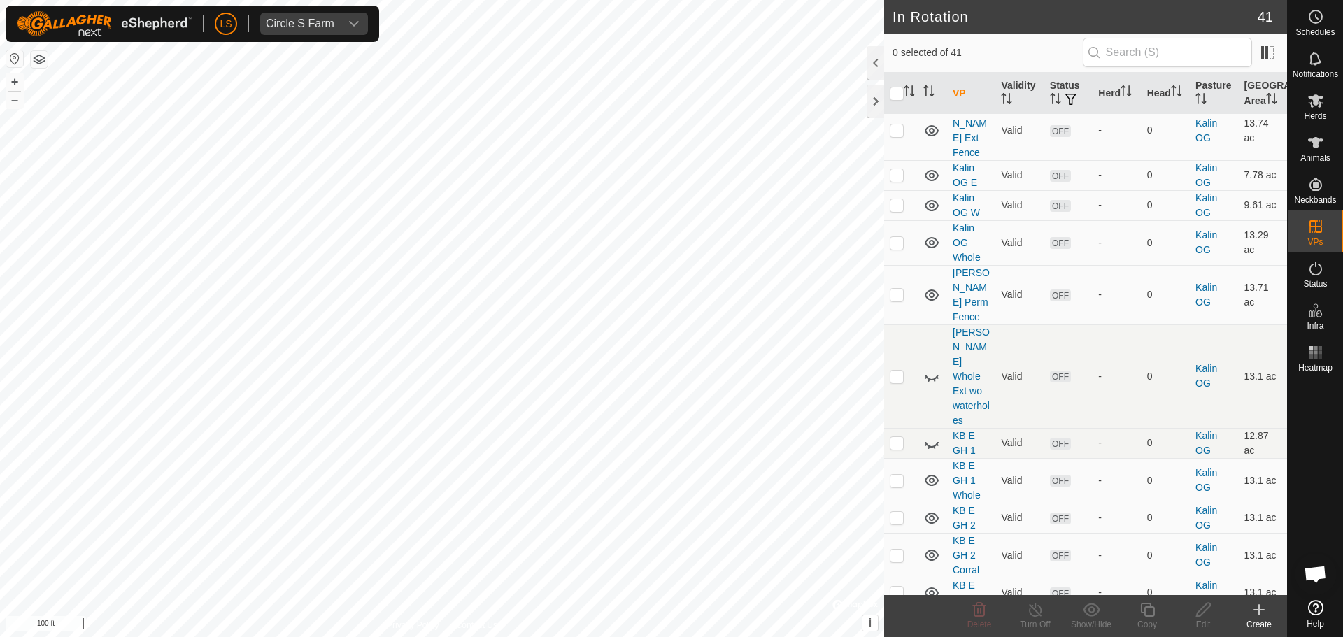
scroll to position [765, 0]
click at [897, 549] on p-checkbox at bounding box center [897, 554] width 14 height 11
click at [893, 549] on p-checkbox at bounding box center [897, 554] width 14 height 11
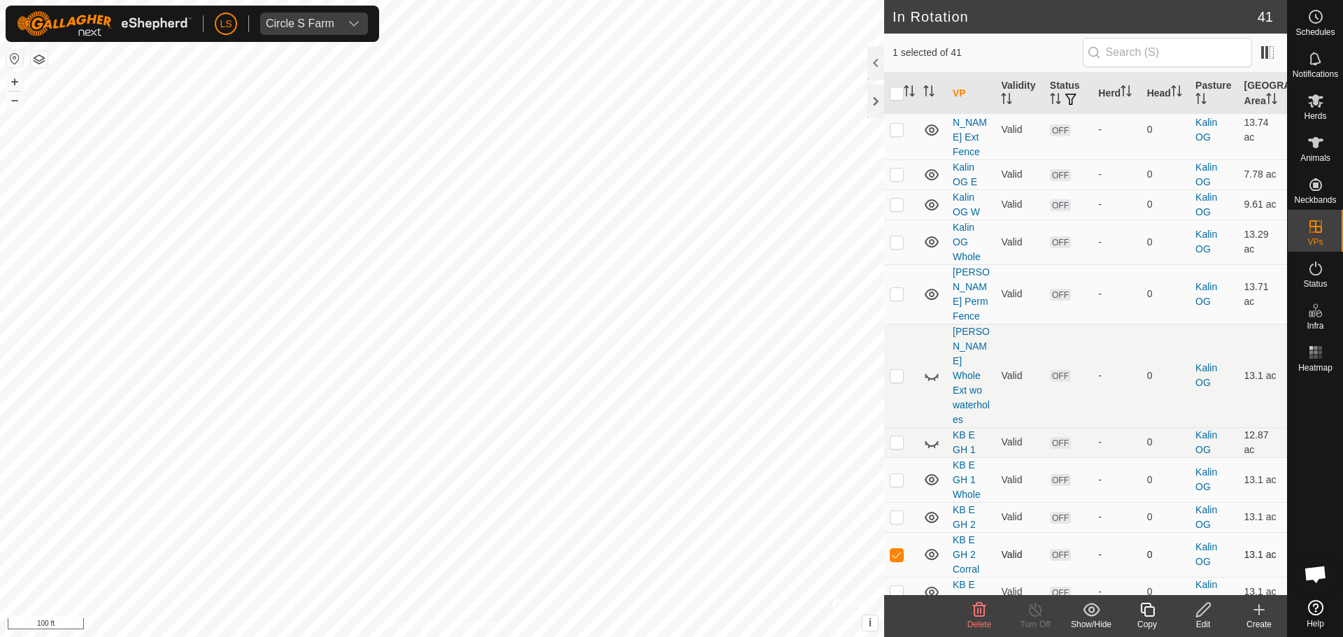
checkbox input "false"
click at [1319, 106] on icon at bounding box center [1315, 100] width 15 height 13
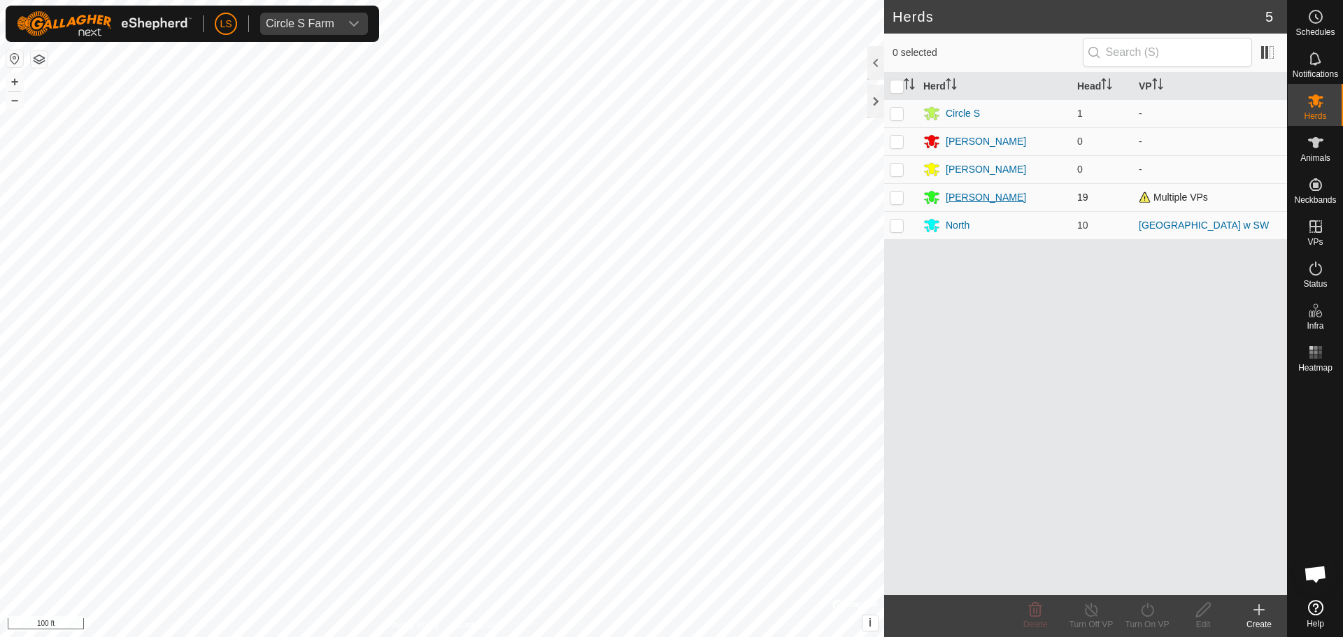
click at [967, 195] on div "[PERSON_NAME]" at bounding box center [986, 197] width 80 height 15
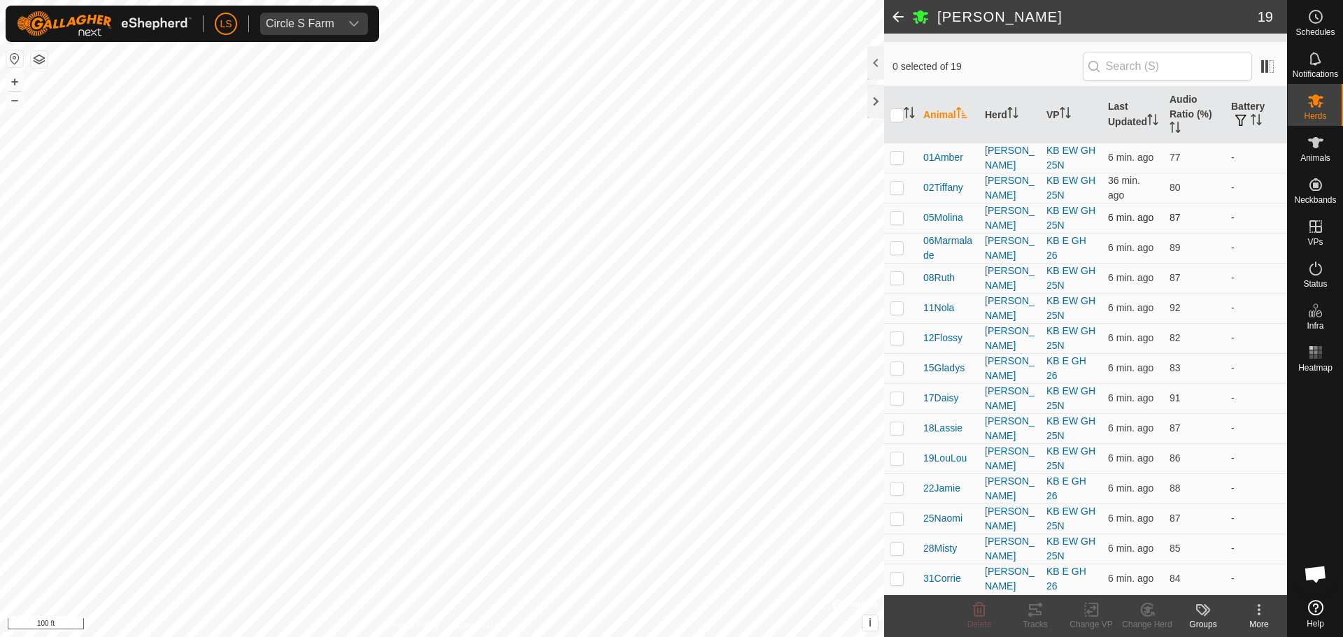
scroll to position [98, 0]
click at [895, 244] on p-checkbox at bounding box center [897, 245] width 14 height 11
checkbox input "true"
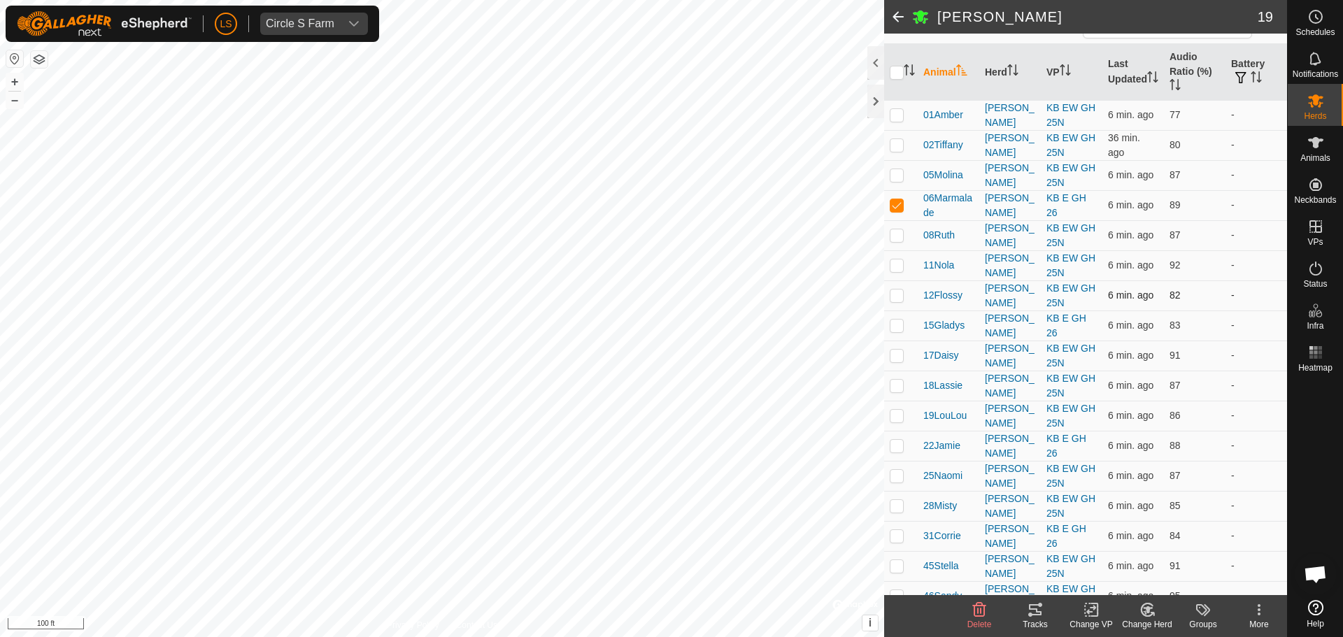
scroll to position [145, 0]
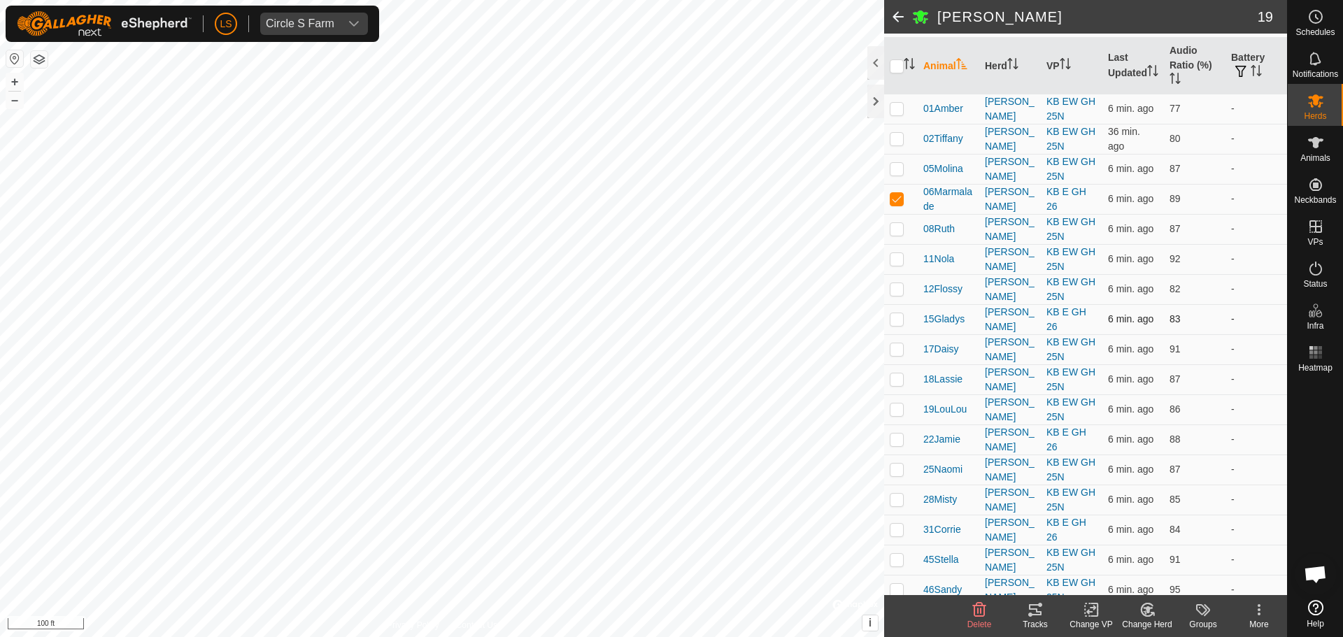
click at [895, 320] on p-checkbox at bounding box center [897, 318] width 14 height 11
checkbox input "true"
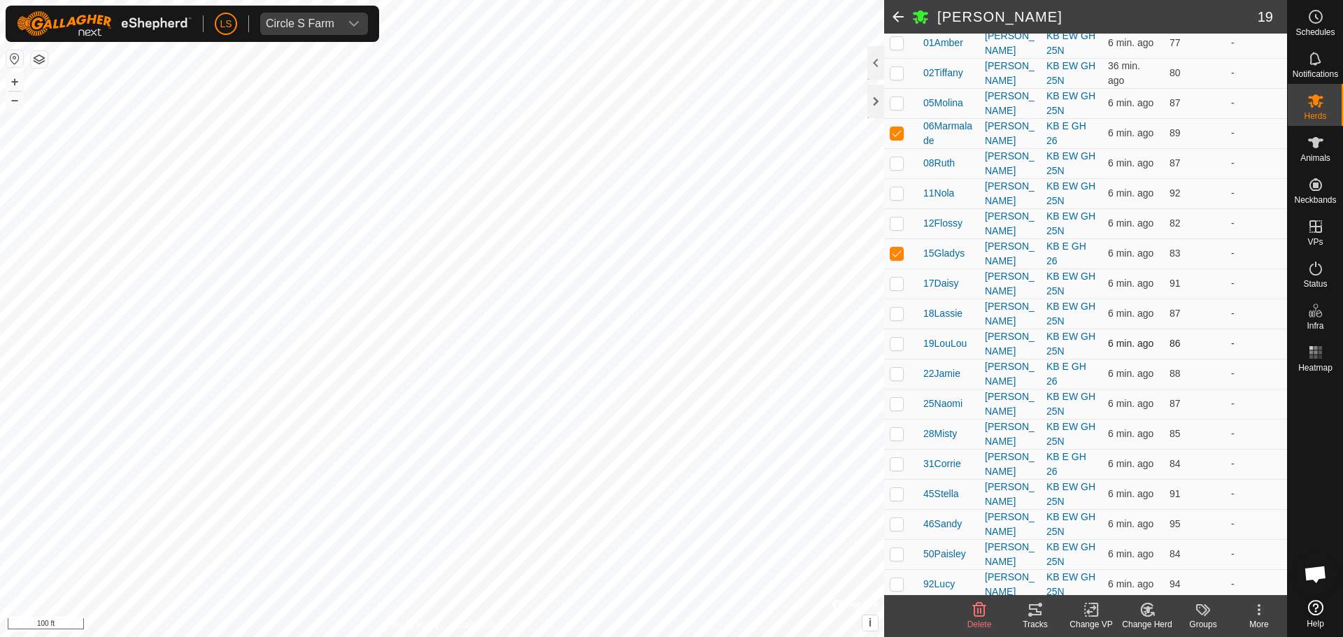
scroll to position [215, 0]
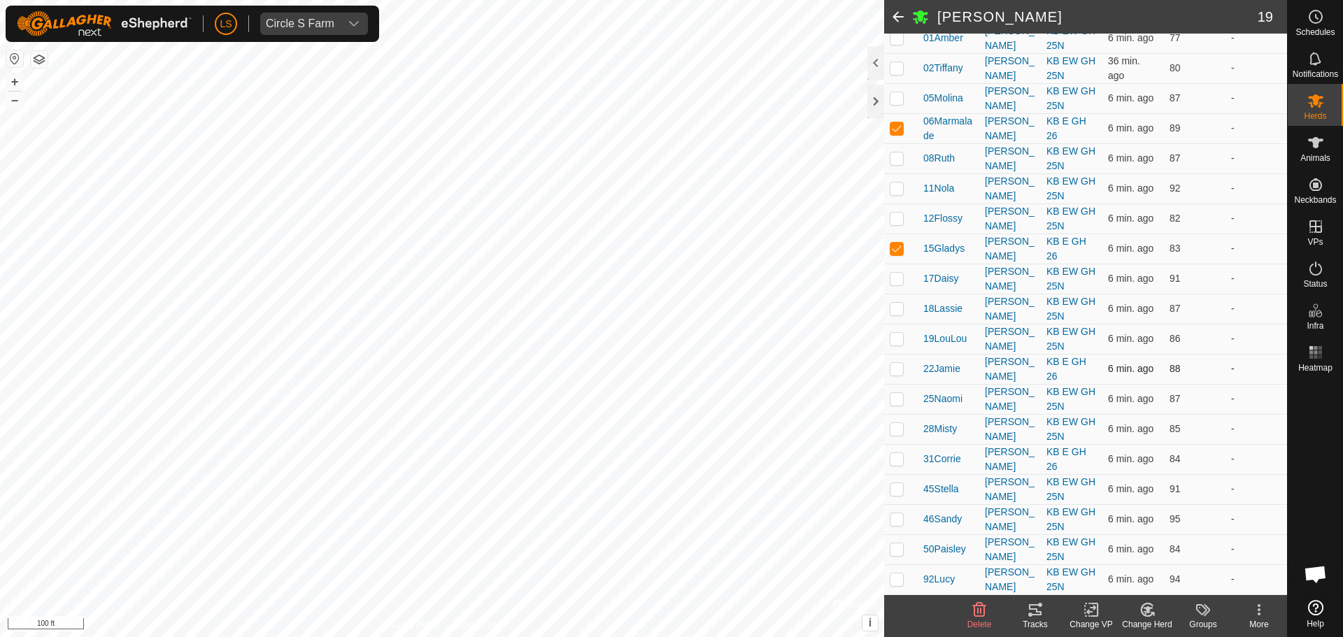
click at [904, 371] on td at bounding box center [901, 369] width 34 height 30
checkbox input "true"
click at [896, 462] on p-checkbox at bounding box center [897, 458] width 14 height 11
checkbox input "true"
click at [1082, 622] on div "Change VP" at bounding box center [1091, 624] width 56 height 13
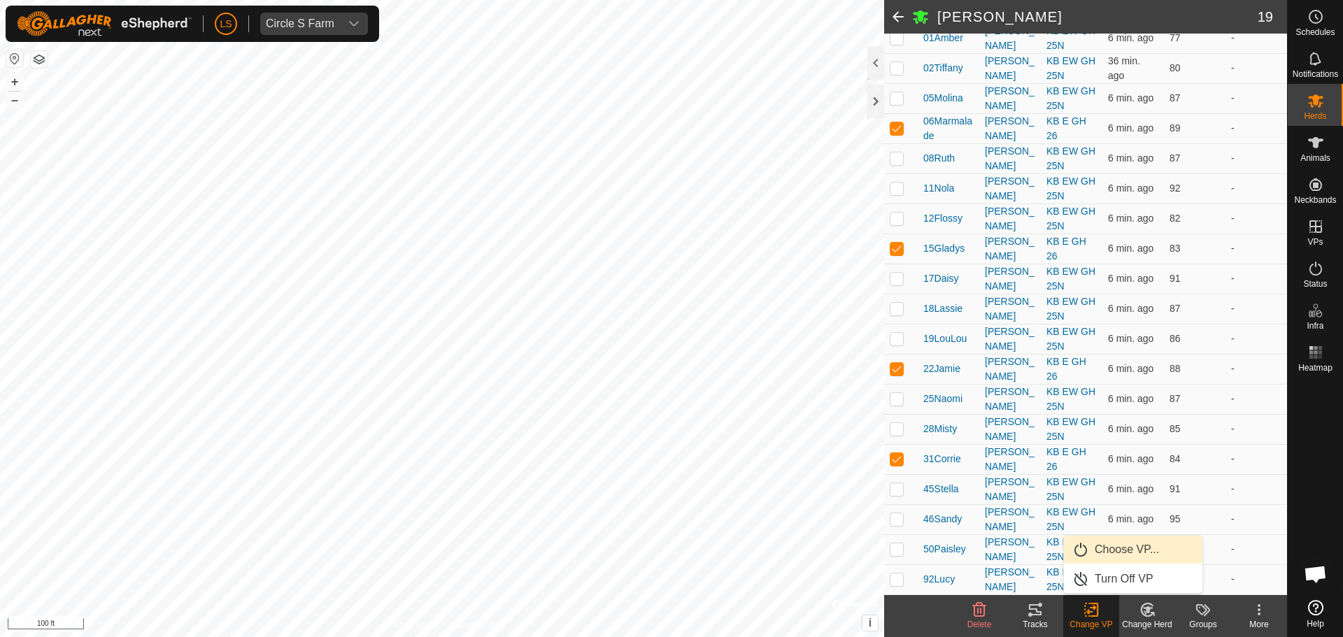
click at [1109, 552] on link "Choose VP..." at bounding box center [1133, 550] width 138 height 28
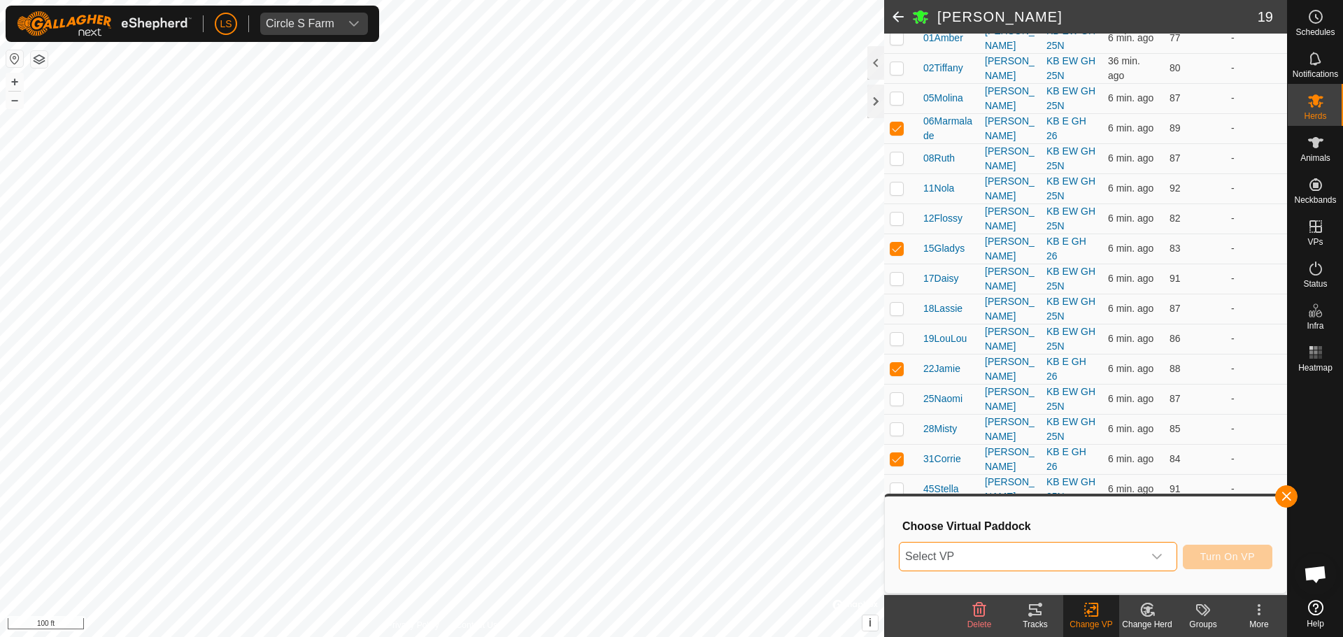
click at [1070, 553] on span "Select VP" at bounding box center [1021, 557] width 243 height 28
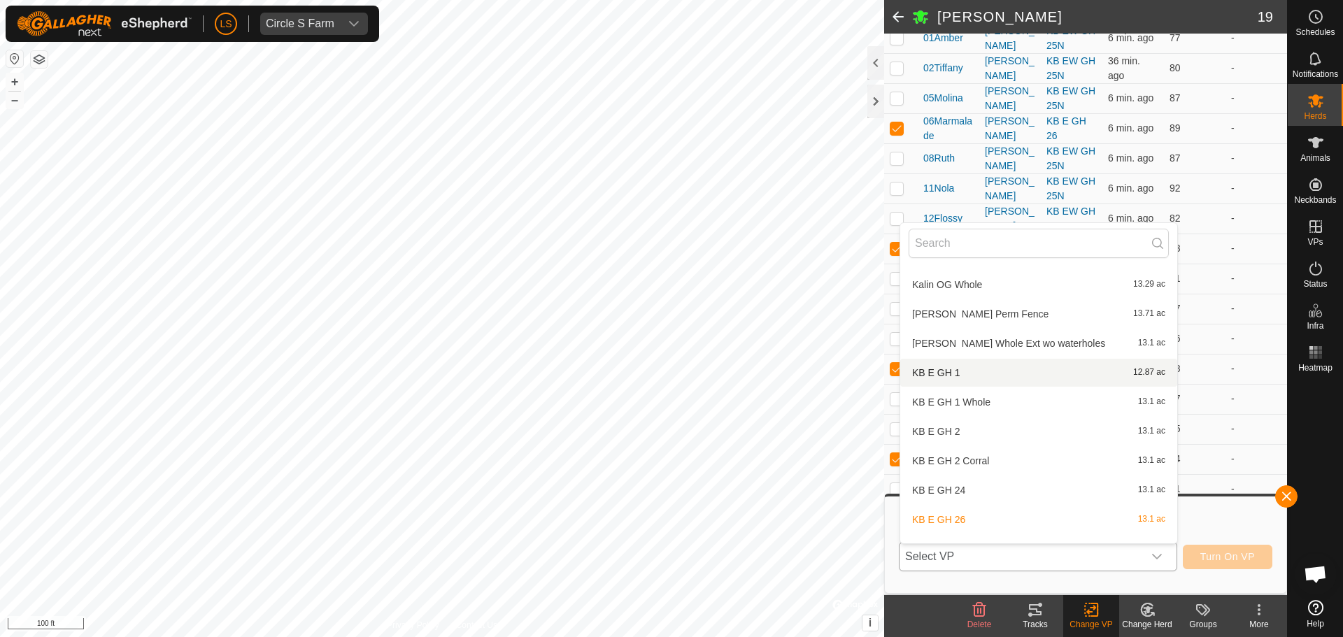
scroll to position [641, 0]
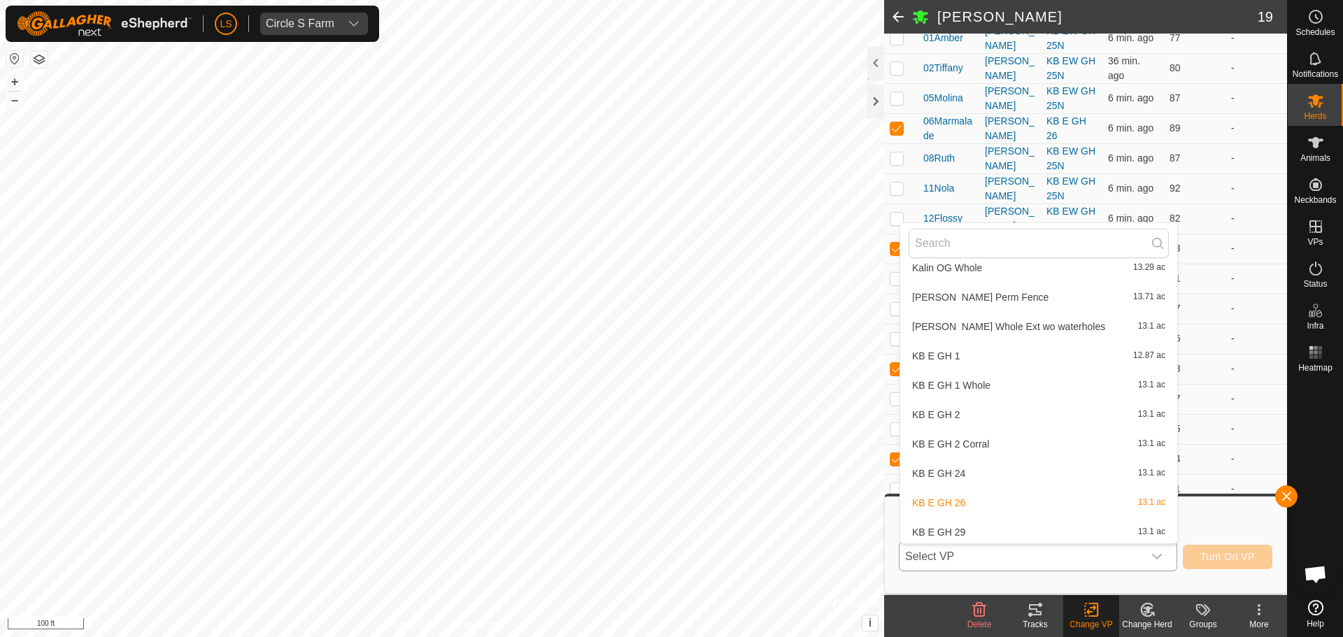
click at [1032, 446] on li "KB E GH 2 Corral 13.1 ac" at bounding box center [1038, 444] width 277 height 28
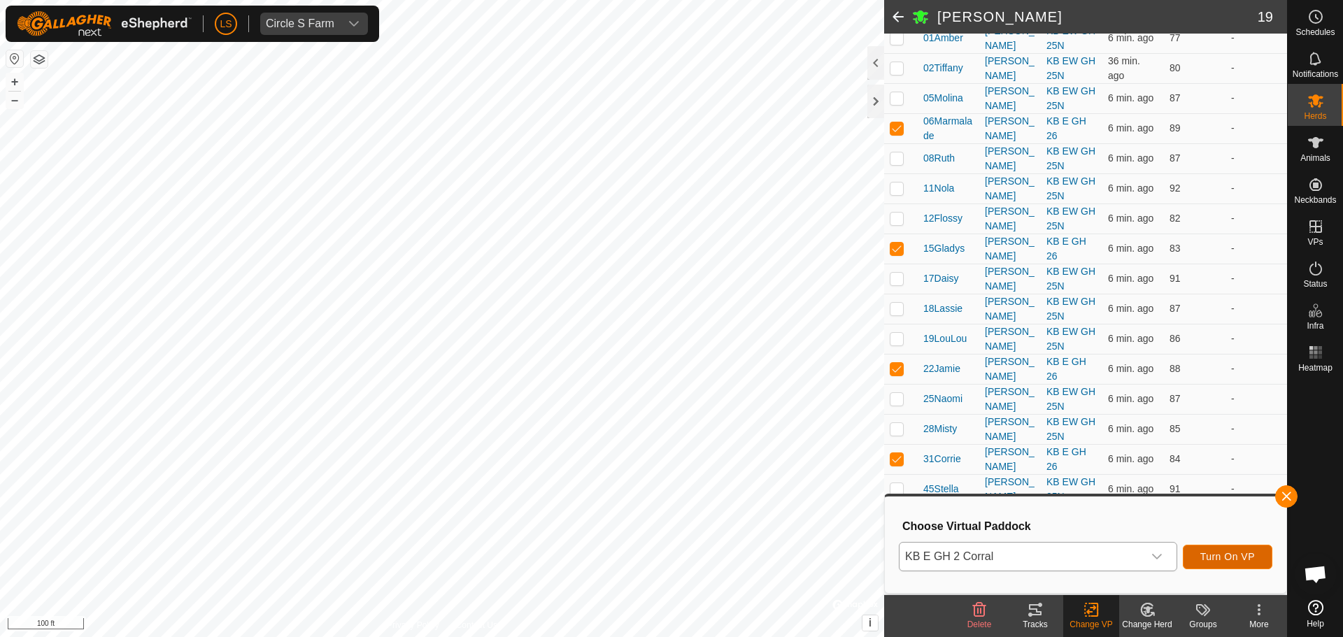
click at [1231, 566] on button "Turn On VP" at bounding box center [1228, 557] width 90 height 24
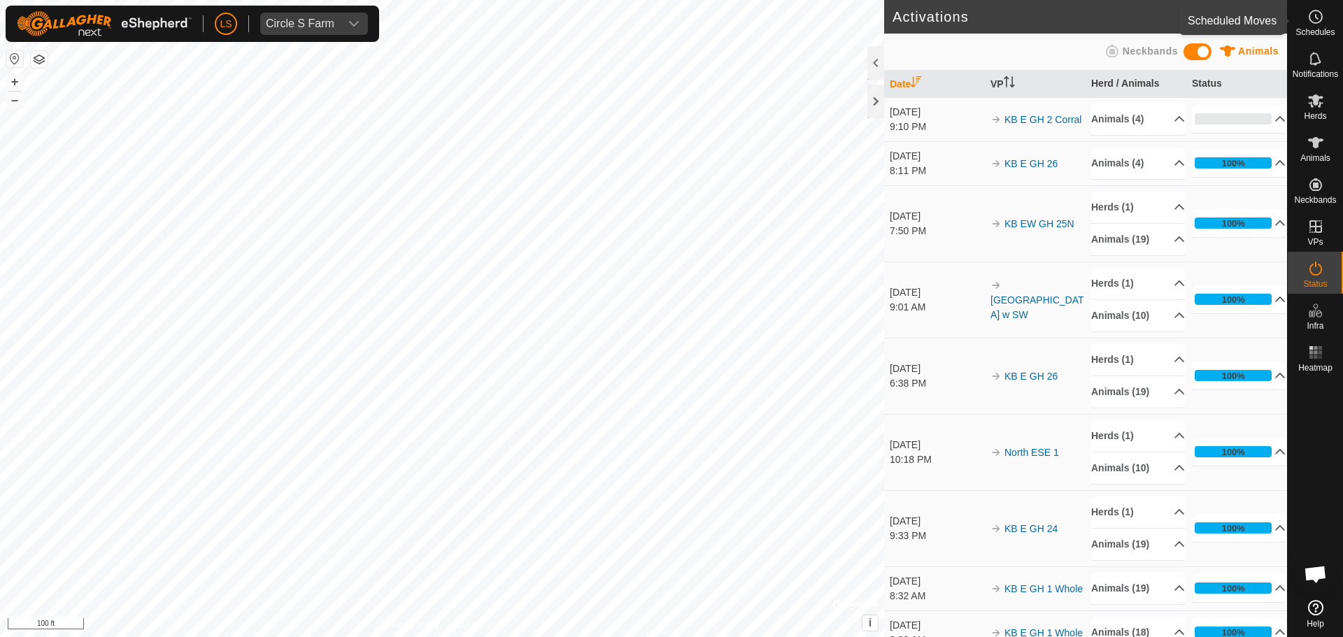
click at [1314, 27] on es-schedule-vp-svg-icon at bounding box center [1315, 17] width 25 height 22
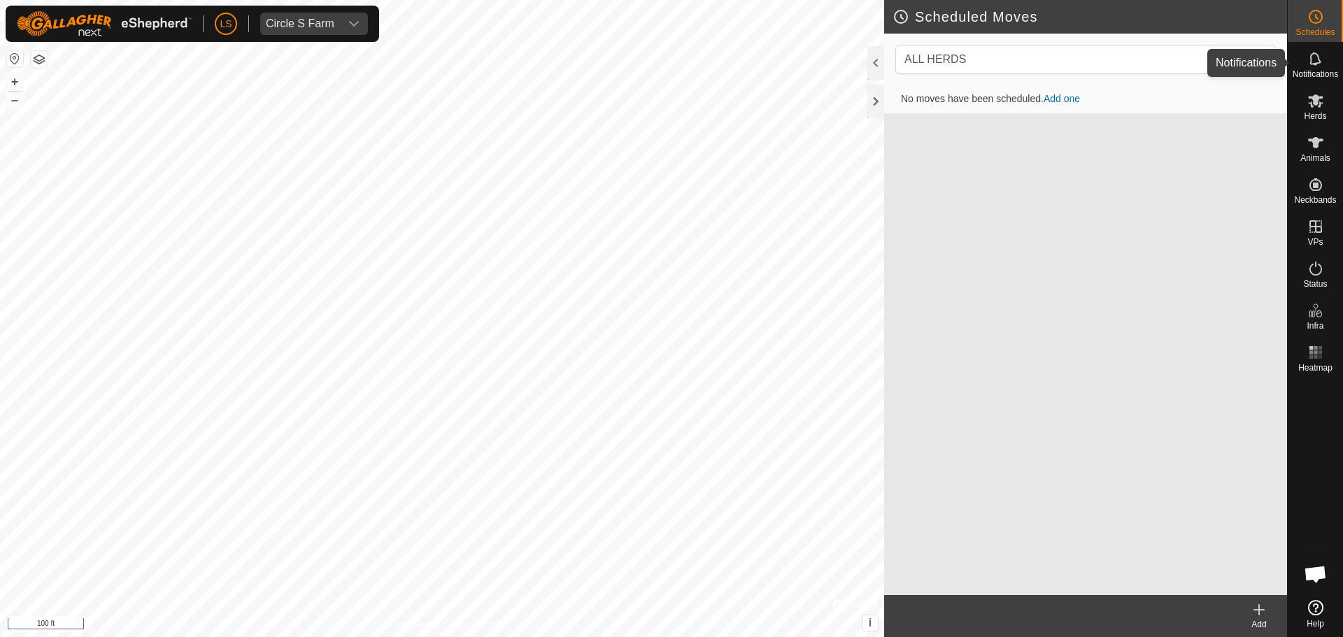
click at [1318, 61] on icon at bounding box center [1314, 58] width 11 height 13
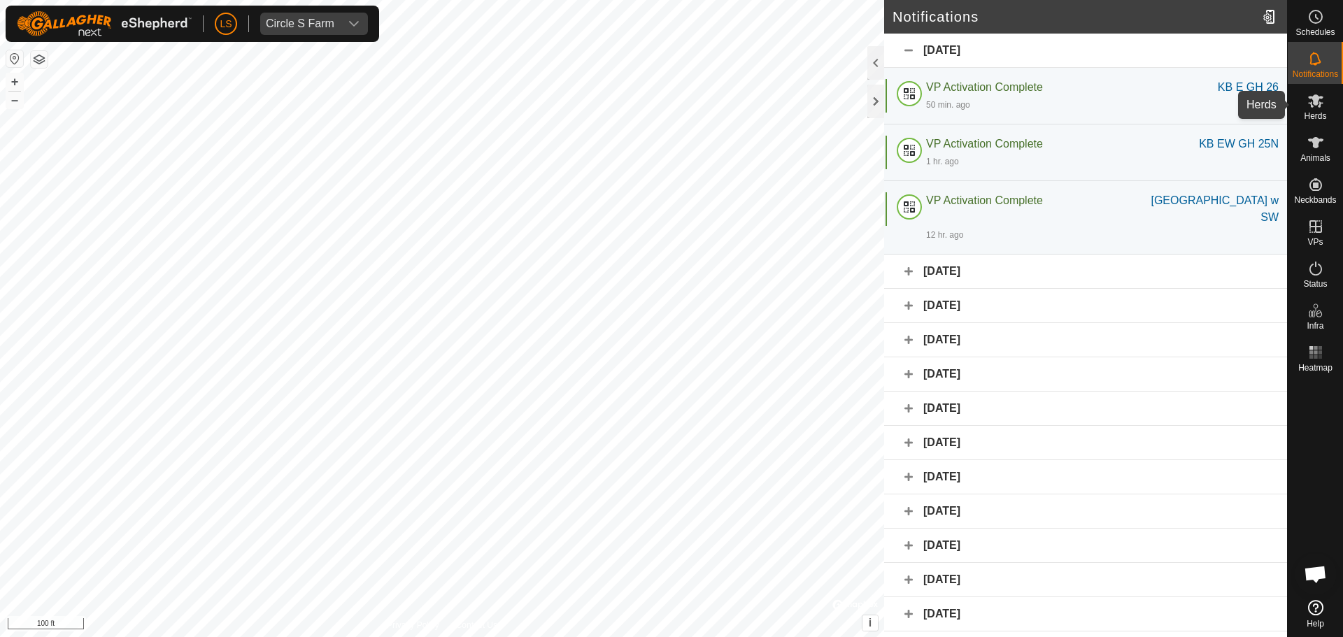
click at [1312, 106] on icon at bounding box center [1315, 100] width 15 height 13
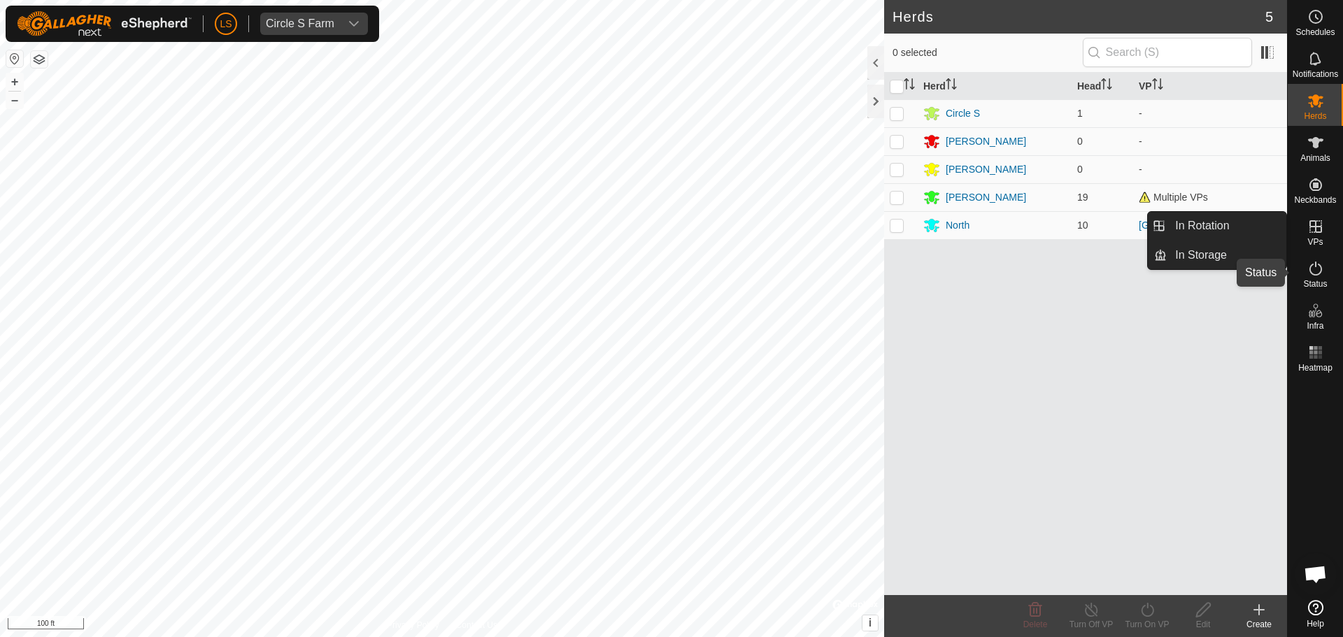
click at [1321, 268] on icon at bounding box center [1315, 269] width 13 height 14
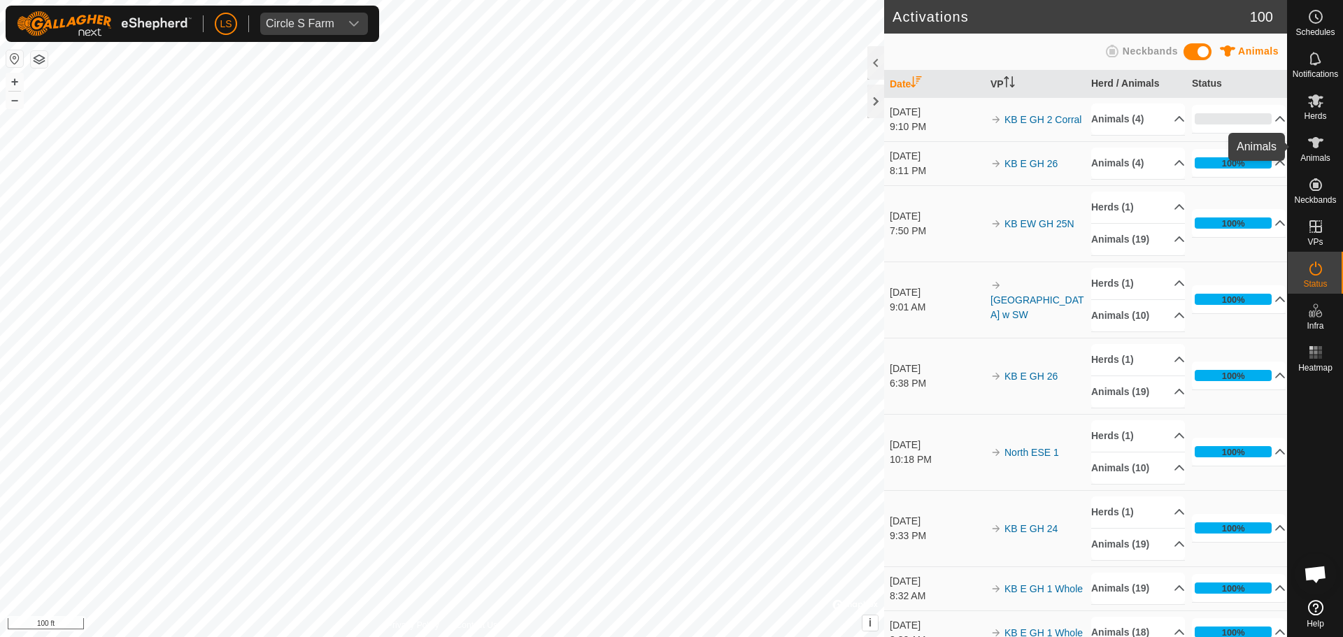
click at [1309, 148] on icon at bounding box center [1315, 142] width 17 height 17
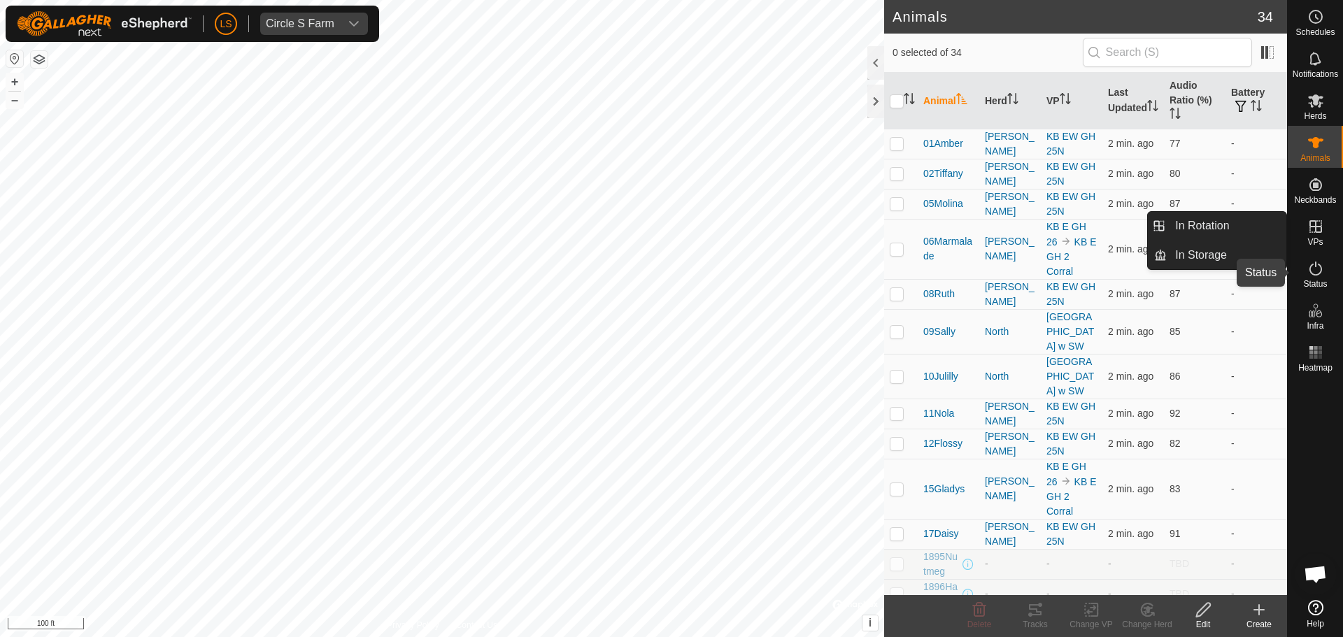
click at [1320, 278] on es-activation-svg-icon at bounding box center [1315, 268] width 25 height 22
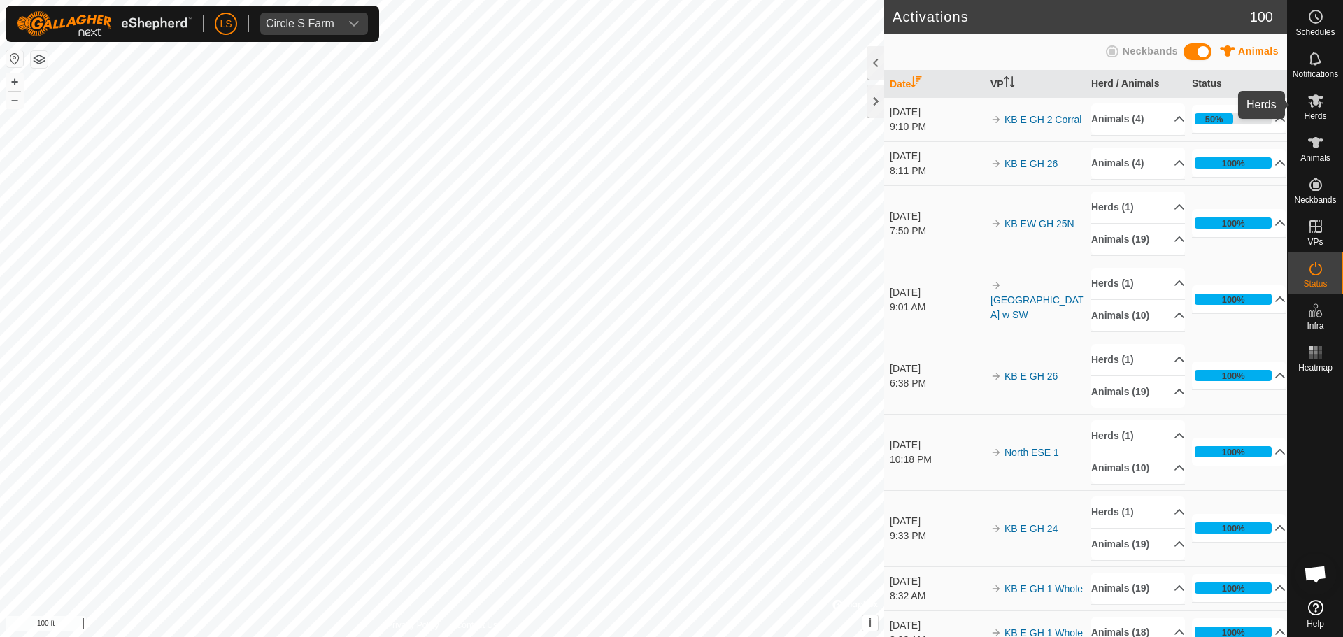
click at [1311, 104] on icon at bounding box center [1315, 100] width 15 height 13
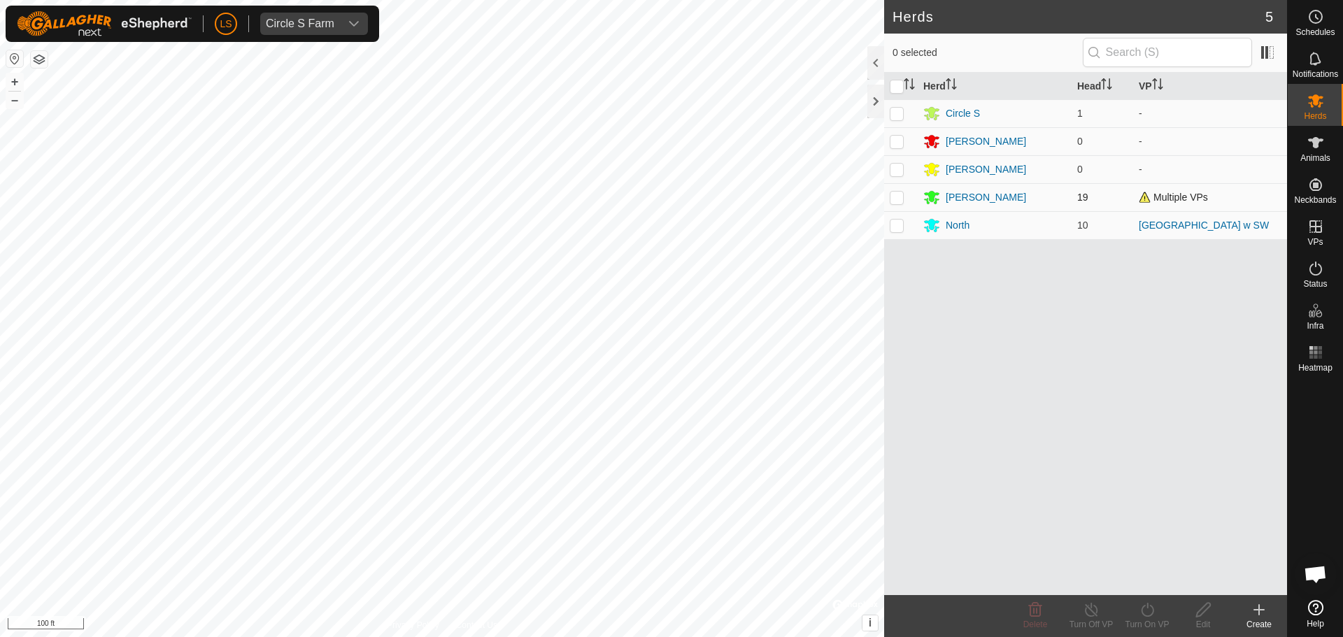
click at [897, 198] on p-checkbox at bounding box center [897, 197] width 14 height 11
checkbox input "true"
click at [1149, 611] on icon at bounding box center [1147, 610] width 17 height 17
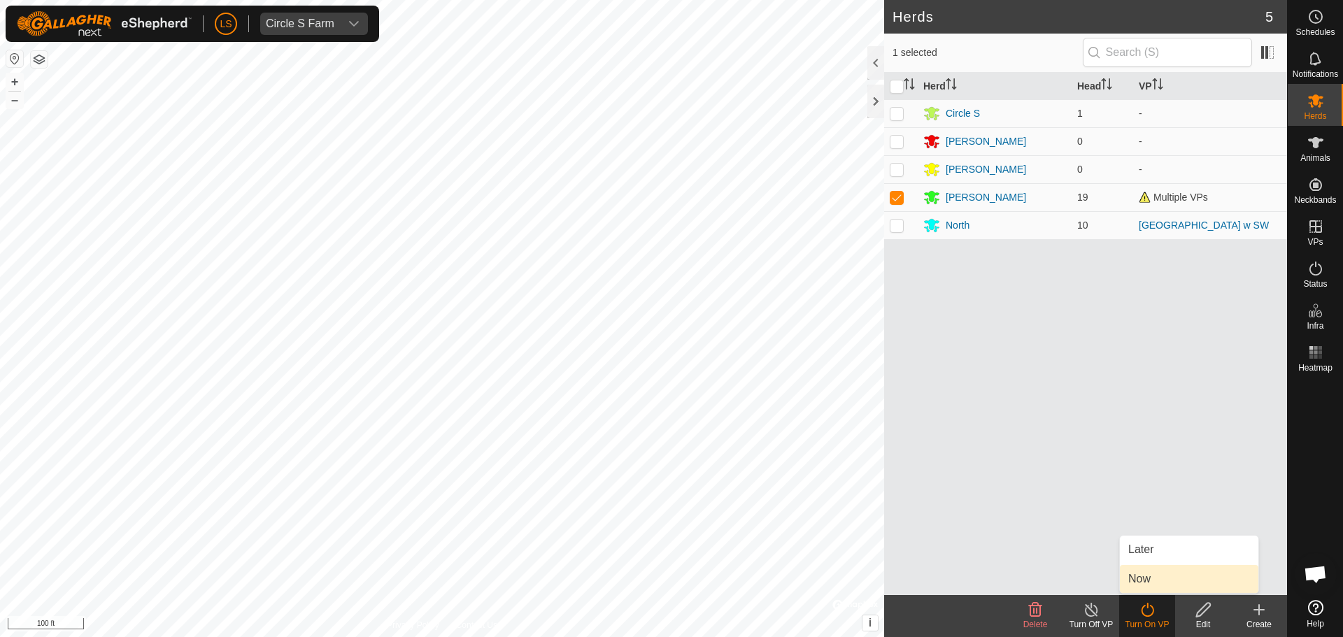
click at [1159, 581] on link "Now" at bounding box center [1189, 579] width 138 height 28
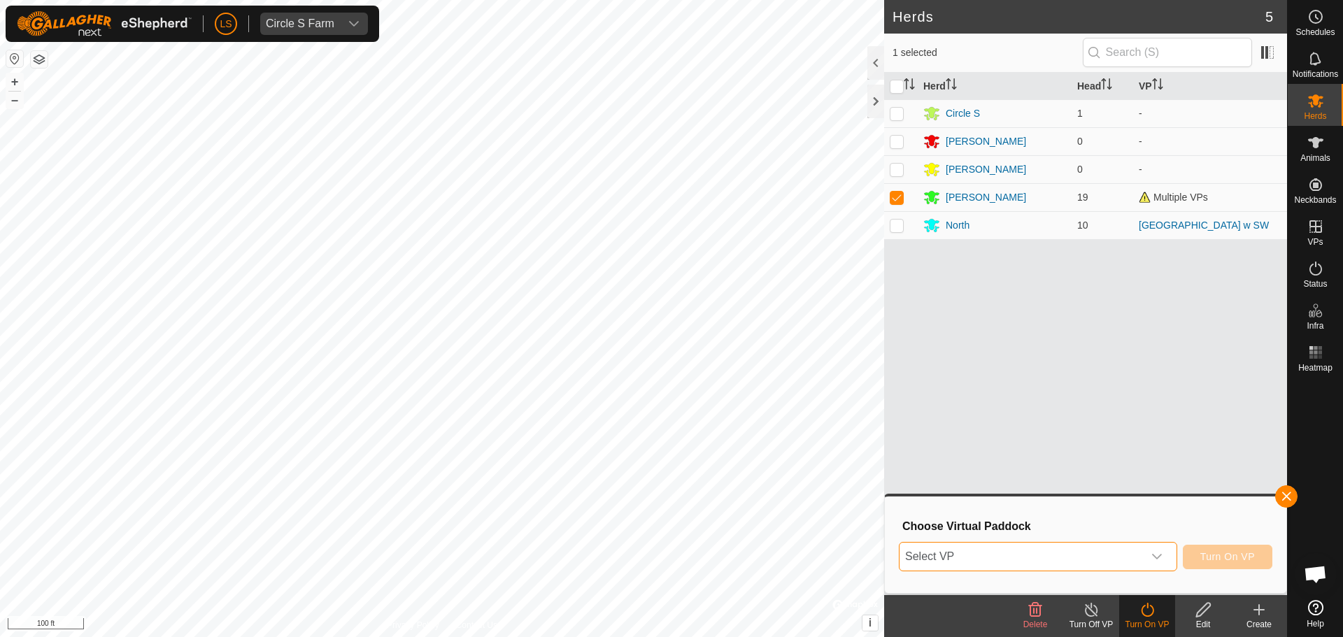
click at [1064, 567] on span "Select VP" at bounding box center [1021, 557] width 243 height 28
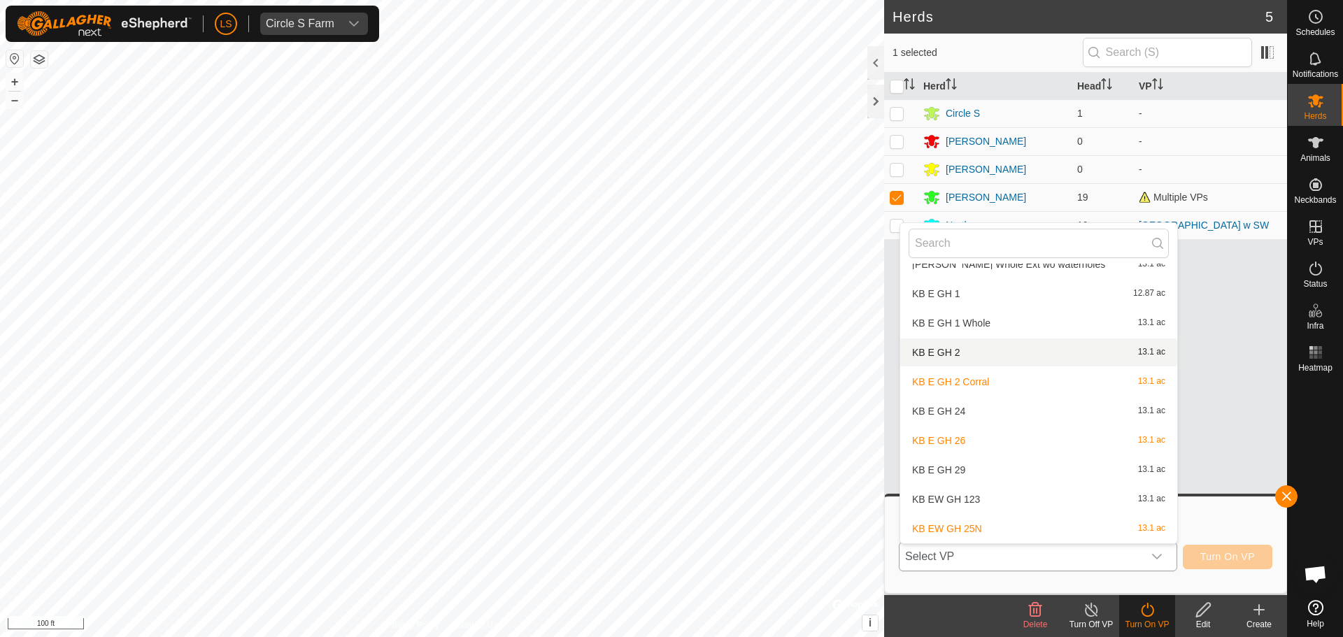
scroll to position [704, 0]
click at [986, 530] on li "KB EW GH 25N 13.1 ac" at bounding box center [1038, 527] width 277 height 28
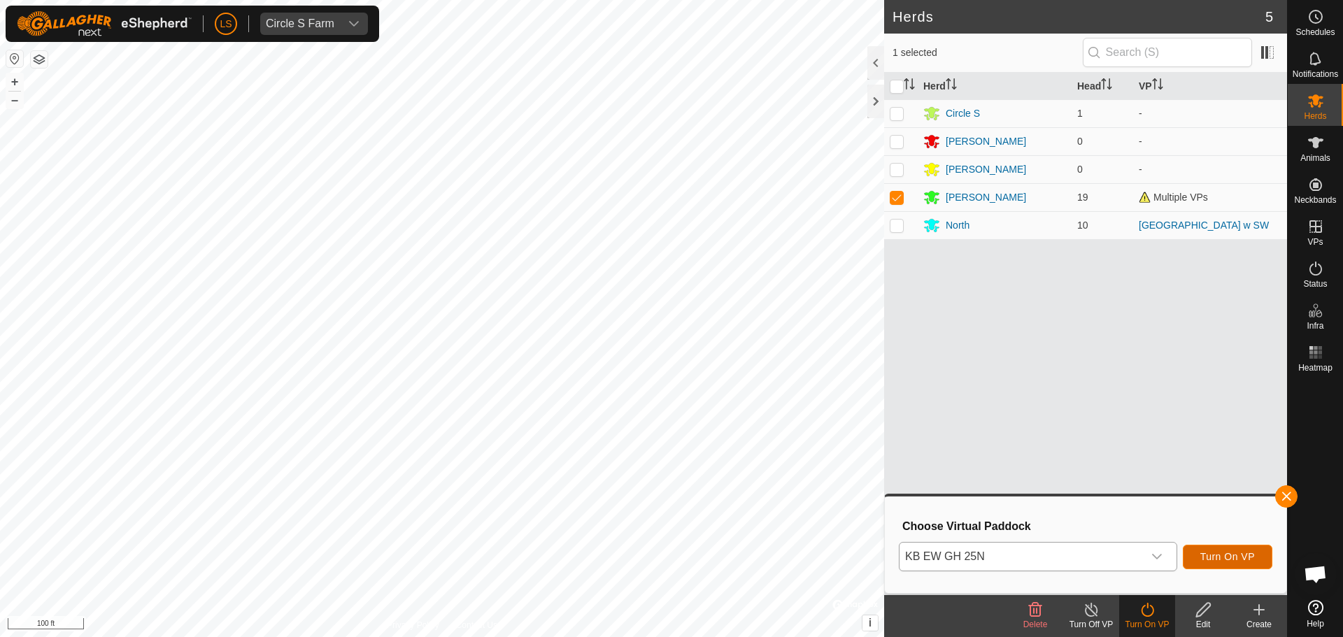
click at [1235, 560] on span "Turn On VP" at bounding box center [1227, 556] width 55 height 11
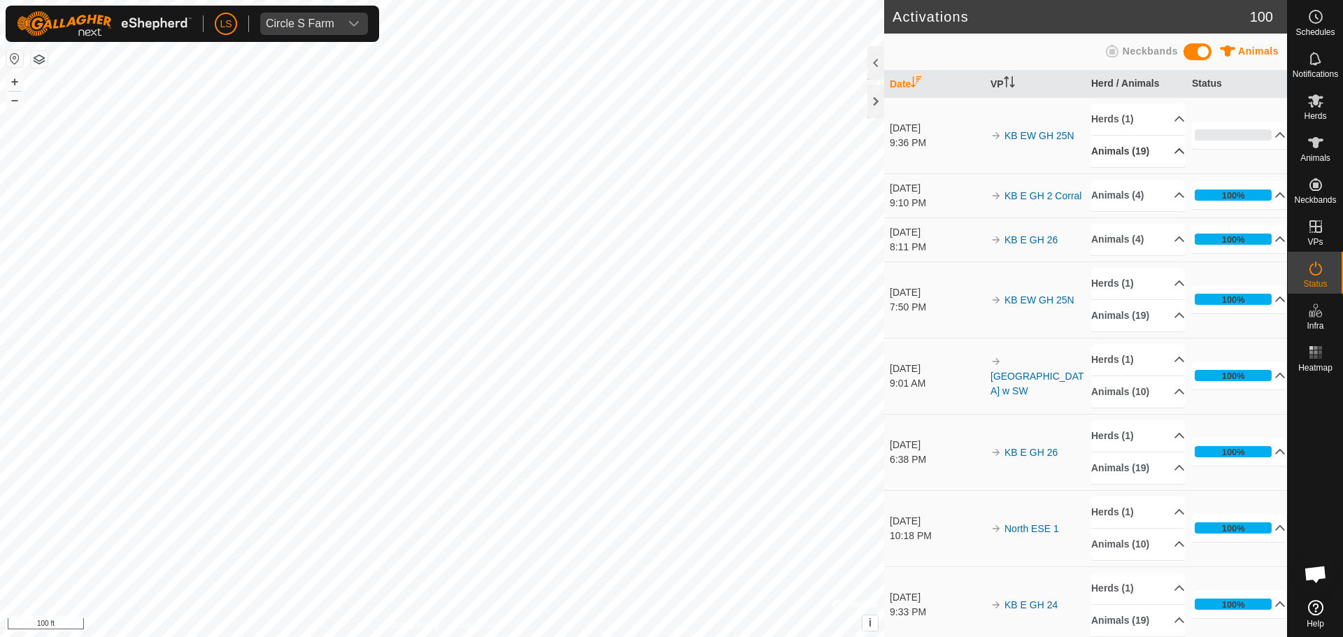
click at [1137, 150] on p-accordion-header "Animals (19)" at bounding box center [1138, 151] width 94 height 31
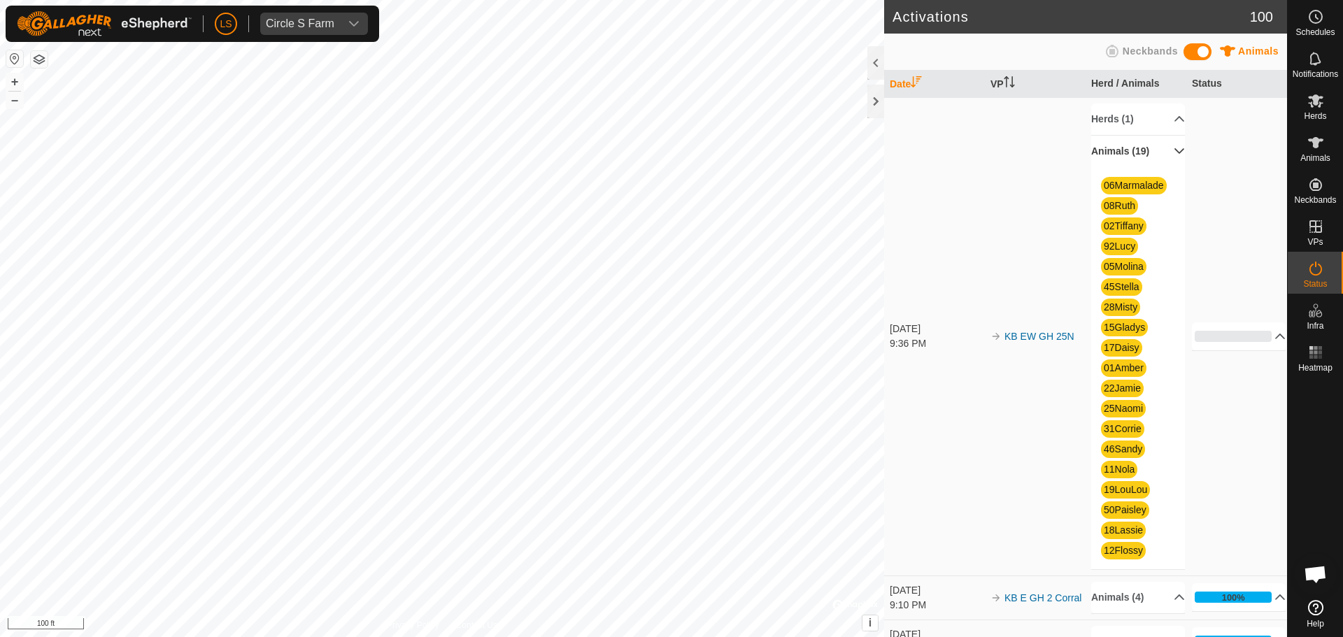
click at [1137, 150] on p-accordion-header "Animals (19)" at bounding box center [1138, 151] width 94 height 31
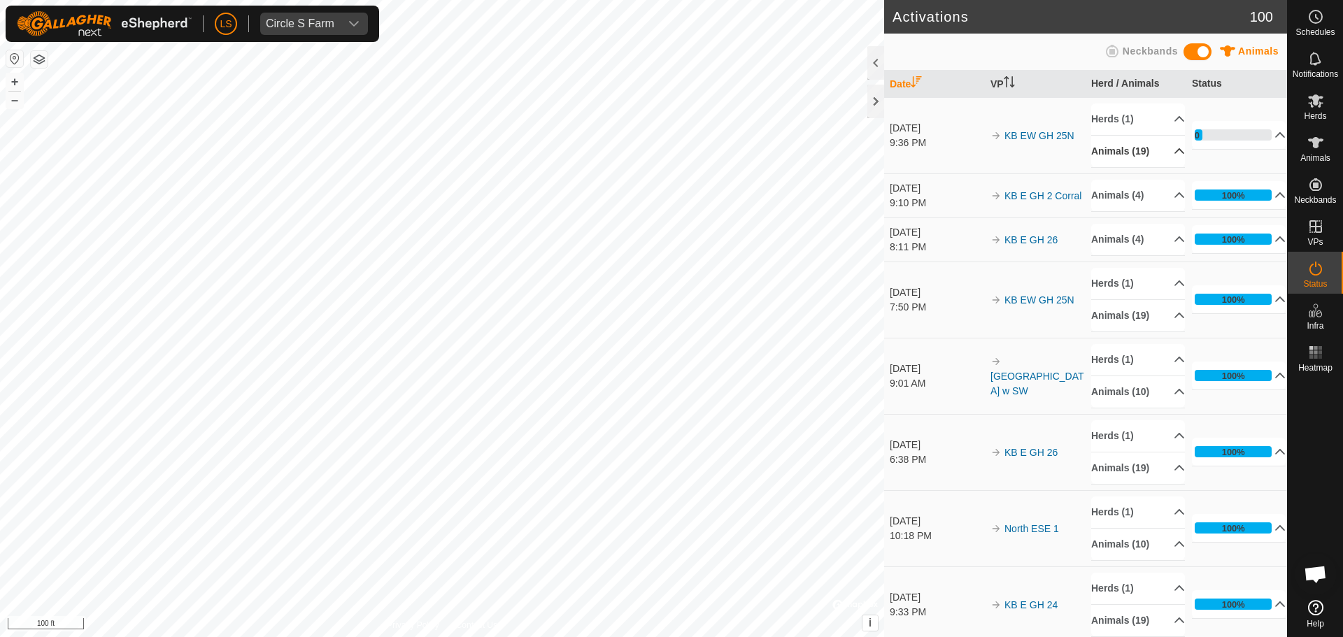
click at [1163, 157] on p-accordion-header "Animals (19)" at bounding box center [1138, 151] width 94 height 31
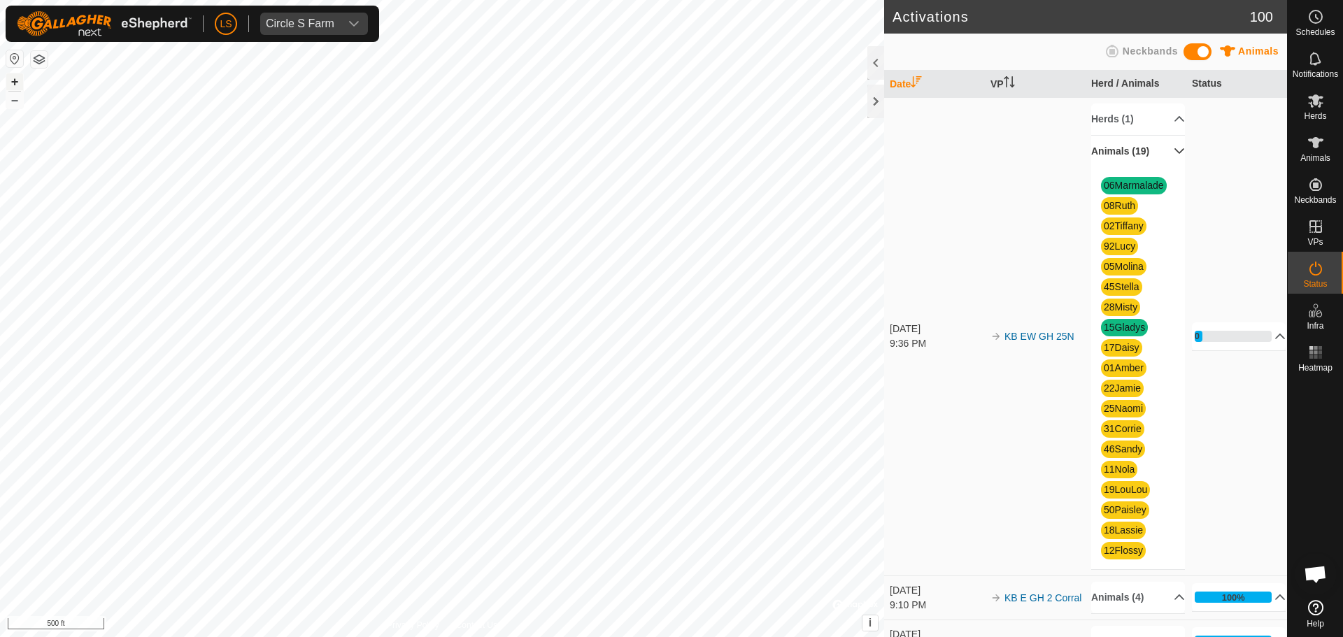
click at [15, 84] on button "+" at bounding box center [14, 81] width 17 height 17
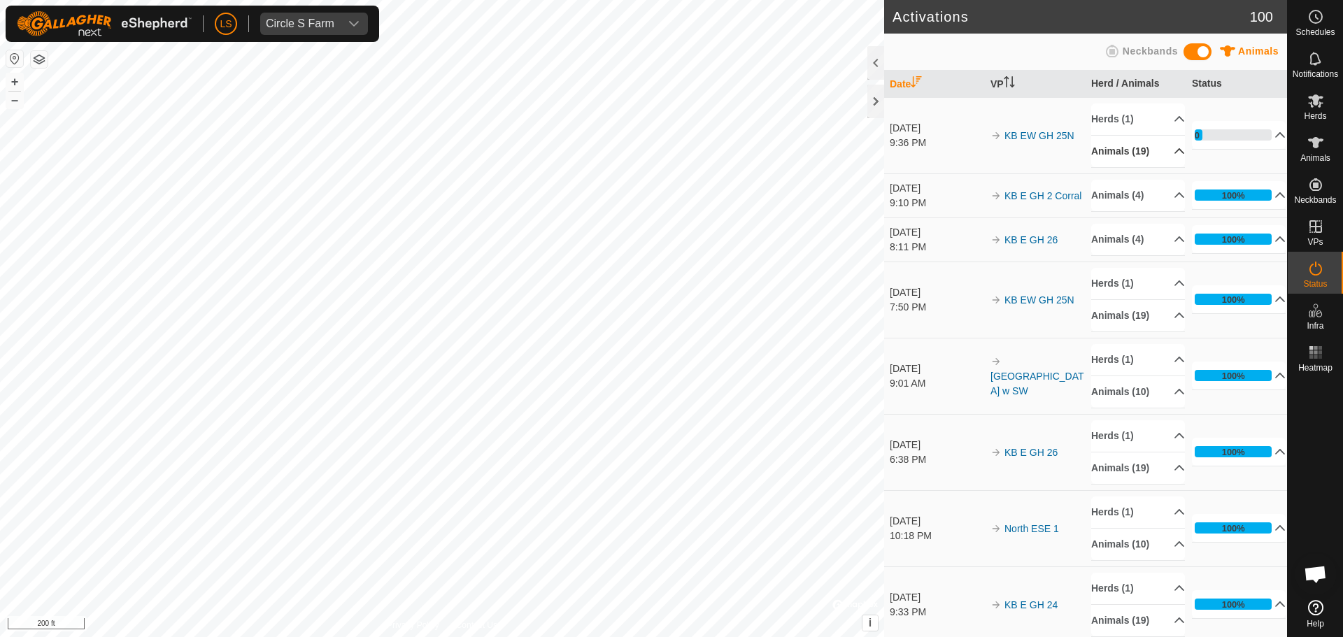
click at [1138, 152] on p-accordion-header "Animals (19)" at bounding box center [1138, 151] width 94 height 31
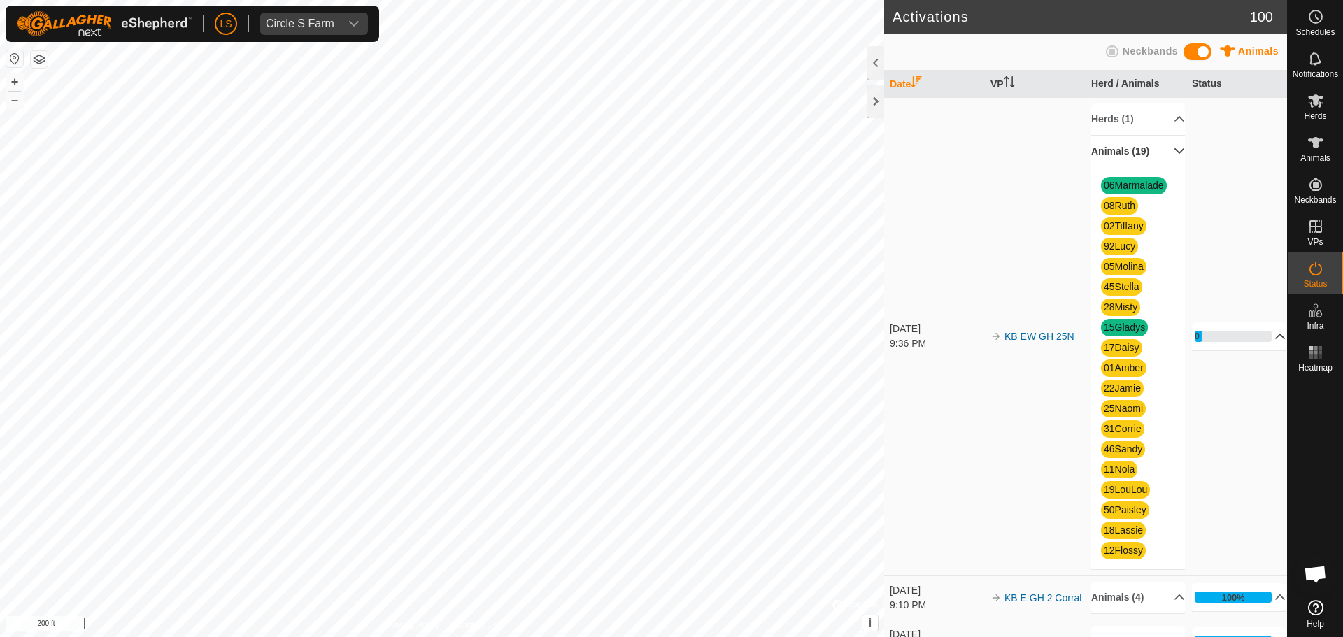
click at [1258, 339] on p-accordion-header "10%" at bounding box center [1239, 336] width 94 height 28
